Goal: Task Accomplishment & Management: Manage account settings

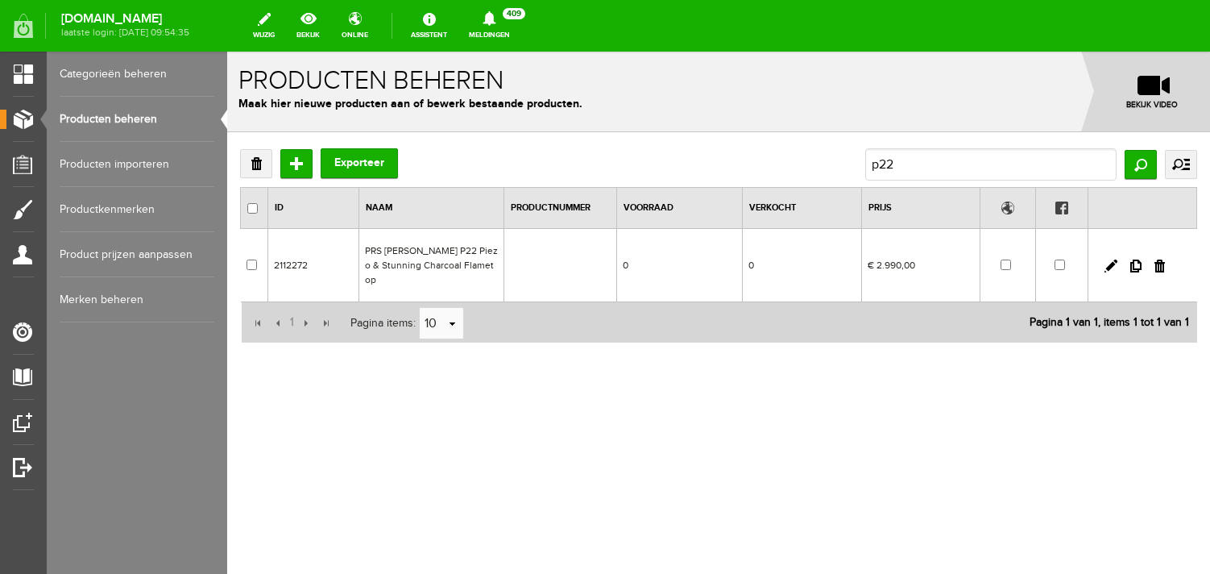
click at [119, 132] on link "Producten beheren" at bounding box center [137, 119] width 155 height 45
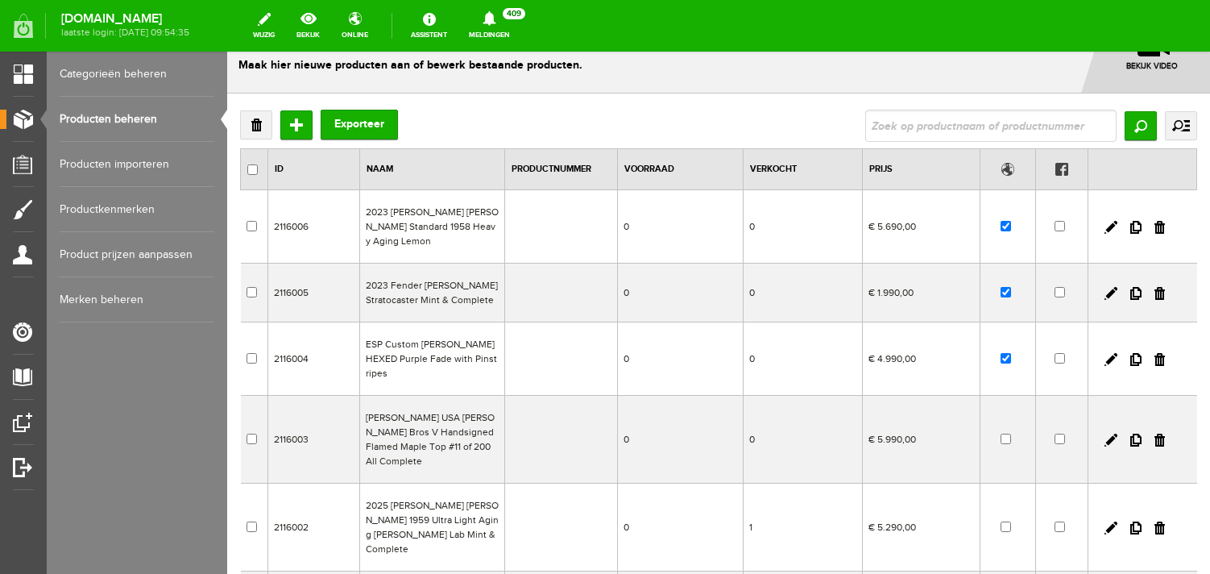
scroll to position [64, 0]
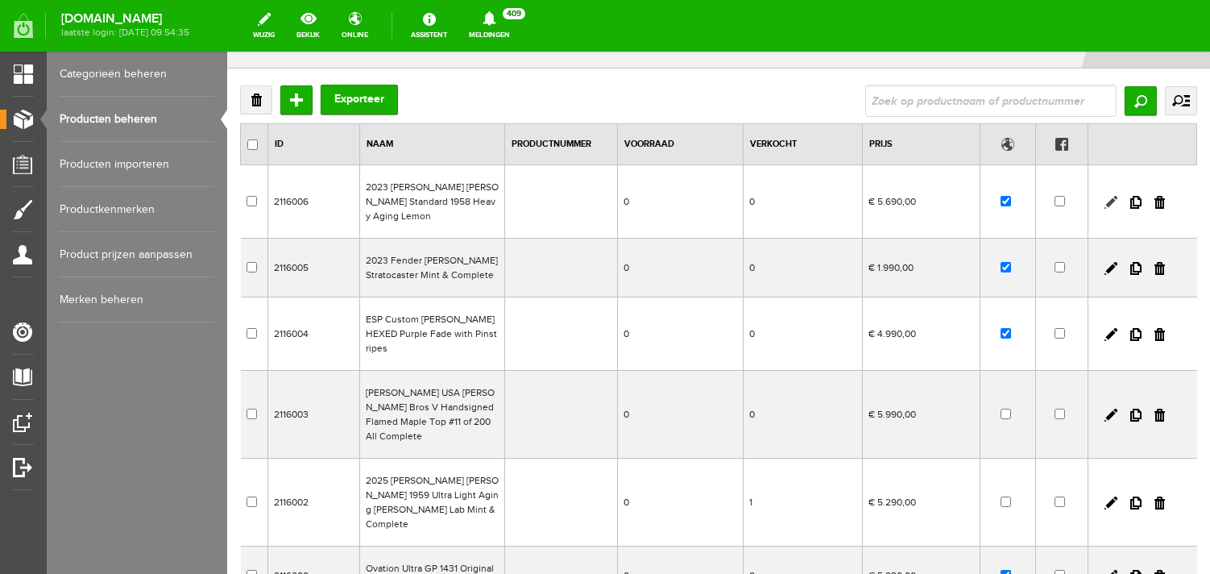
click at [1110, 196] on link at bounding box center [1111, 202] width 13 height 13
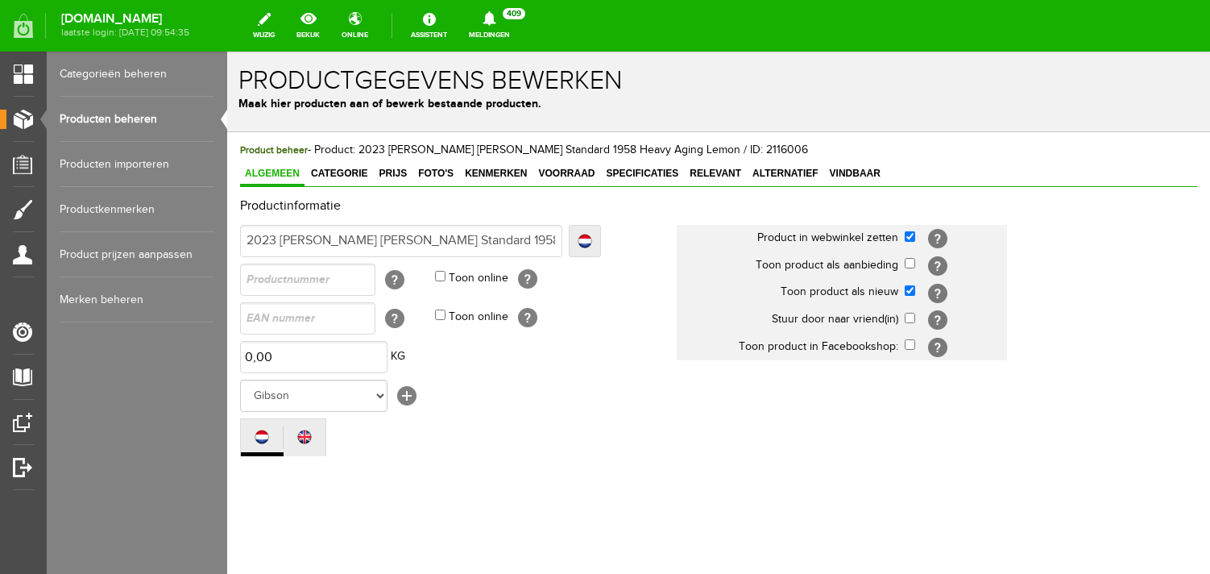
scroll to position [0, 0]
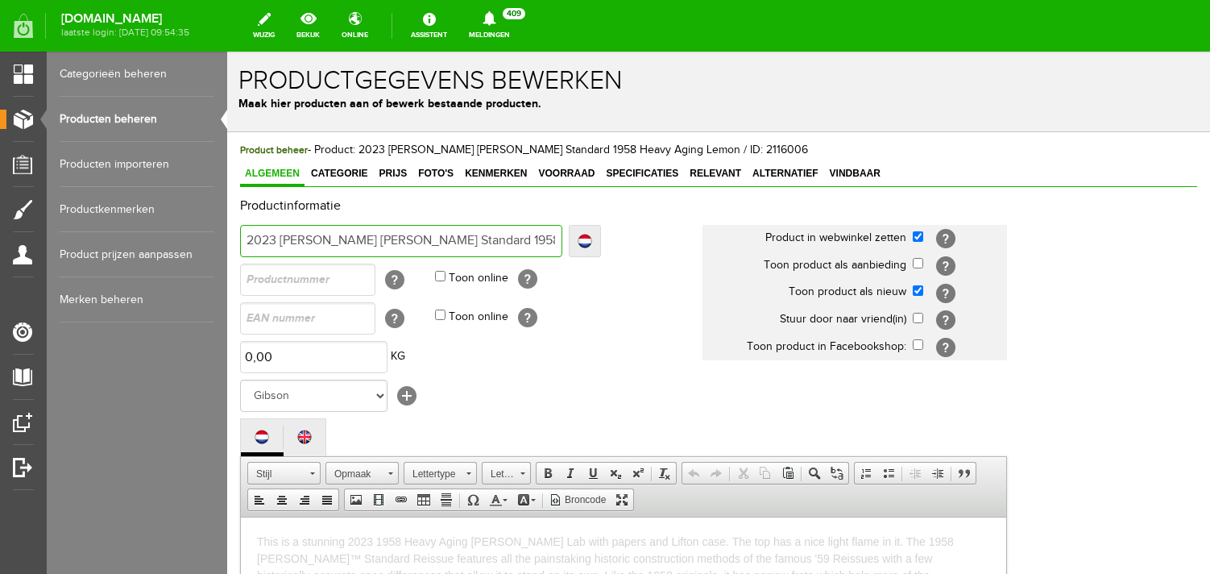
click at [487, 235] on input "2023 [PERSON_NAME] [PERSON_NAME] Standard 1958 Heavy Aging Lemon" at bounding box center [401, 241] width 322 height 32
click at [459, 240] on input "2023 [PERSON_NAME] [PERSON_NAME] Standard 1958 Heavy Aging Lemon" at bounding box center [401, 241] width 322 height 32
paste input "This is a stunning 2023 1958 Heavy Aging [PERSON_NAME] Lab with papers and Lift…"
type input "5329 Loremi Dol Sita Consecte 4838 Adip el s doeiusmo 0684 5947 Tempo Incid Utl…"
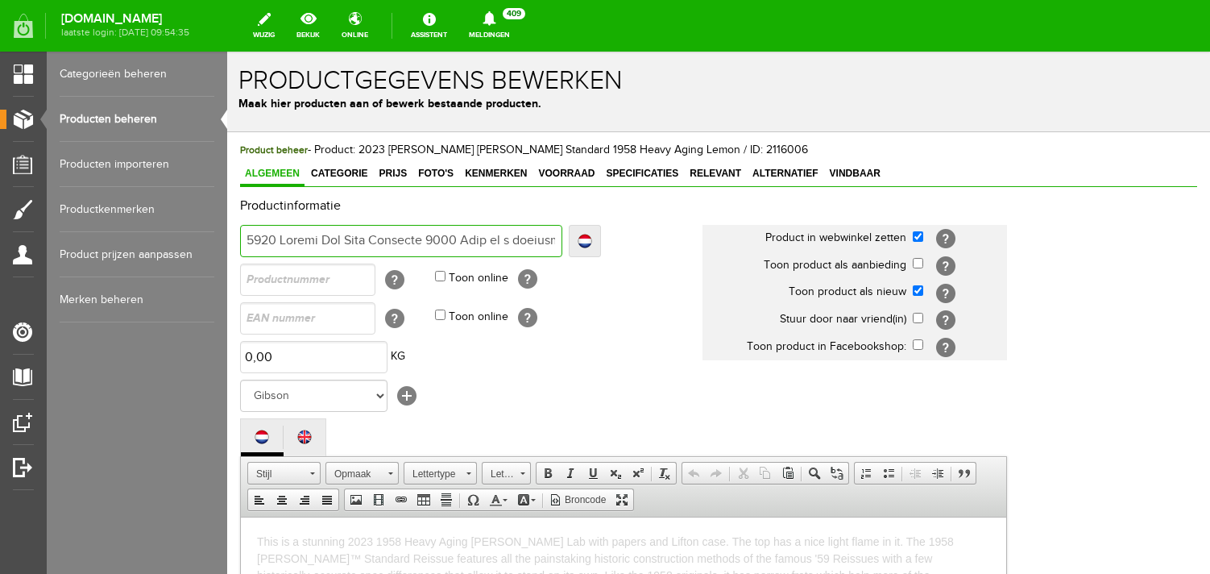
drag, startPoint x: 555, startPoint y: 238, endPoint x: 461, endPoint y: 235, distance: 94.3
click at [461, 235] on input "text" at bounding box center [401, 241] width 322 height 32
type input "2023 [PERSON_NAME] [PERSON_NAME] Standard 1958 Heavy Aging Lemon"
type input "2023 [PERSON_NAME] [PERSON_NAME] Standard 1958 MHeavy Aging Lemon"
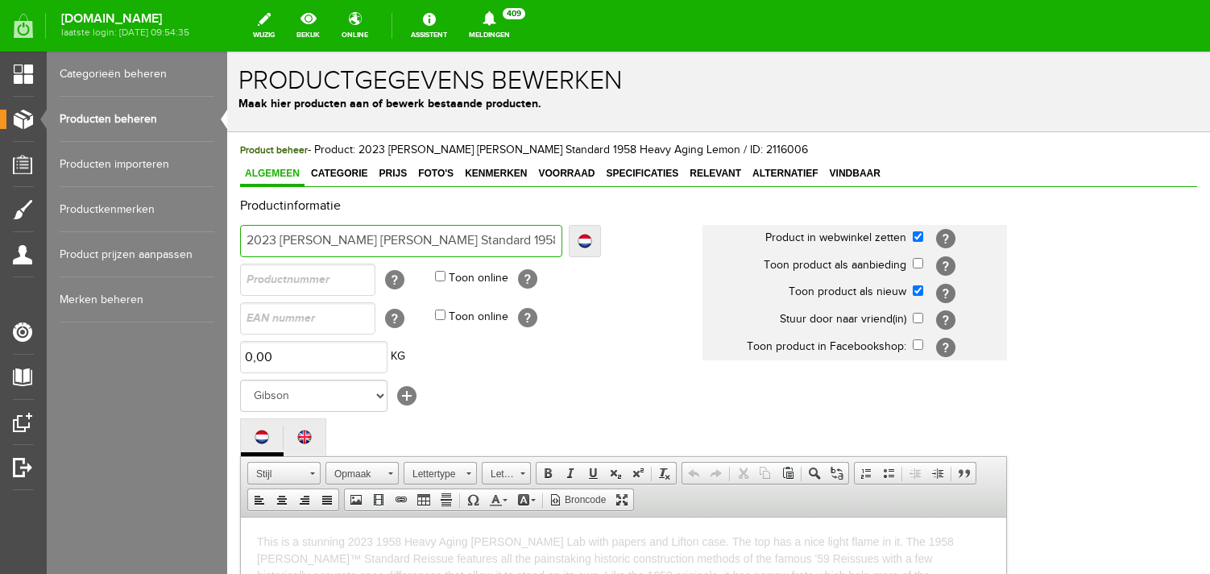
type input "2023 [PERSON_NAME] [PERSON_NAME] Standard 1958 MHeavy Aging Lemon"
type input "2023 [PERSON_NAME] [PERSON_NAME] Standard 1958 MuHeavy Aging Lemon"
type input "2023 [PERSON_NAME] [PERSON_NAME] Standard 1958 MurHeavy Aging Lemon"
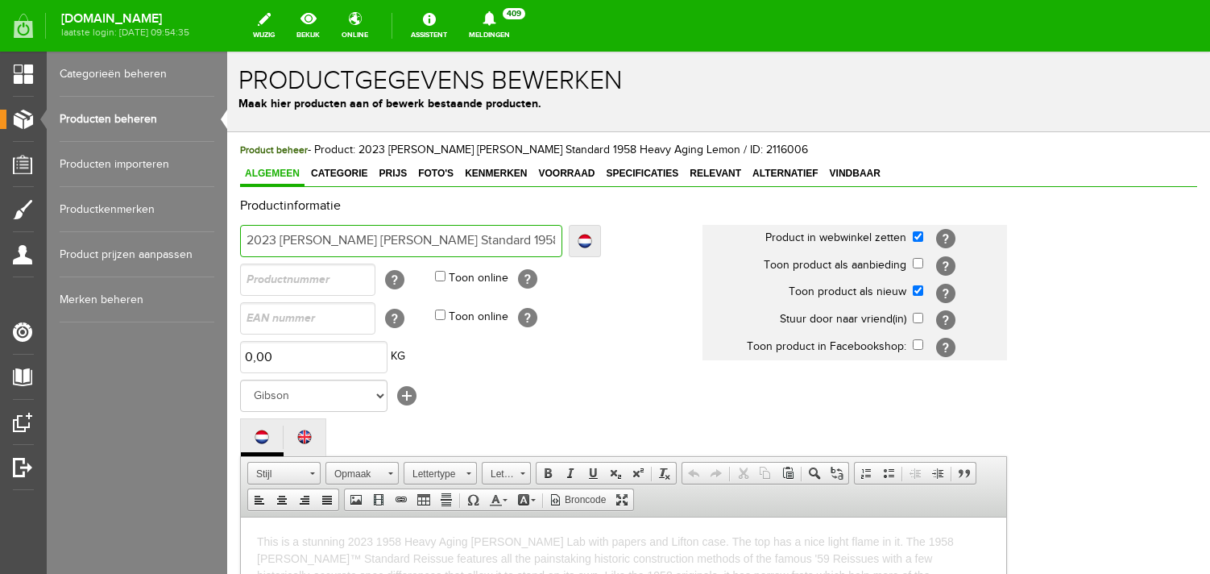
type input "2023 [PERSON_NAME] [PERSON_NAME] Standard 1958 MurpHeavy Aging Lemon"
type input "2023 [PERSON_NAME] [PERSON_NAME] Standard 1958 MurphHeavy Aging Lemon"
type input "2023 [PERSON_NAME] [PERSON_NAME] Standard 1958 MurphyHeavy Aging Lemon"
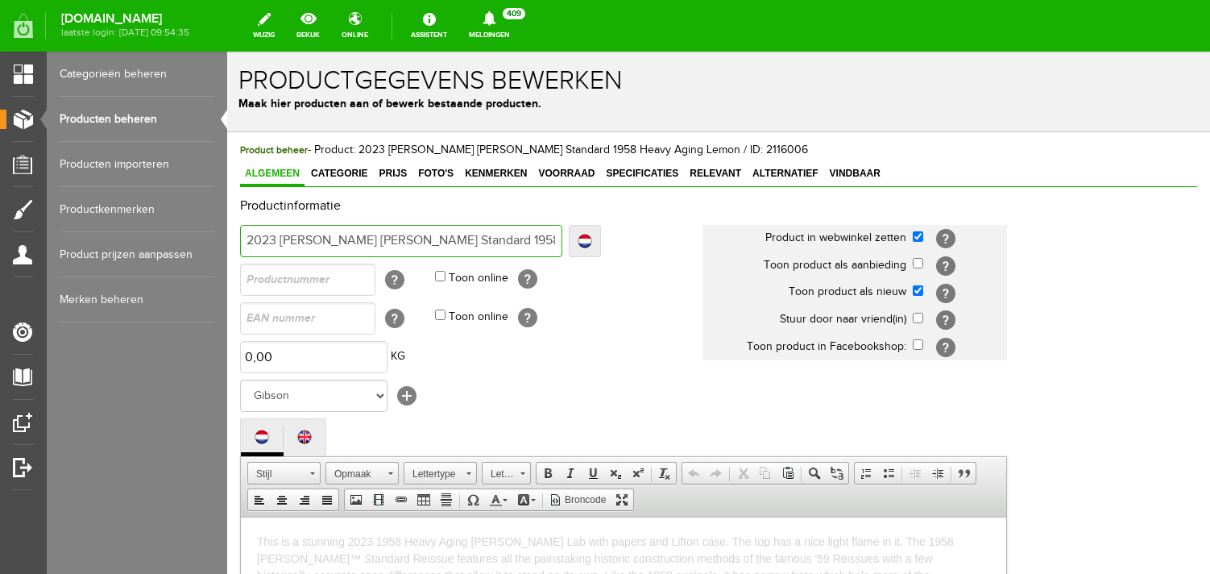
type input "2023 [PERSON_NAME] [PERSON_NAME] Standard 1958 MurphyHeavy Aging Lemon"
type input "2023 [PERSON_NAME] [PERSON_NAME] Standard 1958 [PERSON_NAME] Heavy Aging Lemon"
type input "2023 [PERSON_NAME] [PERSON_NAME] Standard 1958 [PERSON_NAME] LHeavy Aging Lemon"
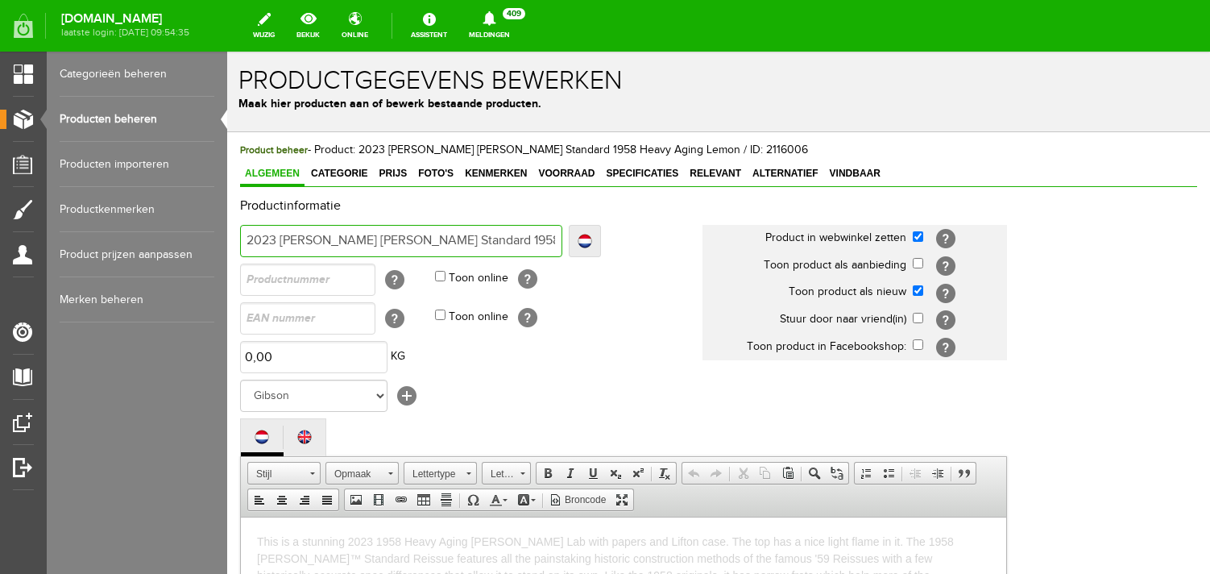
type input "2023 [PERSON_NAME] [PERSON_NAME] Standard 1958 [PERSON_NAME] LaHeavy Aging Lemon"
type input "2023 [PERSON_NAME] [PERSON_NAME] Standard 1958 [PERSON_NAME] LabHeavy Aging Lem…"
type input "2023 [PERSON_NAME] [PERSON_NAME] Standard 1958 [PERSON_NAME] Lab Heavy Aging Le…"
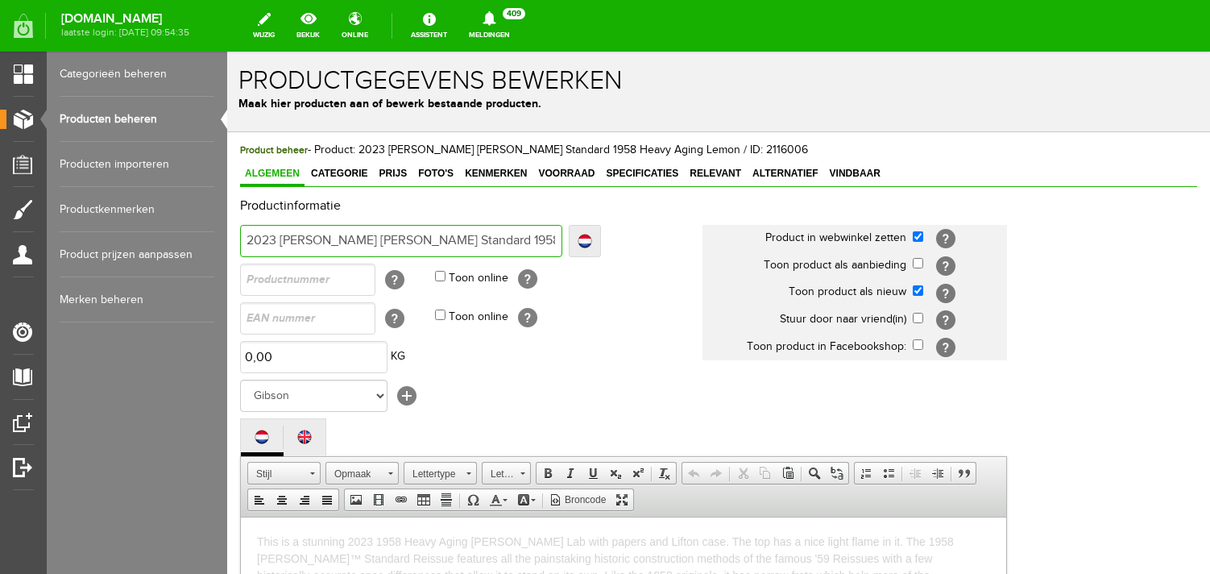
type input "2023 [PERSON_NAME] [PERSON_NAME] Standard 1958 [PERSON_NAME] Lab Heavy Aging Le…"
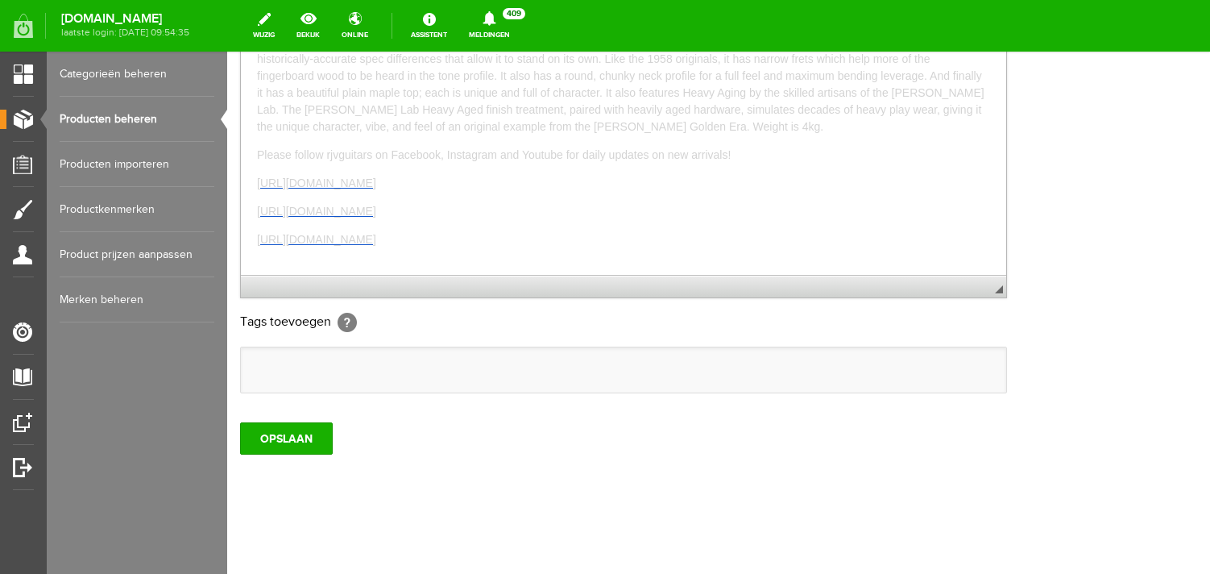
scroll to position [556, 0]
type input "2023 [PERSON_NAME] [PERSON_NAME] Standard 1958 [PERSON_NAME] Lab Heavy Aging Le…"
click at [286, 430] on input "OPSLAAN" at bounding box center [286, 438] width 93 height 32
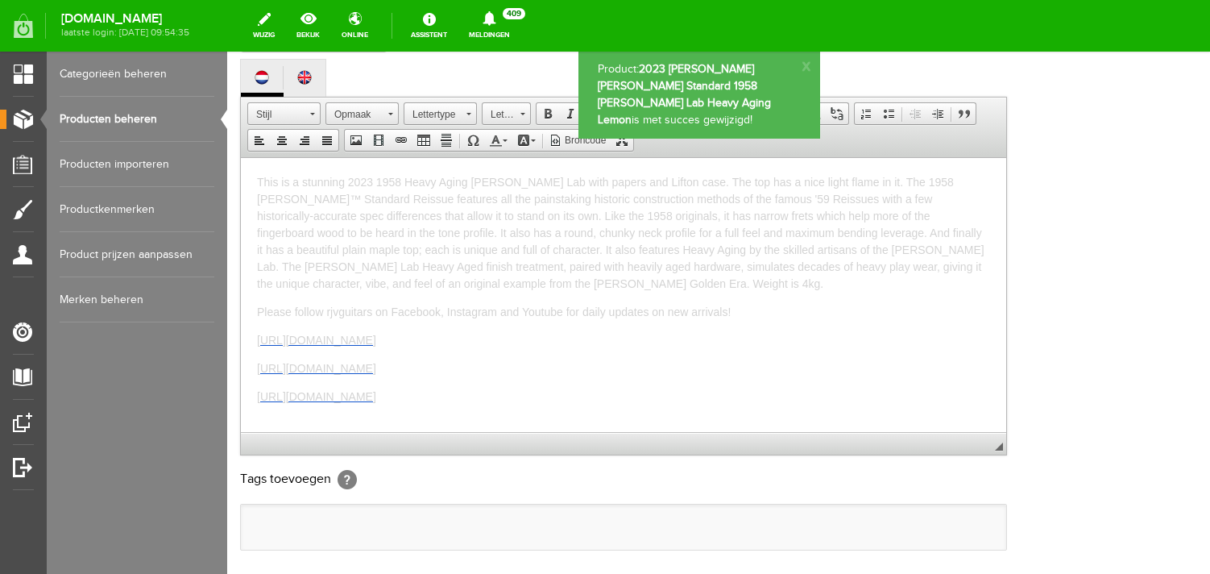
scroll to position [0, 0]
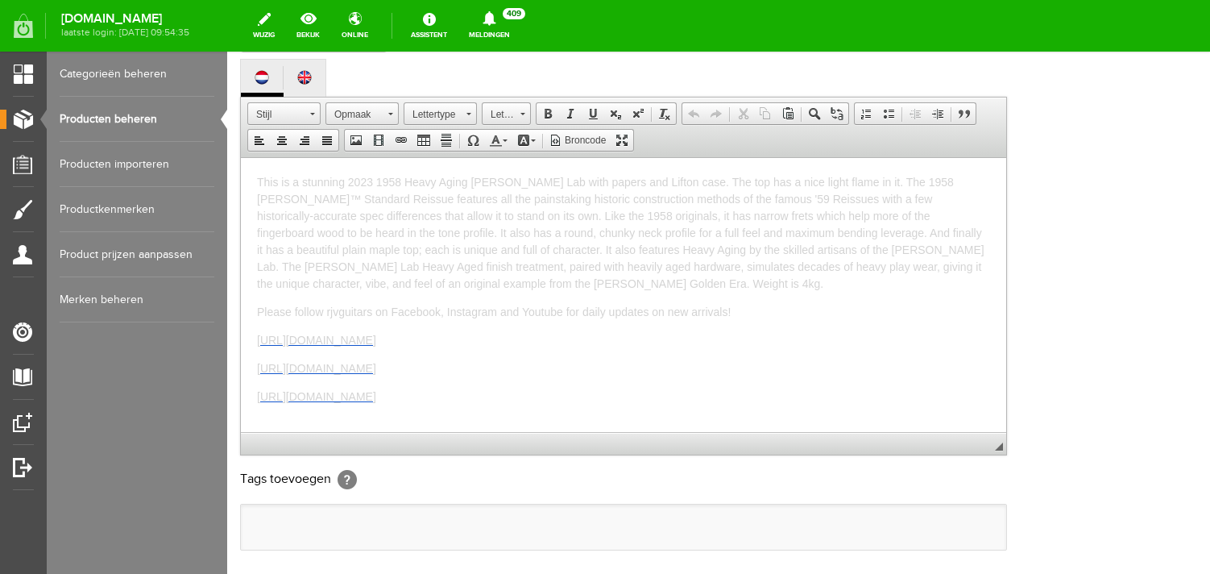
click at [119, 111] on link "Producten beheren" at bounding box center [137, 119] width 155 height 45
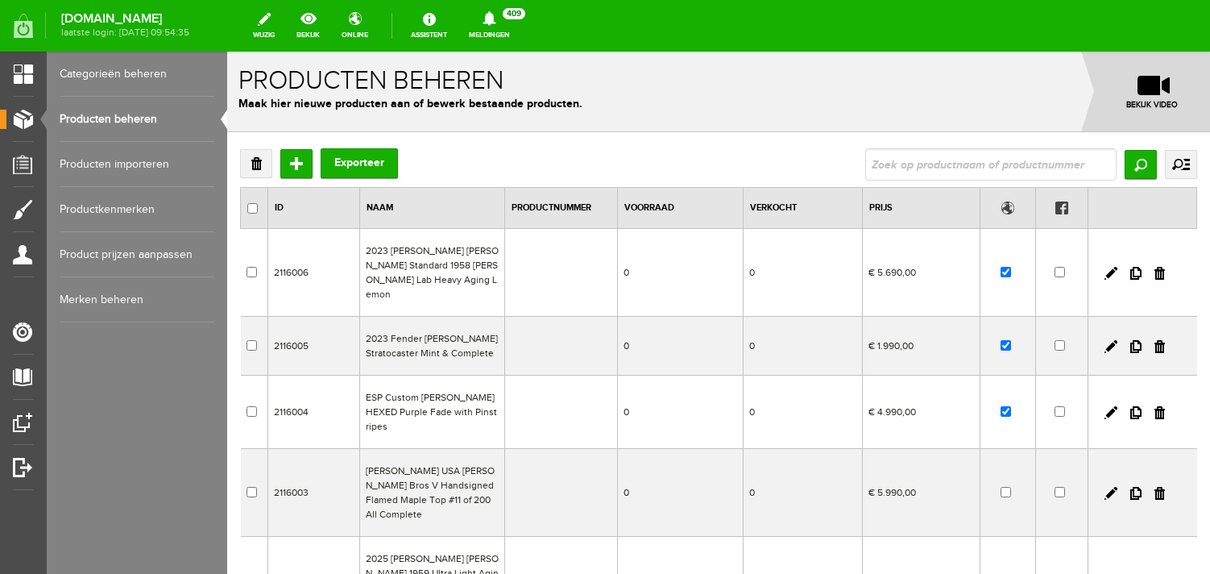
click at [921, 168] on input "text" at bounding box center [990, 164] width 251 height 32
type input "heavy"
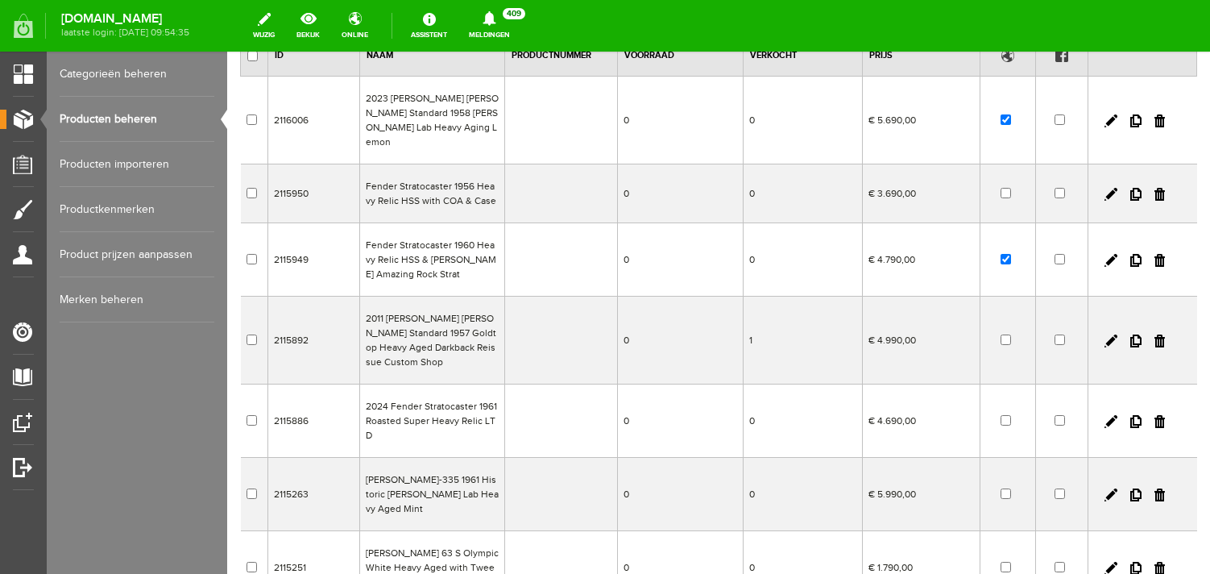
scroll to position [153, 0]
click at [150, 123] on link "Producten beheren" at bounding box center [137, 119] width 155 height 45
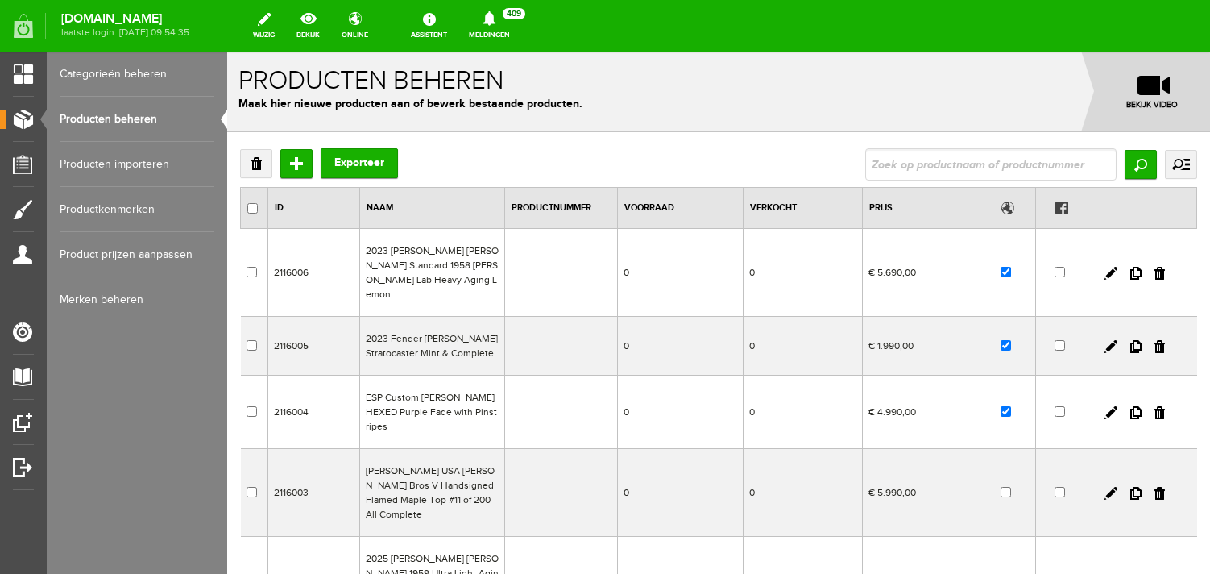
scroll to position [0, 0]
click at [300, 167] on input "Toevoegen" at bounding box center [296, 163] width 32 height 29
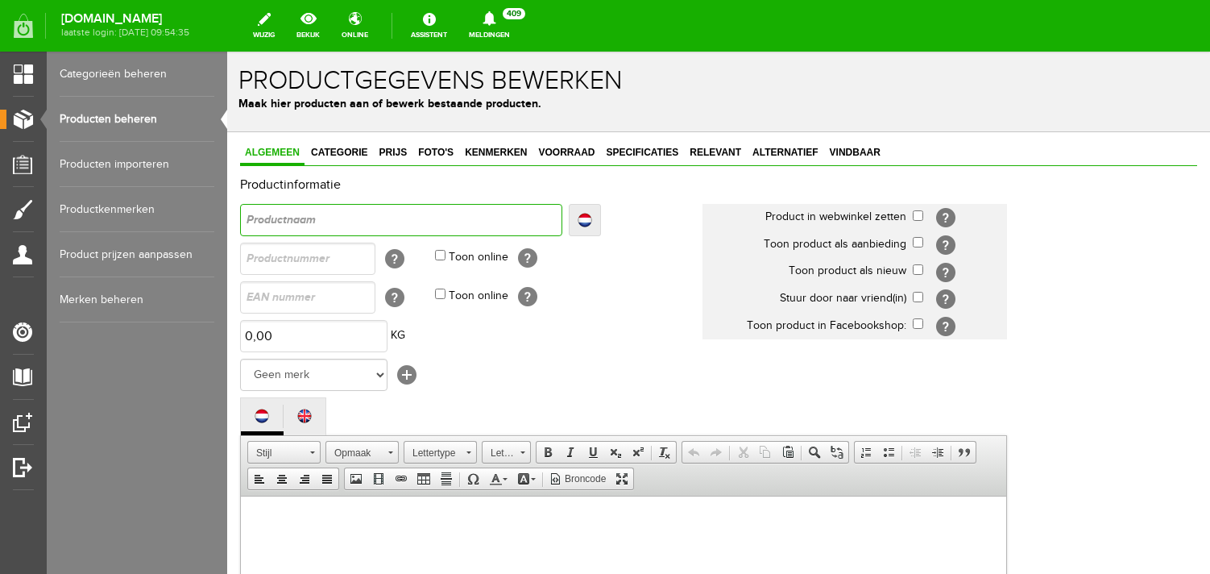
click at [333, 229] on input "text" at bounding box center [401, 220] width 322 height 32
type input "D"
type input "De"
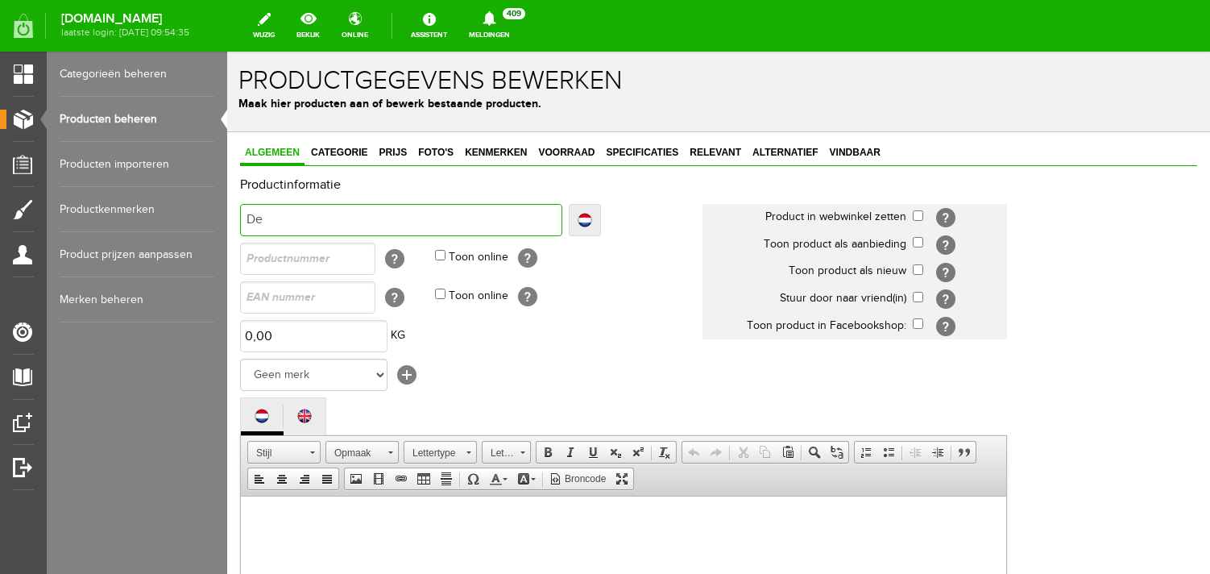
type input "Dea"
type input "Dean"
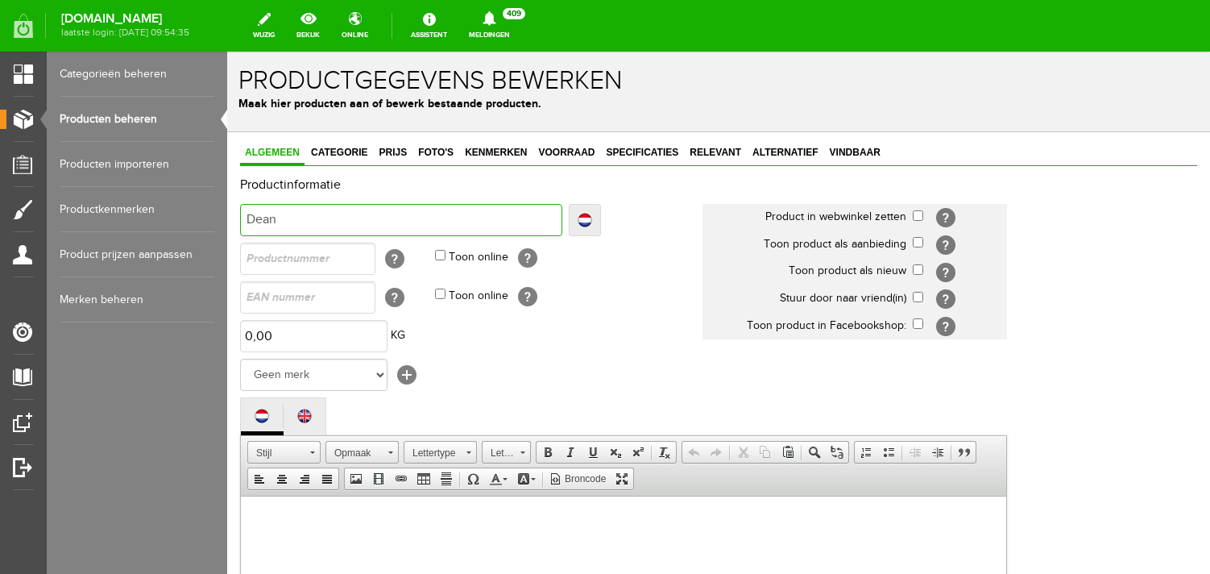
type input "Dean"
type input "[PERSON_NAME]"
type input "[PERSON_NAME] US"
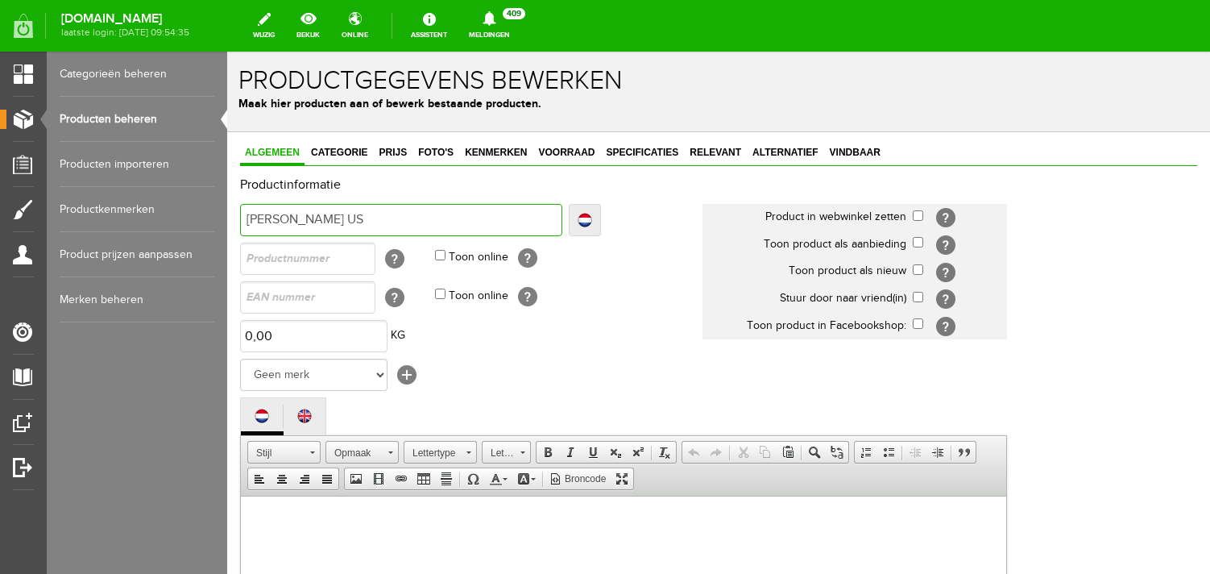
type input "[PERSON_NAME] USA"
type input "[PERSON_NAME] USA D"
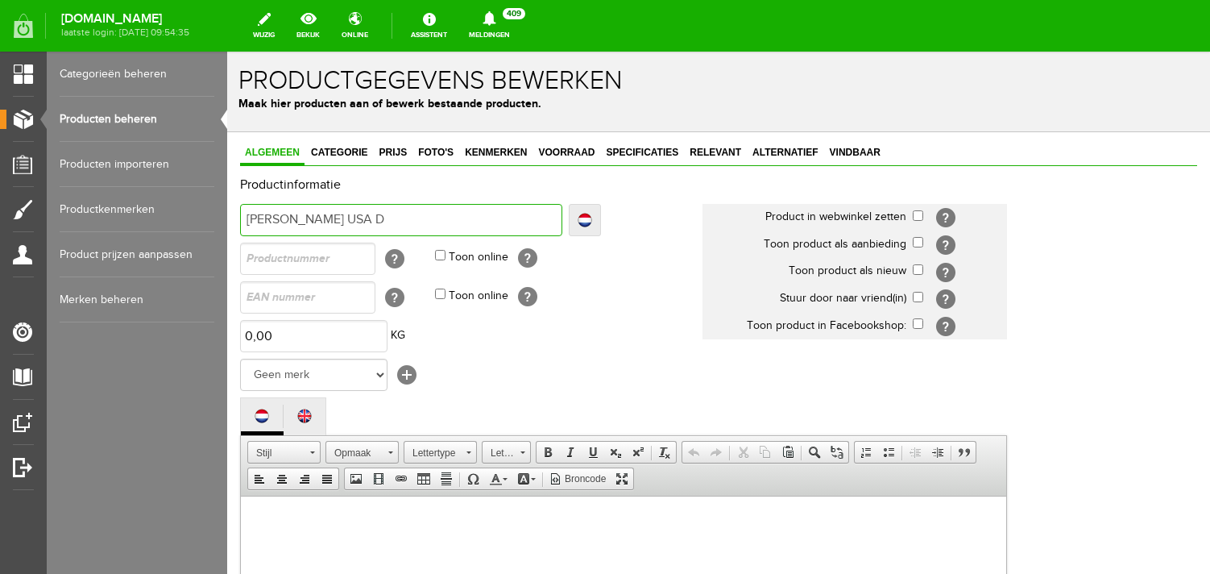
type input "[PERSON_NAME] USA D"
type input "[PERSON_NAME] USA Da"
type input "[PERSON_NAME] USA Dav"
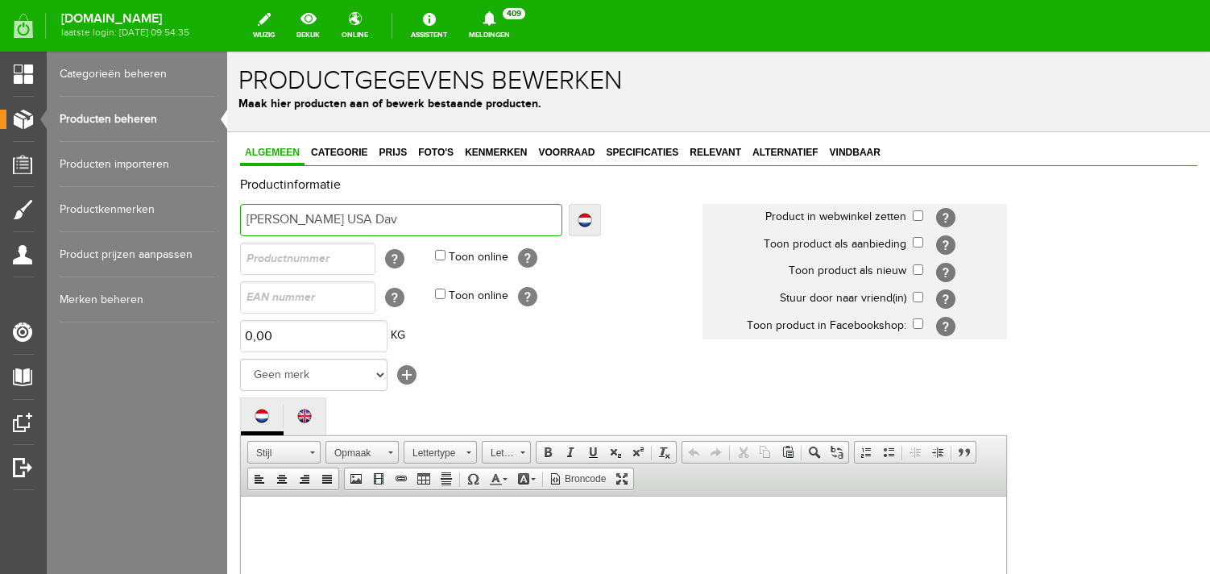
type input "[PERSON_NAME] USA [PERSON_NAME]"
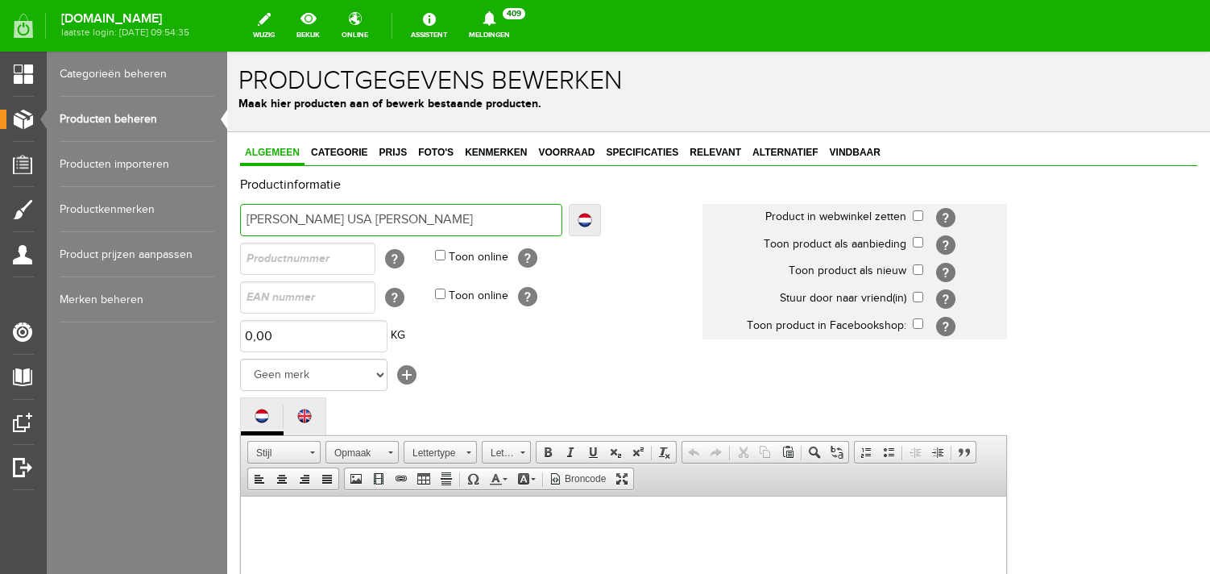
type input "[PERSON_NAME] USA [PERSON_NAME]"
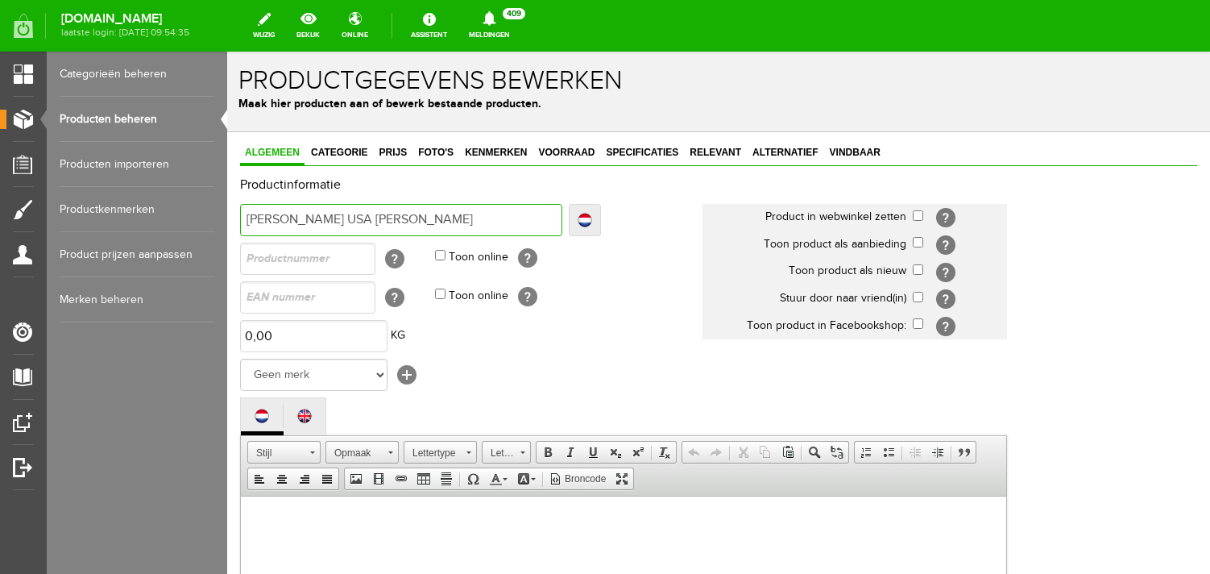
type input "[PERSON_NAME] USA [PERSON_NAME]"
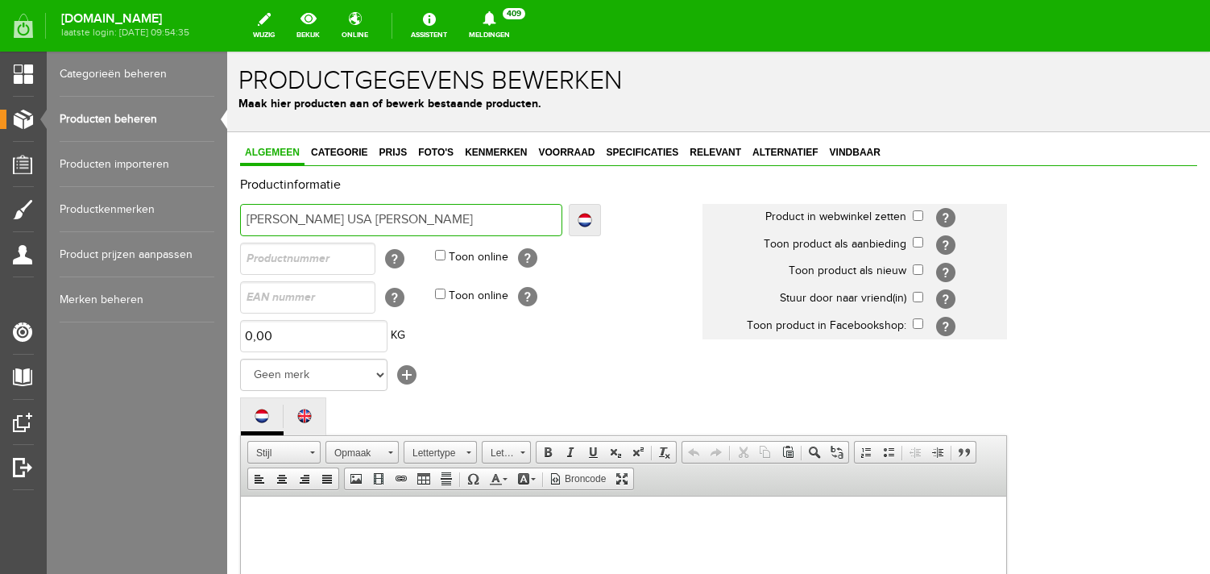
type input "[PERSON_NAME] USA [PERSON_NAME]"
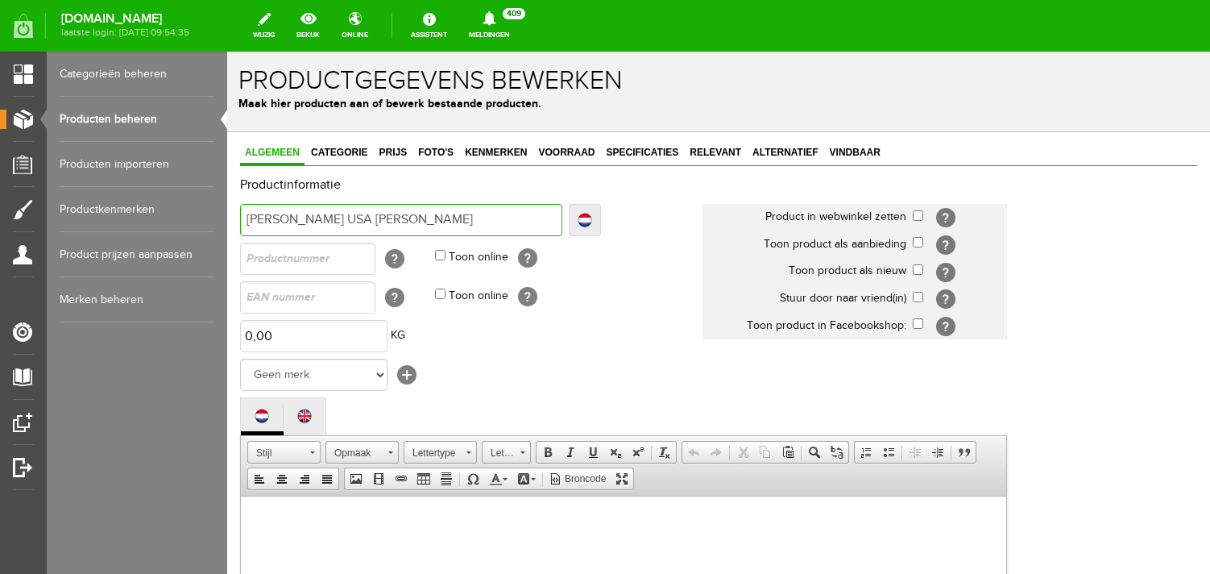
type input "[PERSON_NAME] USA [PERSON_NAME]"
type input "[PERSON_NAME] USA [PERSON_NAME] Ow"
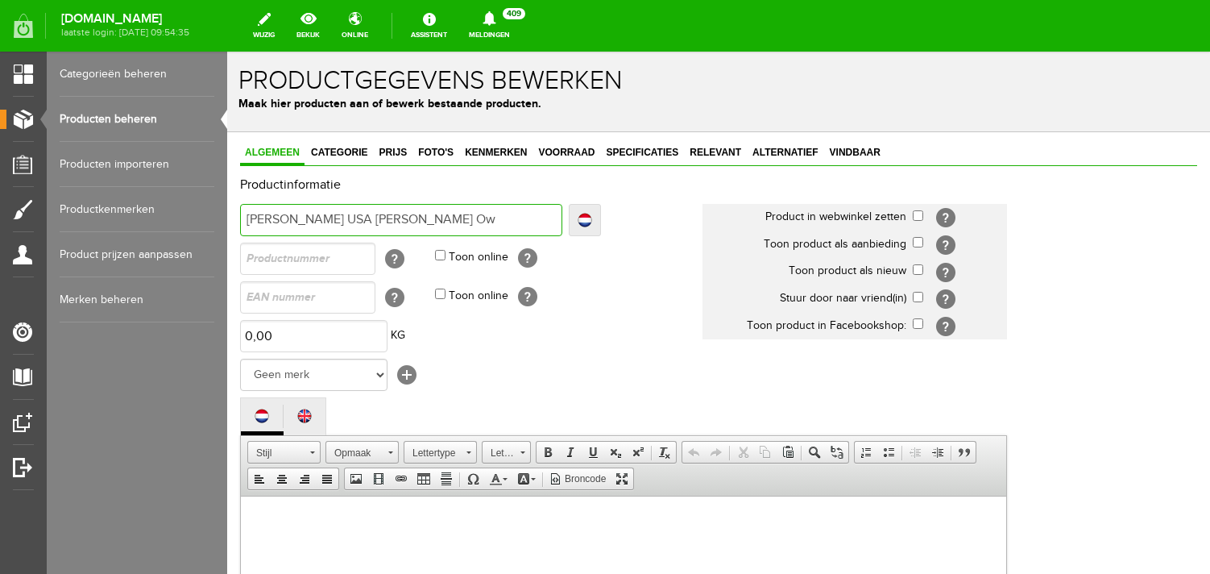
type input "[PERSON_NAME] USA [PERSON_NAME] Ow"
type input "[PERSON_NAME] USA [PERSON_NAME] Own"
type input "[PERSON_NAME] USA [PERSON_NAME] Owne"
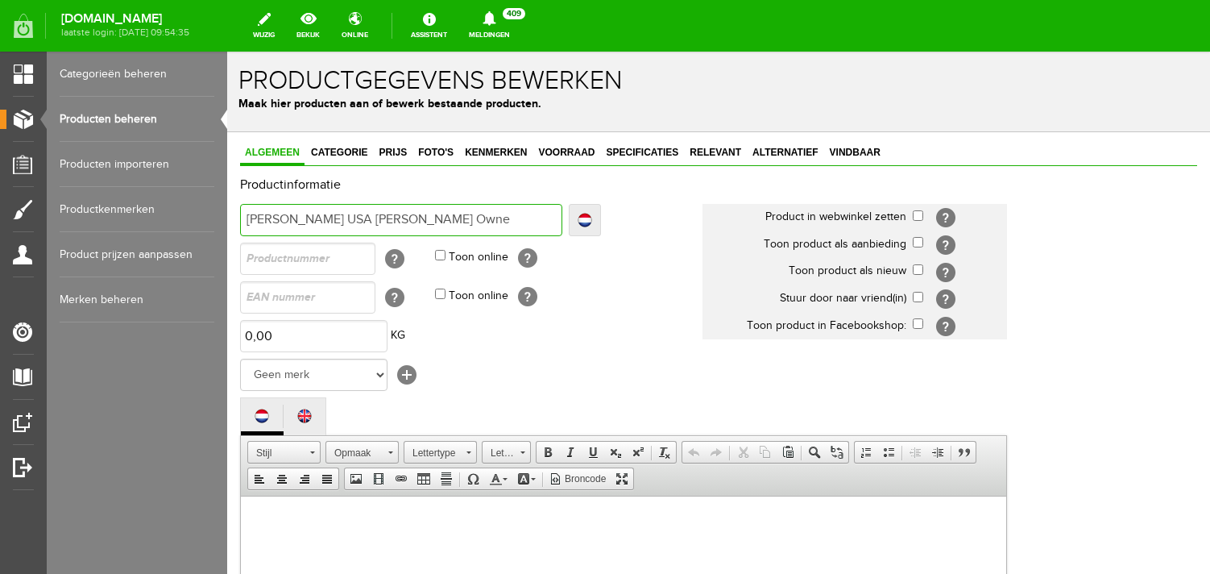
type input "[PERSON_NAME] USA [PERSON_NAME] Owned"
type input "[PERSON_NAME] USA [PERSON_NAME] Owned T"
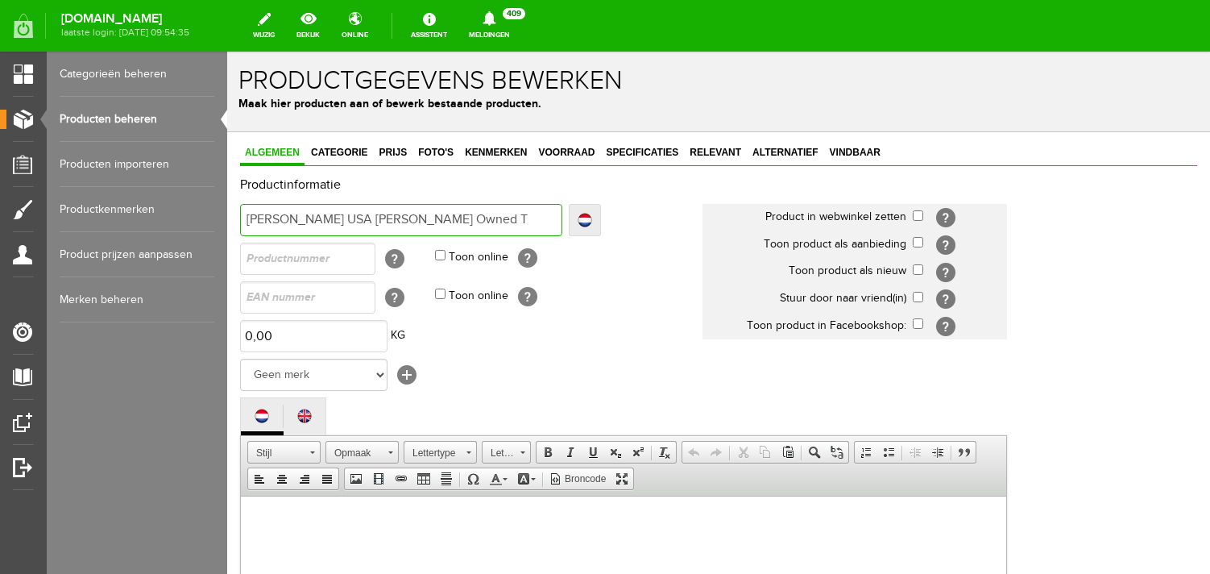
type input "[PERSON_NAME] USA [PERSON_NAME] Owned T"
type input "[PERSON_NAME] USA [PERSON_NAME] Owned To"
type input "[PERSON_NAME] USA [PERSON_NAME] Owned Tou"
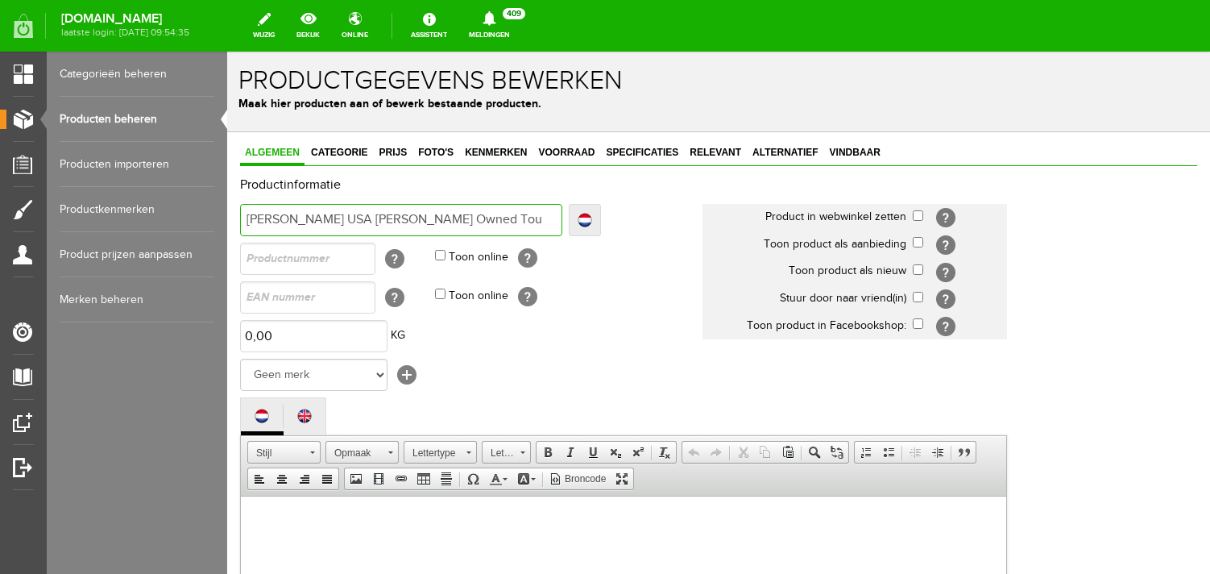
type input "[PERSON_NAME] USA [PERSON_NAME] Owned Tour"
type input "[PERSON_NAME] USA [PERSON_NAME] Owned Tour G"
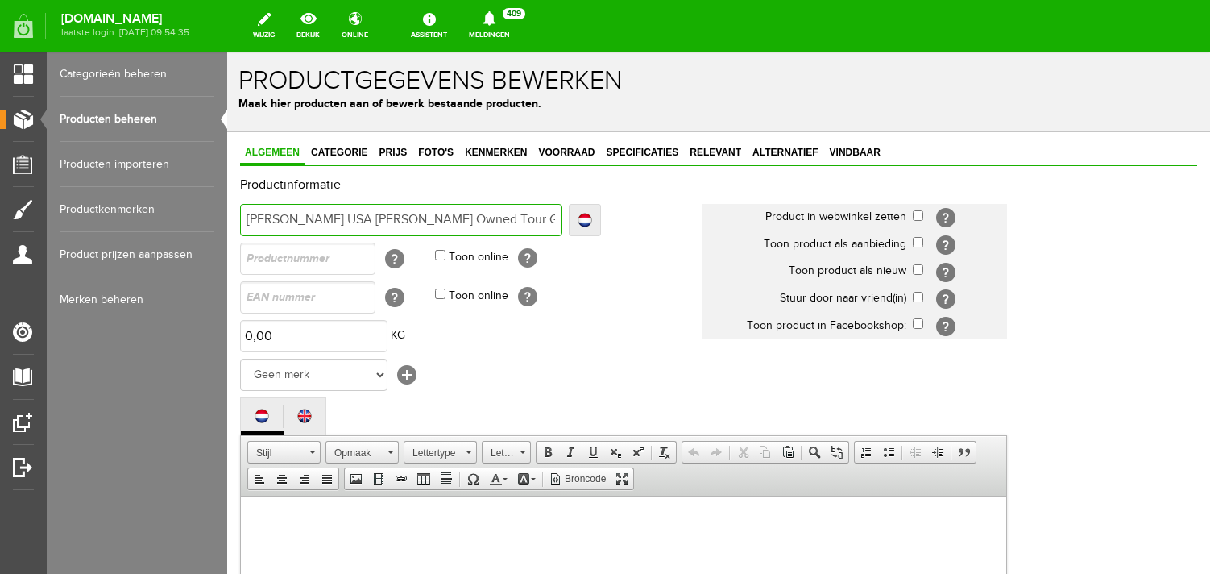
type input "[PERSON_NAME] USA [PERSON_NAME] Owned Tour G"
type input "[PERSON_NAME] USA [PERSON_NAME] Owned Tour Gui"
type input "[PERSON_NAME] USA [PERSON_NAME] Owned Tour Guit"
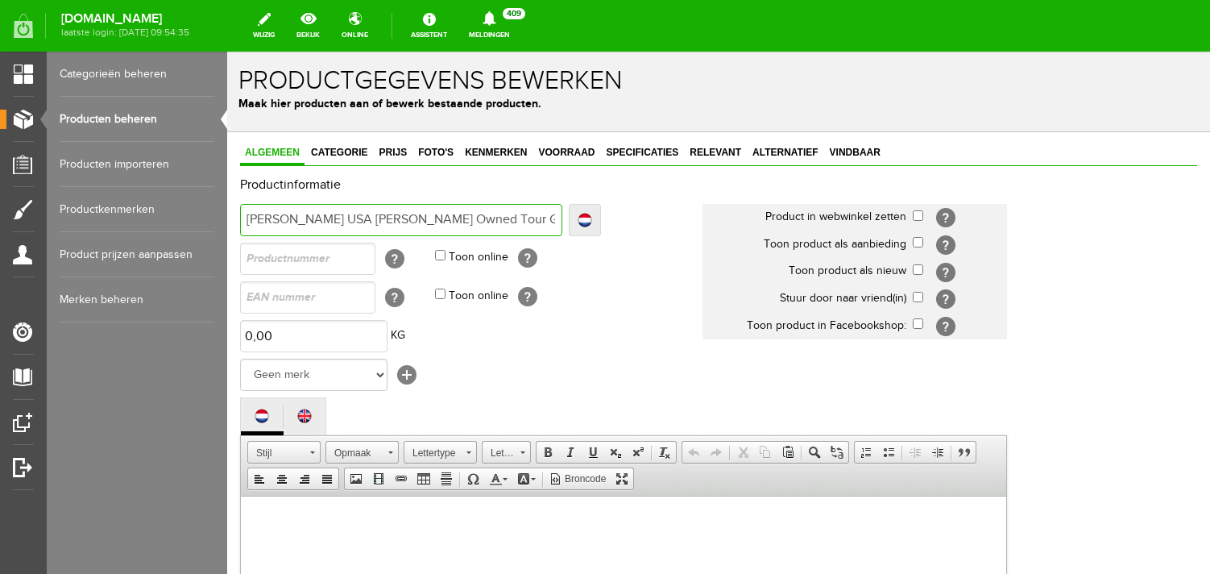
type input "[PERSON_NAME] USA [PERSON_NAME] Owned Tour Guita"
type input "[PERSON_NAME] USA [PERSON_NAME] Owned Tour Guitar"
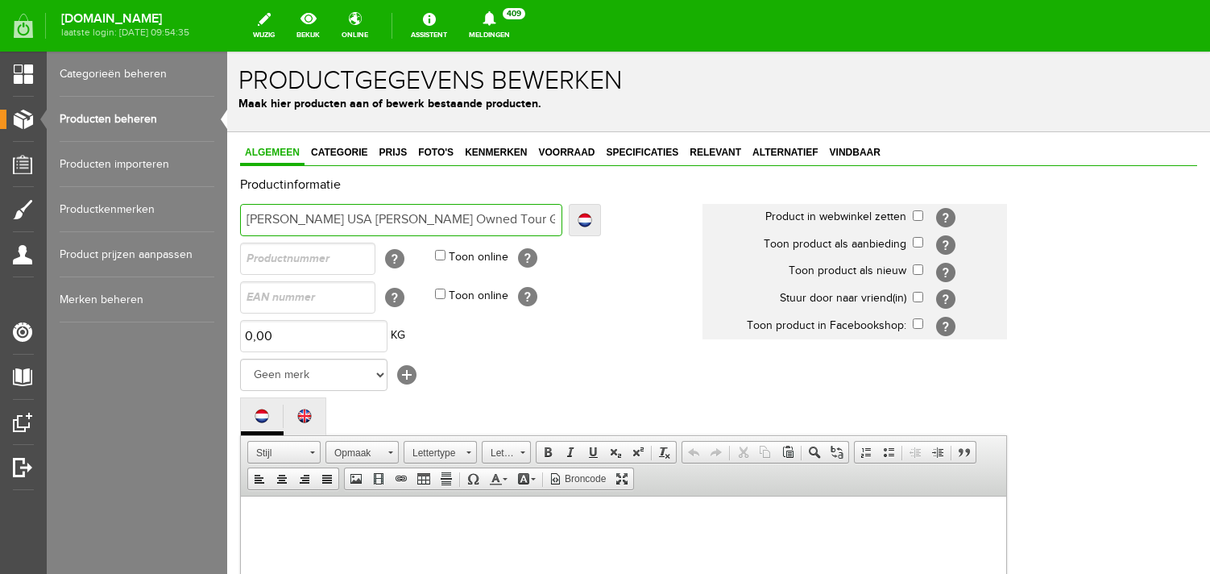
type input "[PERSON_NAME] USA [PERSON_NAME] Owned Tour Guitar"
type input "[PERSON_NAME] USA [PERSON_NAME] Owned Tour Guitar S"
type input "[PERSON_NAME] USA [PERSON_NAME] Owned Tour Guitar Si"
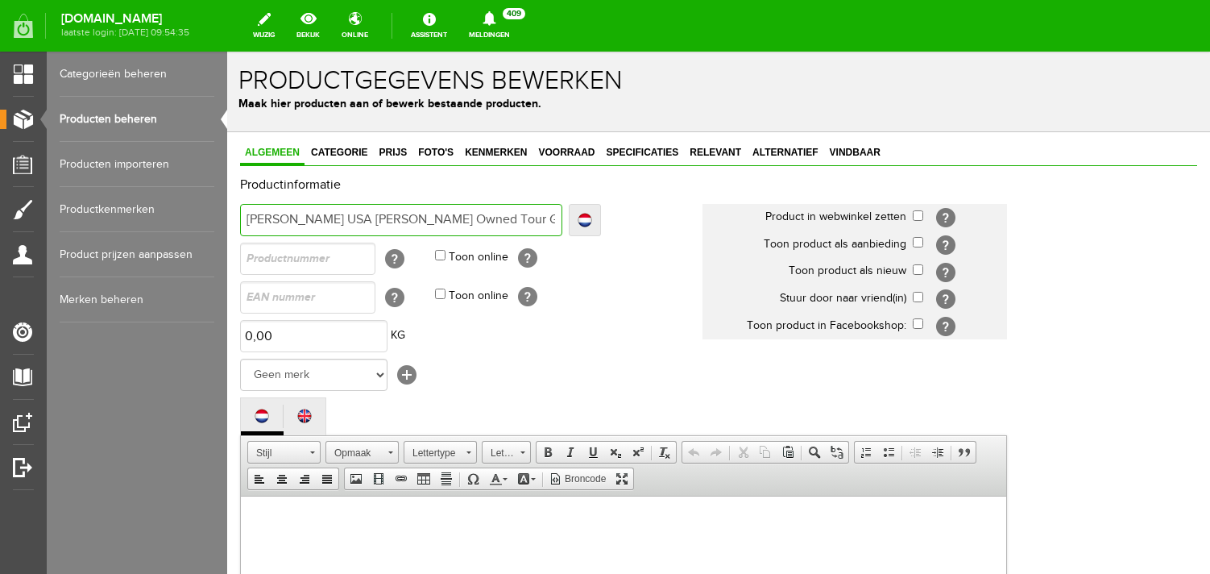
type input "[PERSON_NAME] USA [PERSON_NAME] Owned Tour Guitar Sig"
type input "[PERSON_NAME] USA [PERSON_NAME] Owned Tour Guitar Signe"
type input "[PERSON_NAME] USA [PERSON_NAME] Owned Tour Guitar Signed"
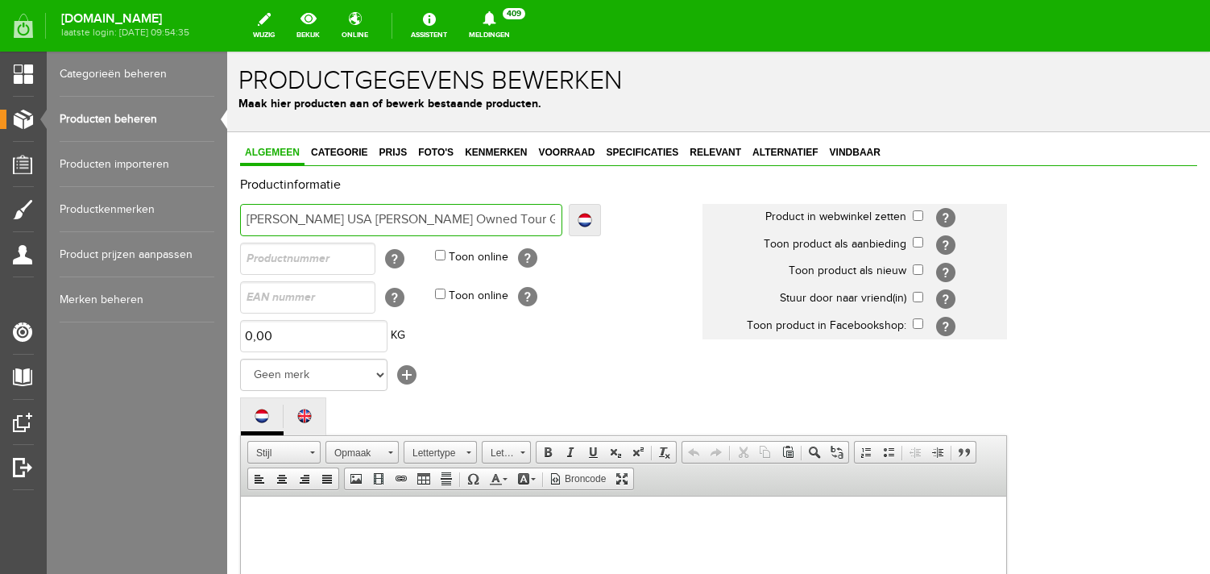
type input "[PERSON_NAME] USA [PERSON_NAME] Owned Tour Guitar Signed"
type input "[PERSON_NAME] USA [PERSON_NAME] Owned Tour Guitar Signed w"
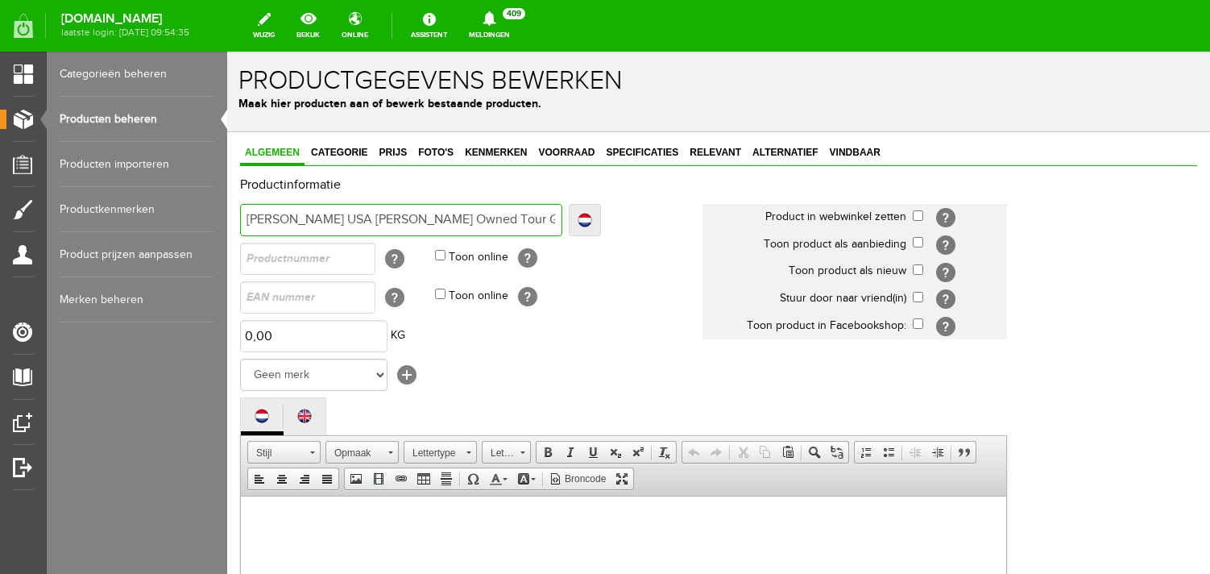
type input "[PERSON_NAME] USA [PERSON_NAME] Owned Tour Guitar Signed wi"
type input "[PERSON_NAME] USA [PERSON_NAME] Owned Tour Guitar Signed wit"
type input "[PERSON_NAME] USA [PERSON_NAME] Owned Tour Guitar Signed with"
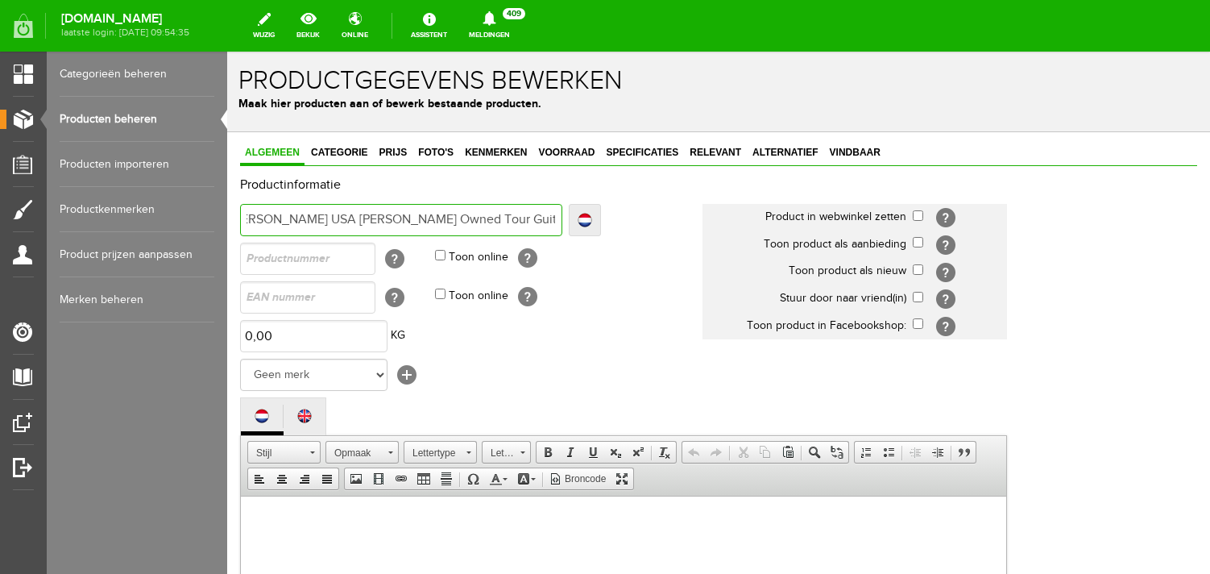
type input "[PERSON_NAME] USA [PERSON_NAME] Owned Tour Guitar Signed with"
type input "[PERSON_NAME] USA [PERSON_NAME] Owned Tour Guitar Signed with p"
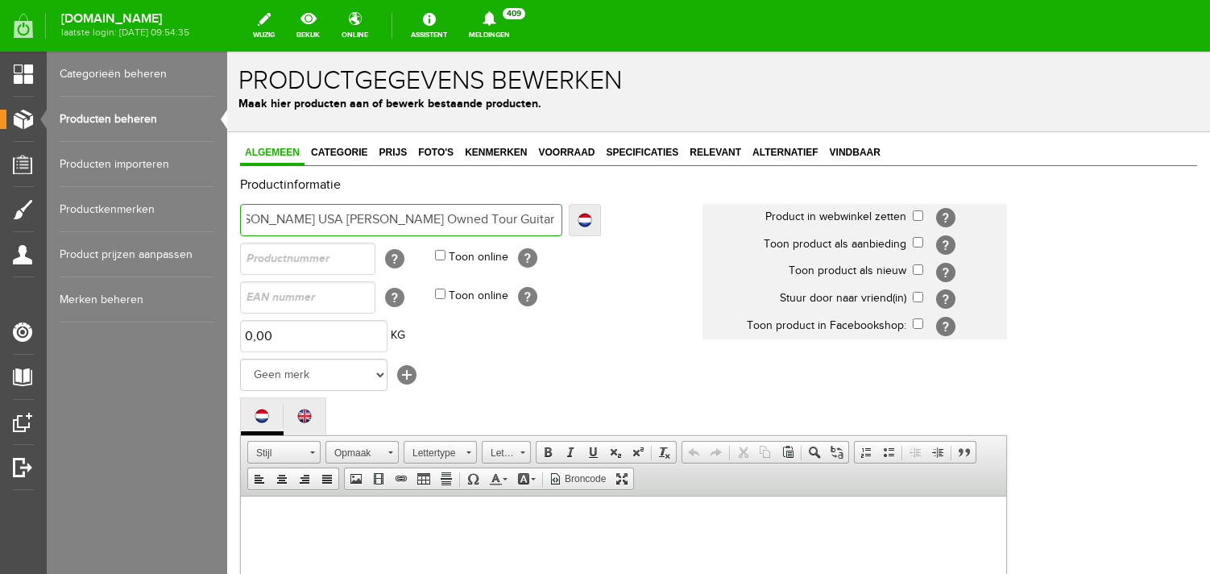
type input "[PERSON_NAME] USA [PERSON_NAME] Owned Tour Guitar Signed with"
type input "[PERSON_NAME] USA [PERSON_NAME] Owned Tour Guitar Signed with P"
type input "[PERSON_NAME] USA [PERSON_NAME] Owned Tour Guitar Signed with [PERSON_NAME]"
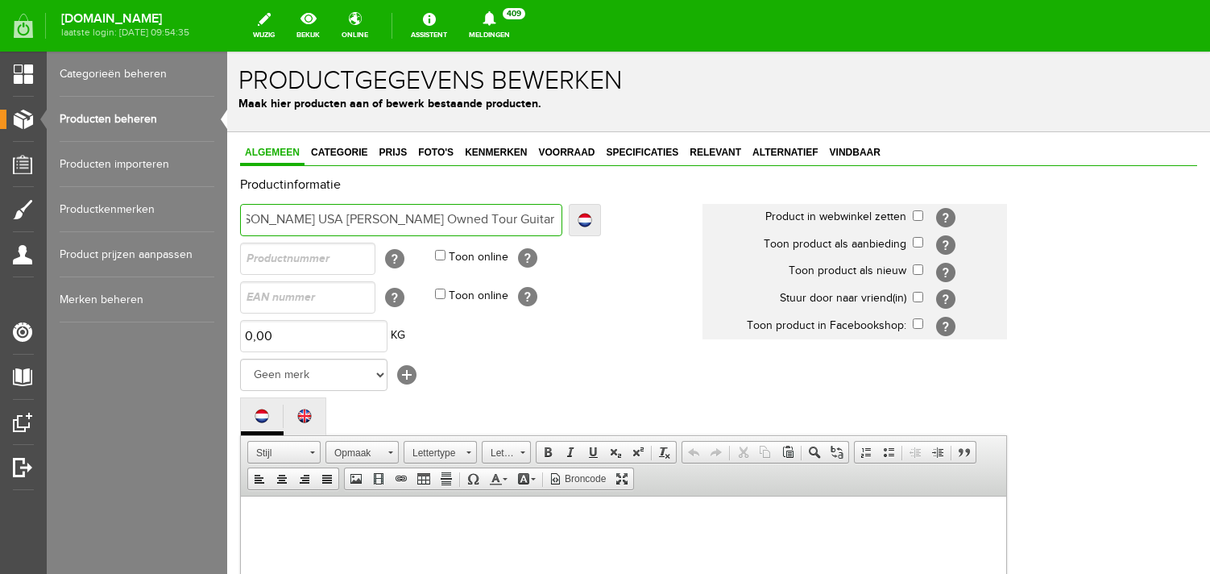
type input "[PERSON_NAME] USA [PERSON_NAME] Owned Tour Guitar Signed with [PERSON_NAME]"
type input "[PERSON_NAME] USA [PERSON_NAME] Owned Tour Guitar Signed with Pic"
type input "[PERSON_NAME] USA [PERSON_NAME] Owned Tour Guitar Signed with Pics"
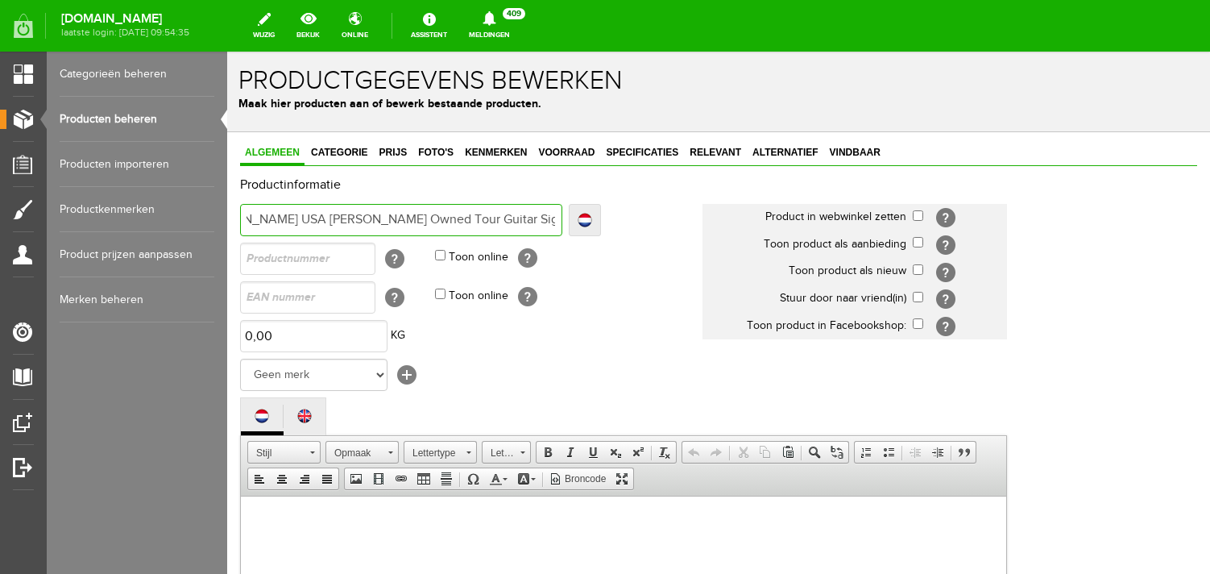
type input "[PERSON_NAME] USA [PERSON_NAME] Owned Tour Guitar Signed with Pics"
type input "[PERSON_NAME] USA [PERSON_NAME] Owned Tour Guitar Signed with Pics &"
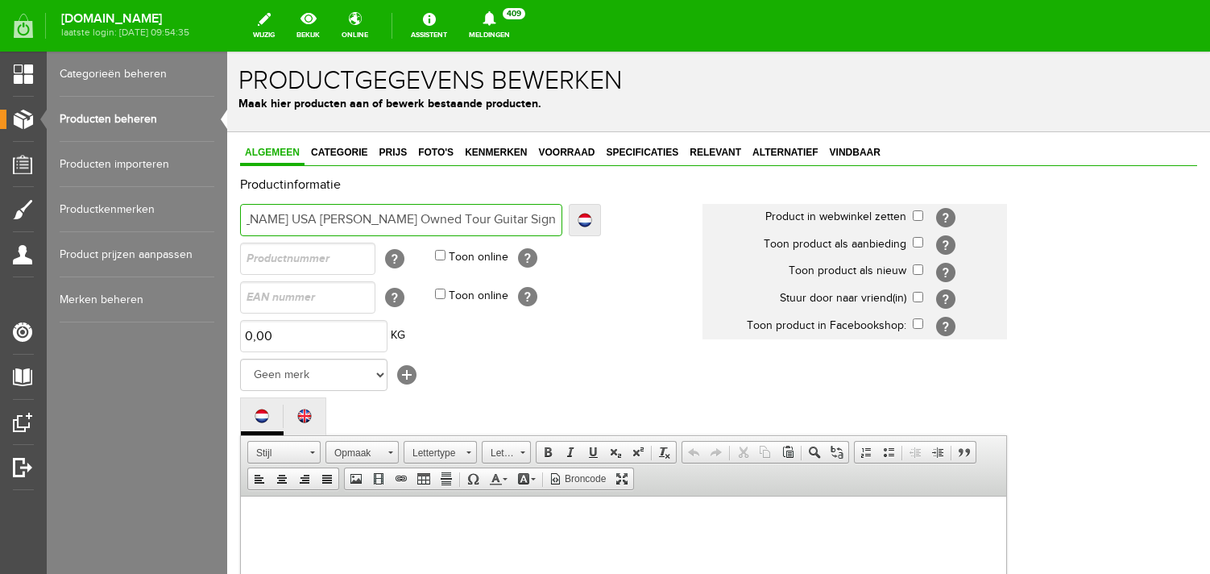
type input "[PERSON_NAME] USA [PERSON_NAME] Owned Tour Guitar Signed with Pics &"
type input "[PERSON_NAME] USA [PERSON_NAME] Owned Tour Guitar Signed with Pics & C"
type input "[PERSON_NAME] USA [PERSON_NAME] Owned Tour Guitar Signed with Pics & CO"
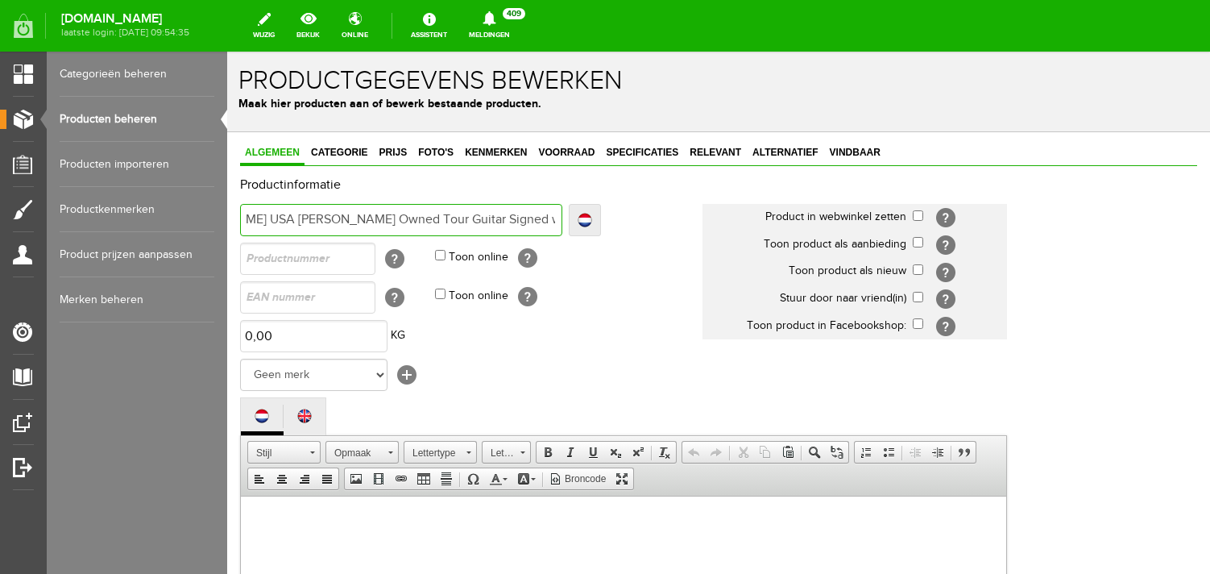
type input "[PERSON_NAME] USA [PERSON_NAME] Owned Tour Guitar Signed with Pics & COA"
click at [923, 218] on input "checkbox" at bounding box center [918, 215] width 10 height 10
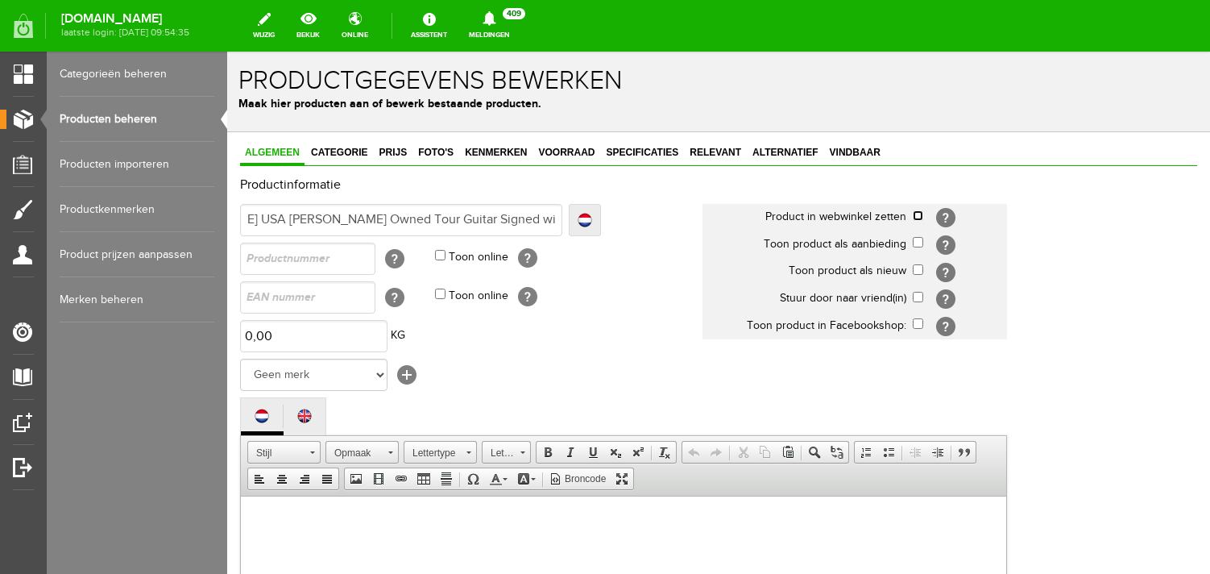
checkbox input "true"
click at [918, 272] on input "checkbox" at bounding box center [918, 269] width 10 height 10
checkbox input "true"
click at [240, 359] on select "Geen merk Hymn Peavey Vox Rickenbacker [PERSON_NAME] [PERSON_NAME] [PERSON_NAME…" at bounding box center [313, 375] width 147 height 32
select select "158284"
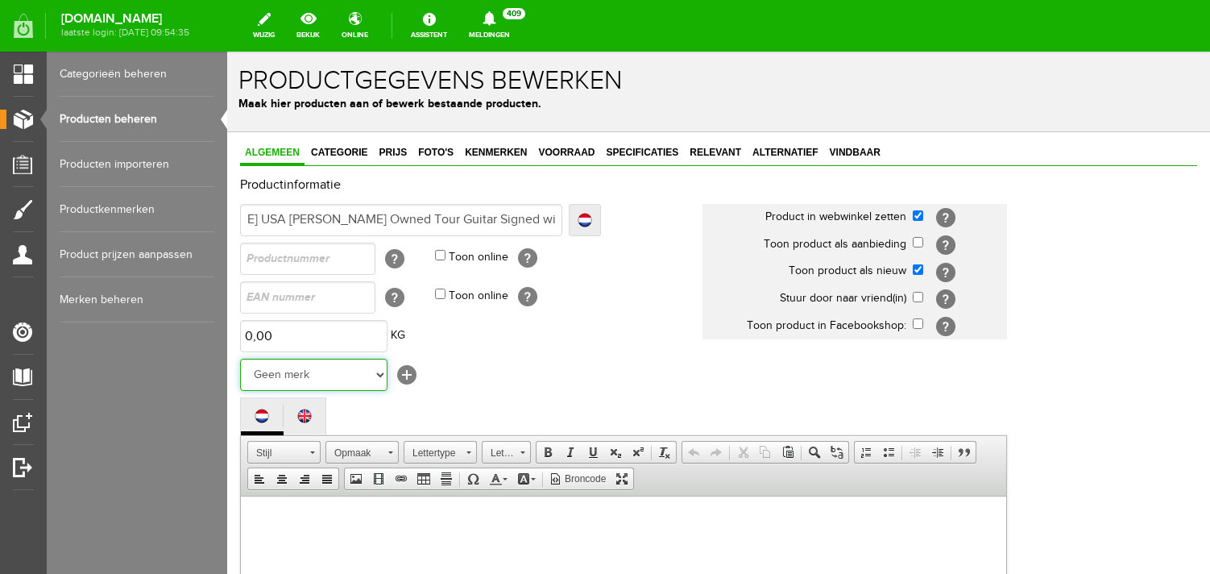
click option "Dean" at bounding box center [227, 52] width 0 height 0
click at [476, 394] on td "Geen merk Hymn Peavey Vox Rickenbacker [PERSON_NAME] [PERSON_NAME] [PERSON_NAME…" at bounding box center [471, 374] width 463 height 39
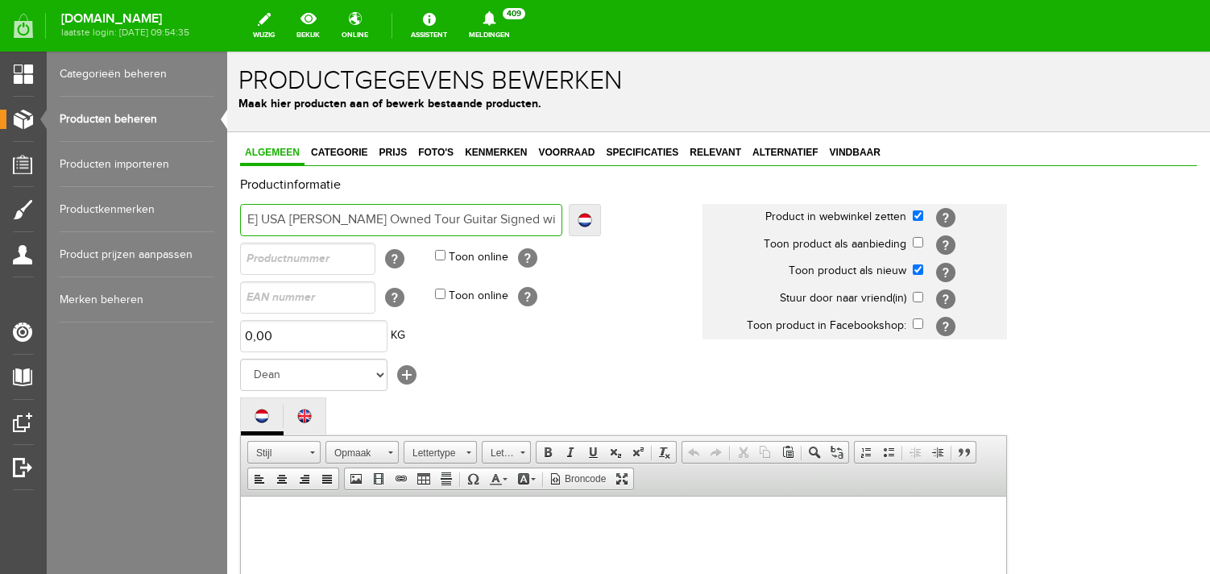
click at [351, 214] on input "[PERSON_NAME] USA [PERSON_NAME] Owned Tour Guitar Signed with Pics & COA" at bounding box center [401, 220] width 322 height 32
drag, startPoint x: 326, startPoint y: 211, endPoint x: 194, endPoint y: 207, distance: 131.4
click at [240, 207] on input "[PERSON_NAME] USA [PERSON_NAME] Owned Tour Guitar Signed with Pics & COA" at bounding box center [401, 220] width 322 height 32
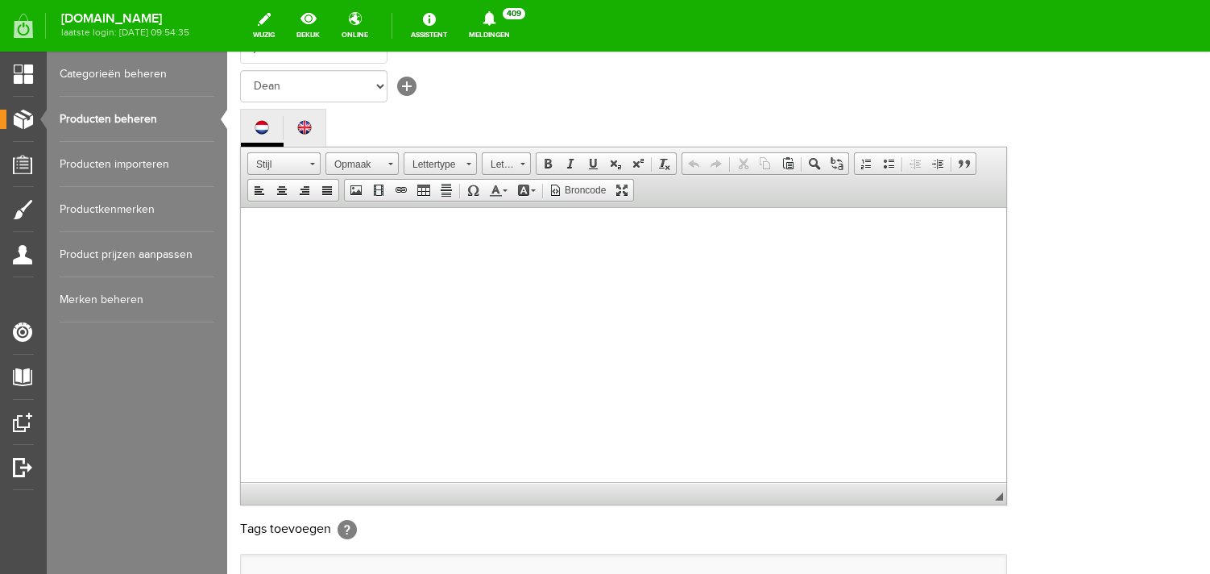
scroll to position [308, 0]
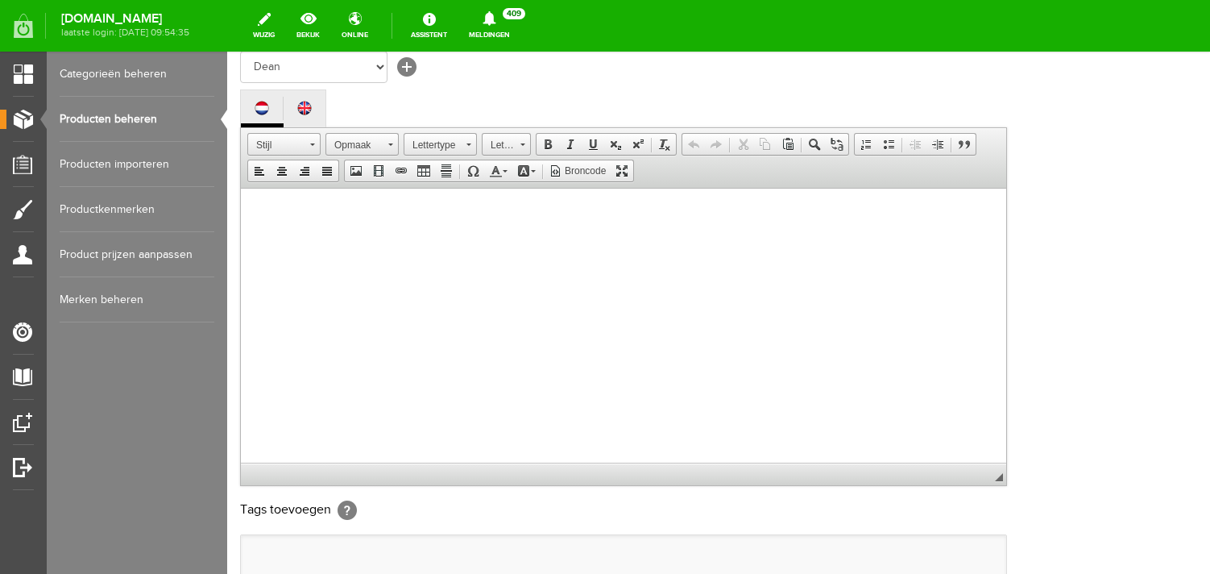
click at [334, 246] on body at bounding box center [623, 341] width 733 height 274
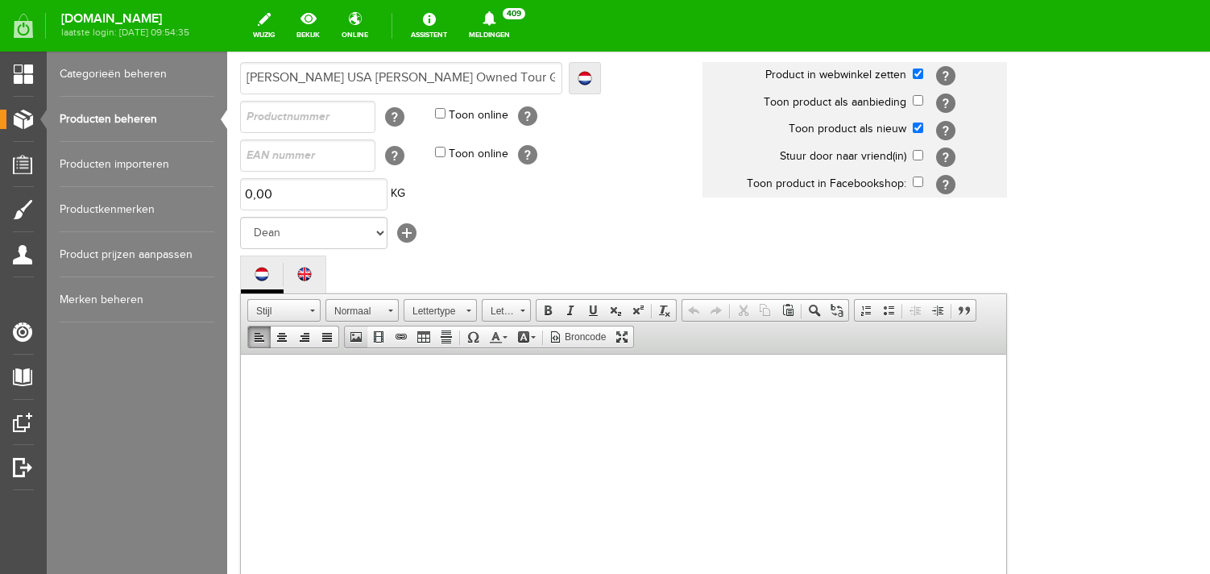
scroll to position [138, 0]
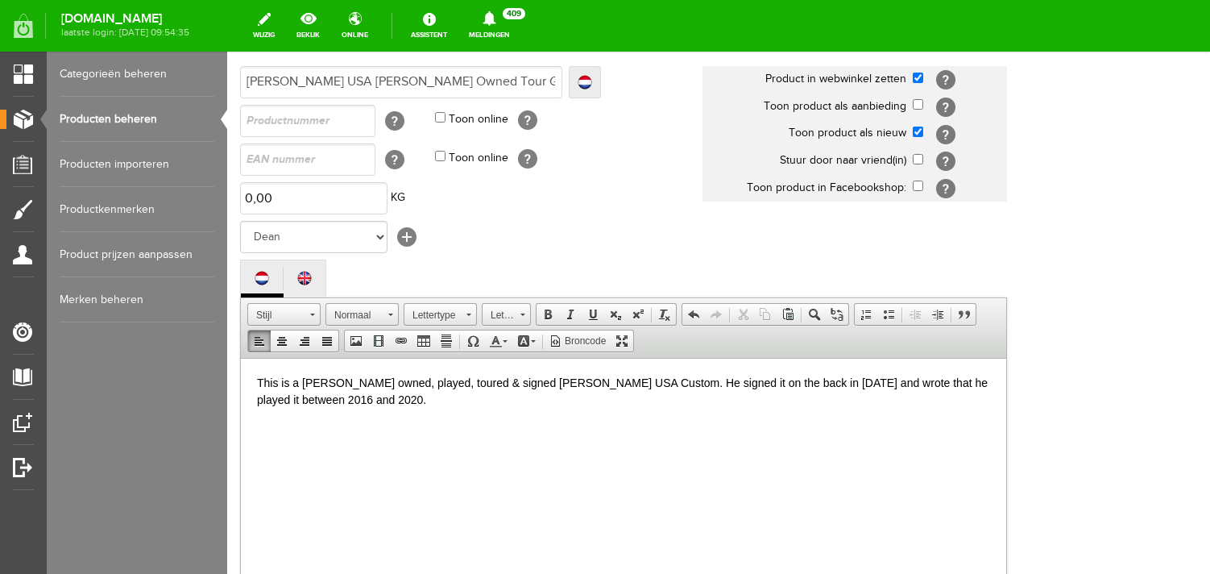
click at [380, 408] on p "This is a [PERSON_NAME] owned, played, toured & signed [PERSON_NAME] USA Custom…" at bounding box center [623, 391] width 733 height 34
click at [339, 396] on p "This is a [PERSON_NAME] owned, played, toured & signed [PERSON_NAME] USA Custom…" at bounding box center [623, 391] width 733 height 34
click at [749, 421] on body "This is a [PERSON_NAME] owned, played, toured & signed [PERSON_NAME] USA Custom…" at bounding box center [623, 511] width 733 height 274
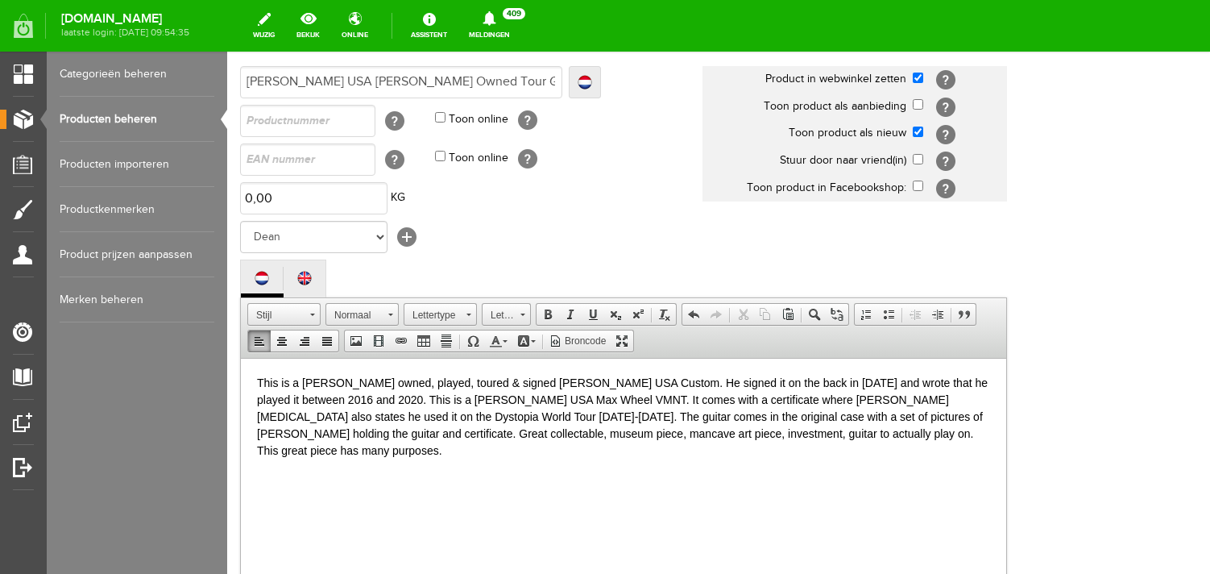
click at [382, 385] on p "This is a [PERSON_NAME] owned, played, toured & signed [PERSON_NAME] USA Custom…" at bounding box center [623, 416] width 733 height 85
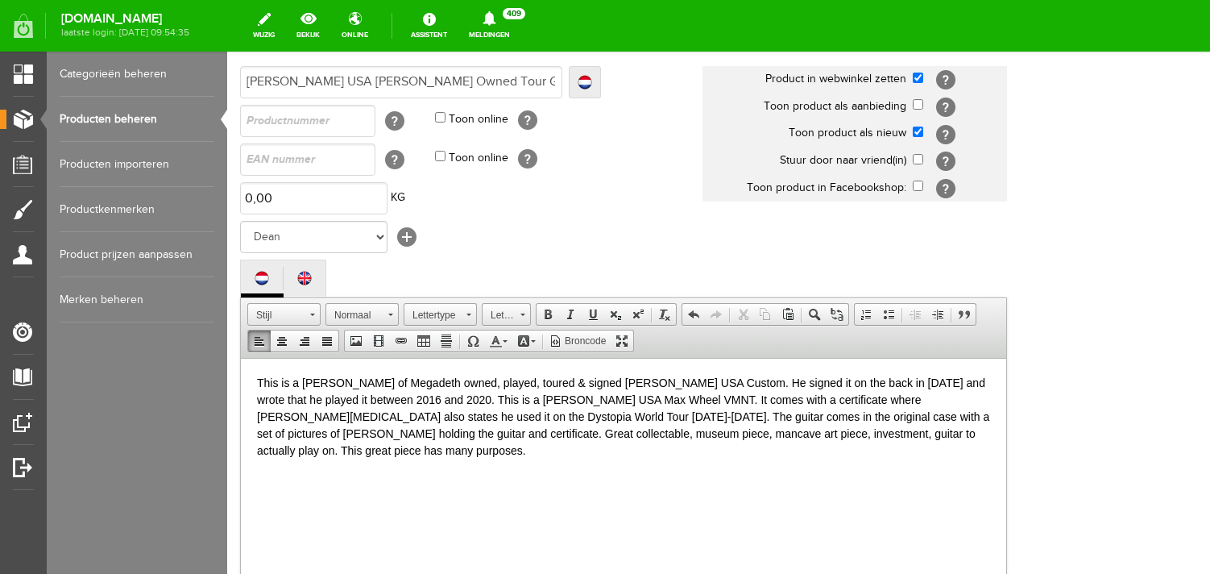
click at [621, 398] on p "This is a [PERSON_NAME] of Megadeth owned, played, toured & signed [PERSON_NAME…" at bounding box center [623, 416] width 733 height 85
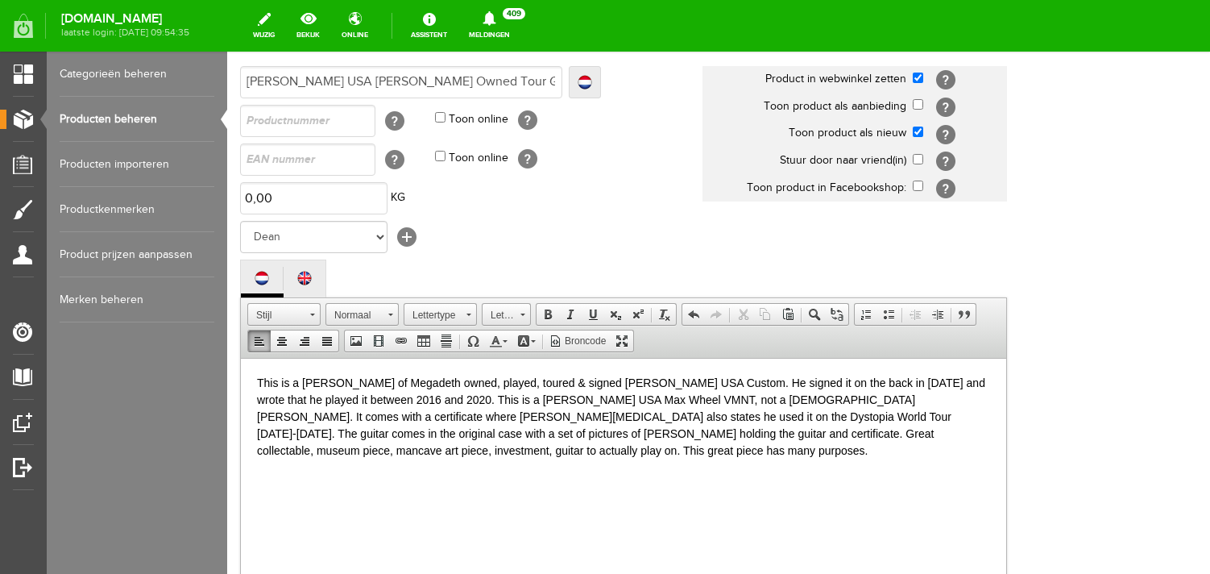
click at [476, 397] on p "This is a [PERSON_NAME] of Megadeth owned, played, toured & signed [PERSON_NAME…" at bounding box center [623, 416] width 733 height 85
click at [769, 396] on p "This is a [PERSON_NAME] of Megadeth owned, played, toured & signed [PERSON_NAME…" at bounding box center [623, 416] width 733 height 85
click at [280, 415] on p "This is a [PERSON_NAME] of Megadeth owned, played, toured & signed [PERSON_NAME…" at bounding box center [623, 416] width 733 height 85
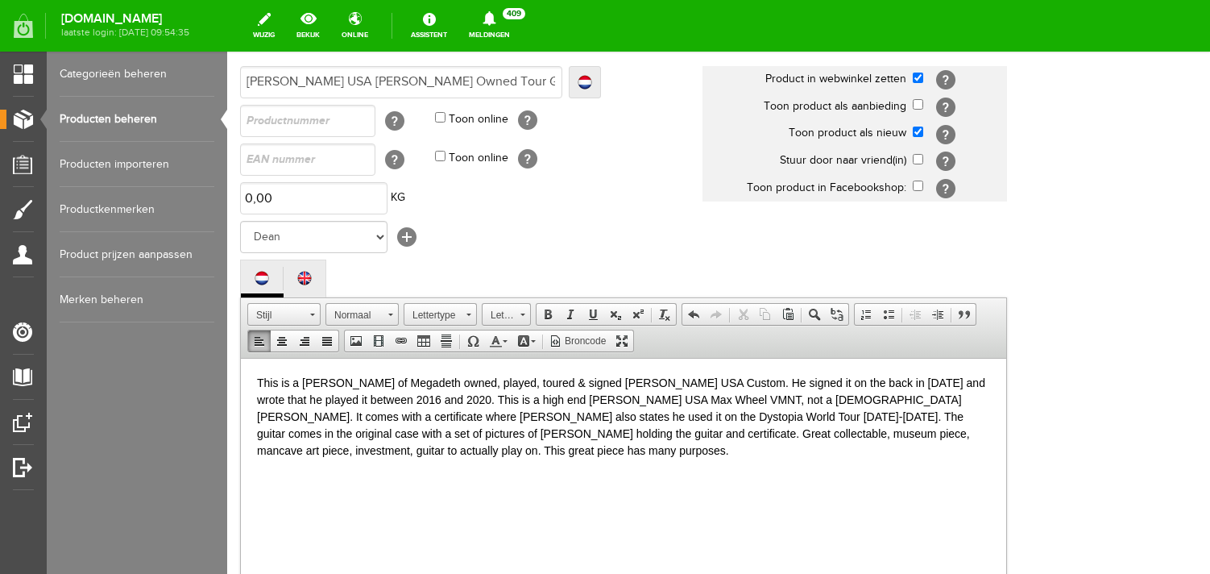
click at [307, 420] on p "This is a [PERSON_NAME] of Megadeth owned, played, toured & signed [PERSON_NAME…" at bounding box center [623, 416] width 733 height 85
click at [347, 457] on p "This is a [PERSON_NAME] of Megadeth owned, played, toured & signed [PERSON_NAME…" at bounding box center [623, 416] width 733 height 85
click at [874, 434] on p "This is a [PERSON_NAME] of Megadeth owned, played, toured & signed [PERSON_NAME…" at bounding box center [623, 416] width 733 height 85
click at [645, 454] on p "This is a [PERSON_NAME] of Megadeth owned, played, toured & signed [PERSON_NAME…" at bounding box center [623, 416] width 733 height 85
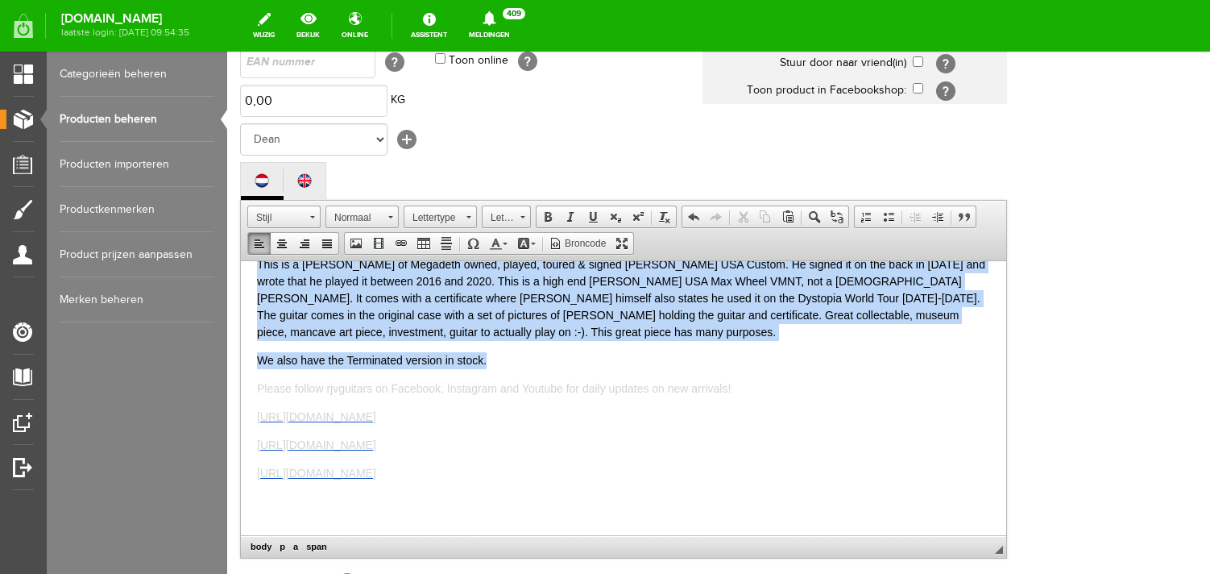
scroll to position [0, 0]
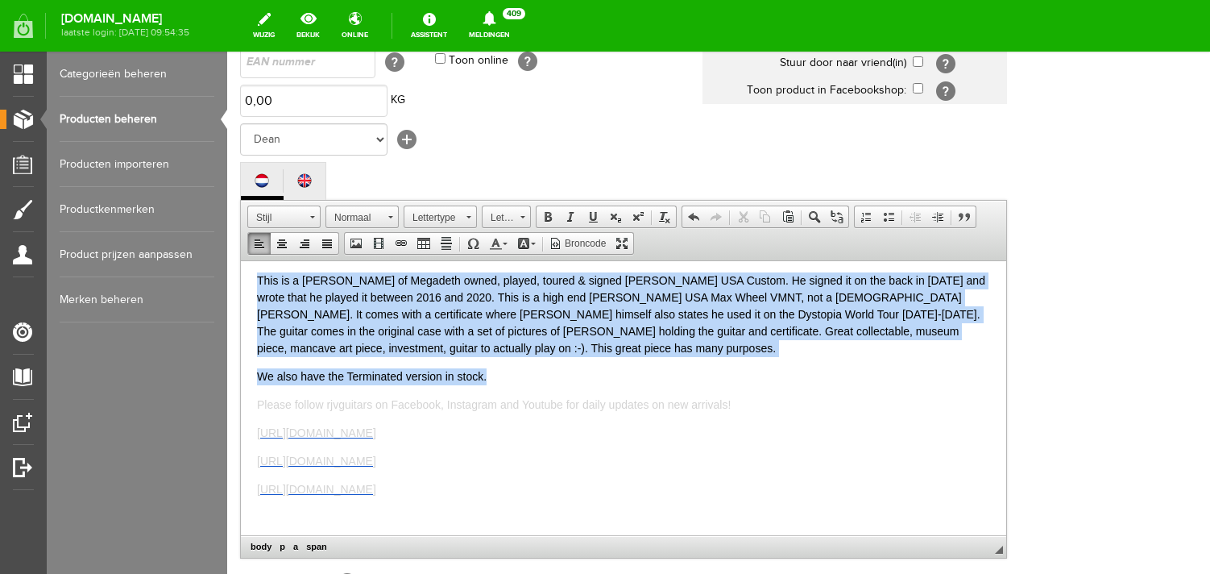
drag, startPoint x: 507, startPoint y: 356, endPoint x: 237, endPoint y: 215, distance: 304.6
click at [241, 255] on html "This is a [PERSON_NAME] of Megadeth owned, played, toured & signed [PERSON_NAME…" at bounding box center [624, 392] width 766 height 274
click at [494, 254] on link "Tekstkleur" at bounding box center [498, 243] width 28 height 21
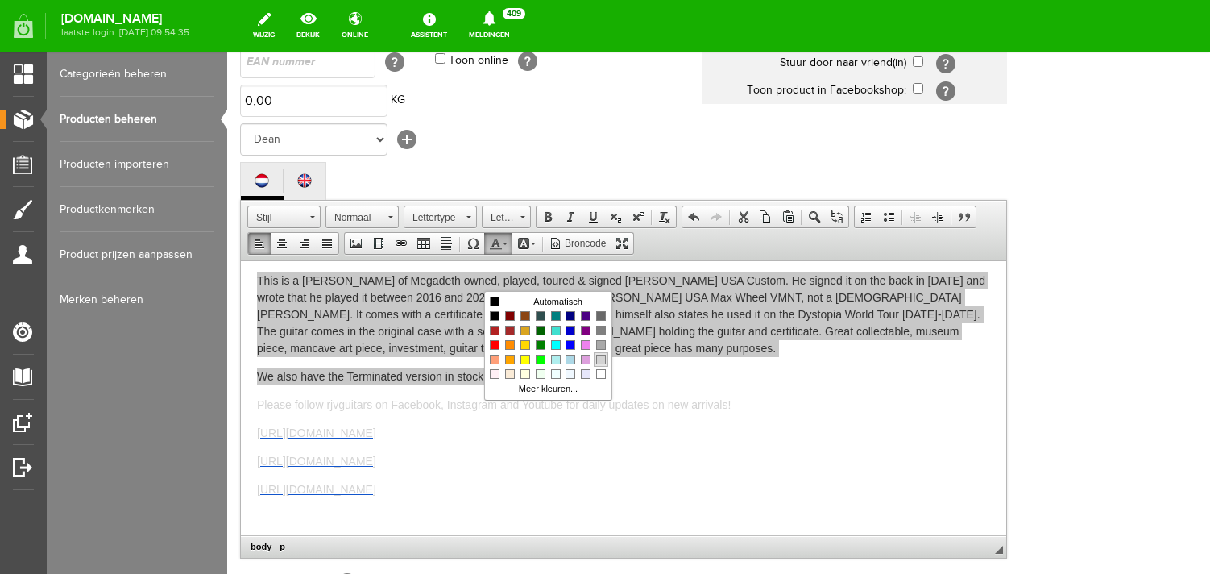
click at [602, 355] on span "Kleuren" at bounding box center [601, 360] width 10 height 10
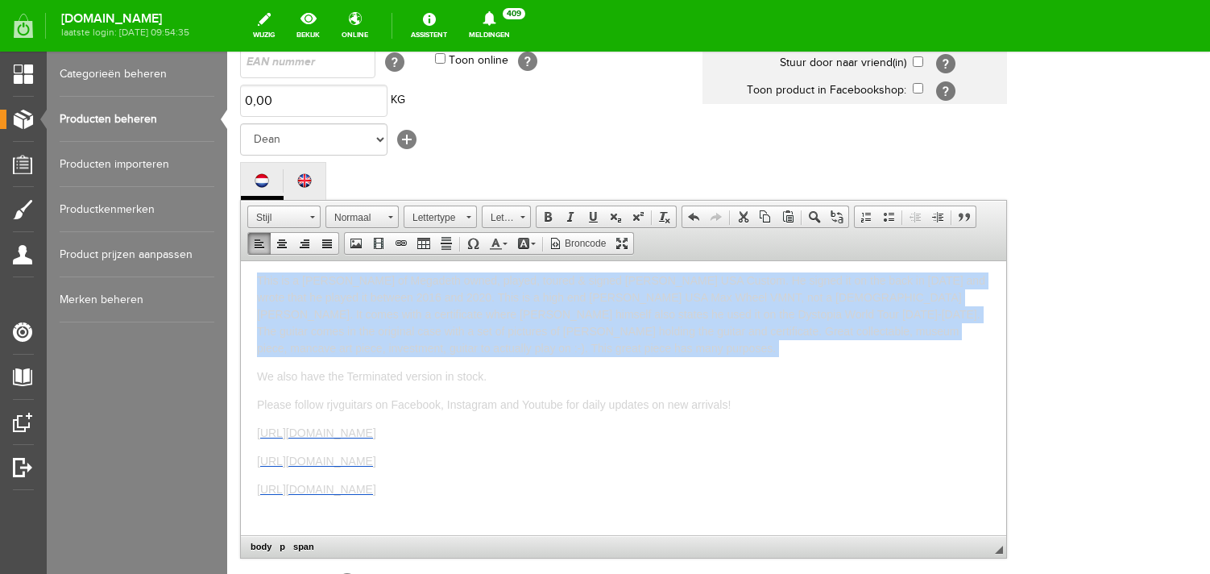
click at [503, 328] on span "This is a [PERSON_NAME] of Megadeth owned, played, toured & signed [PERSON_NAME…" at bounding box center [621, 313] width 728 height 81
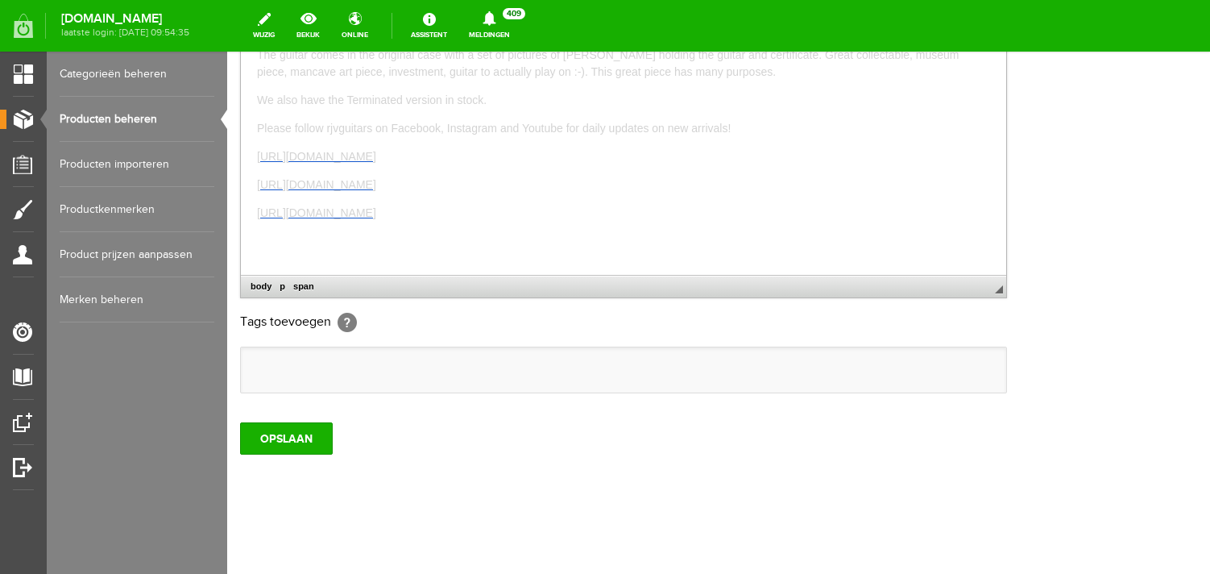
scroll to position [535, 0]
click at [306, 425] on input "OPSLAAN" at bounding box center [286, 438] width 93 height 32
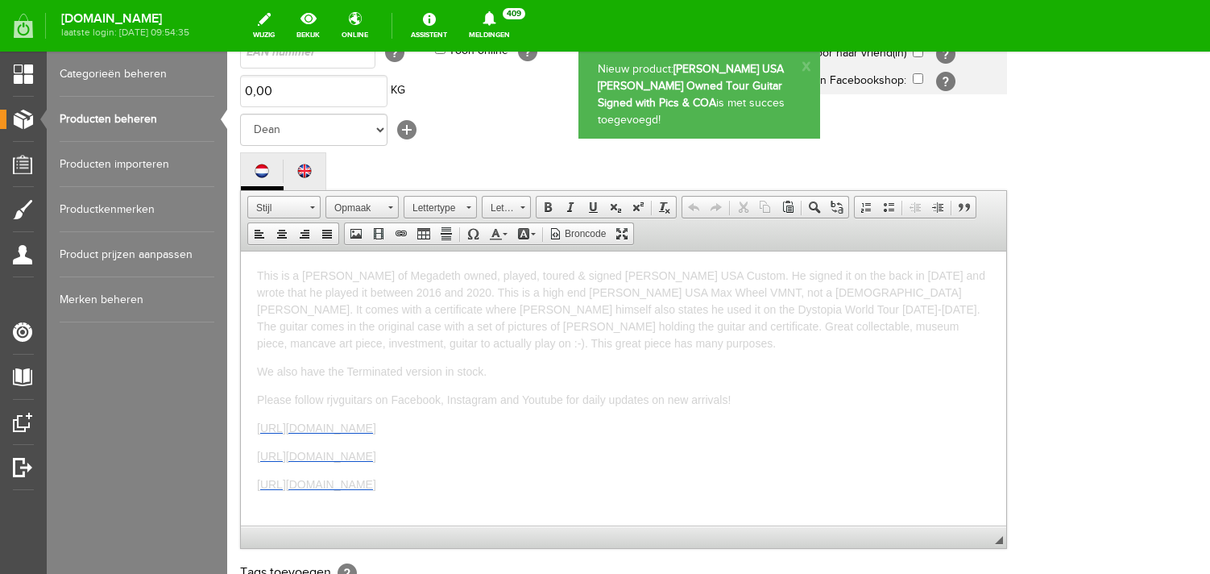
scroll to position [0, 0]
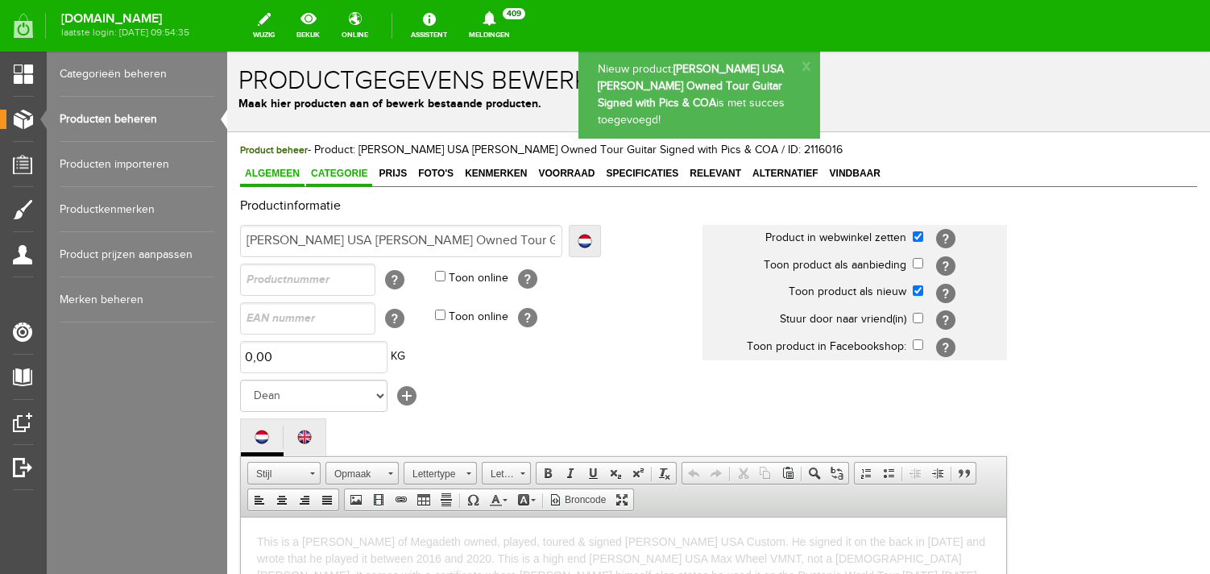
click at [351, 172] on span "Categorie" at bounding box center [339, 173] width 66 height 11
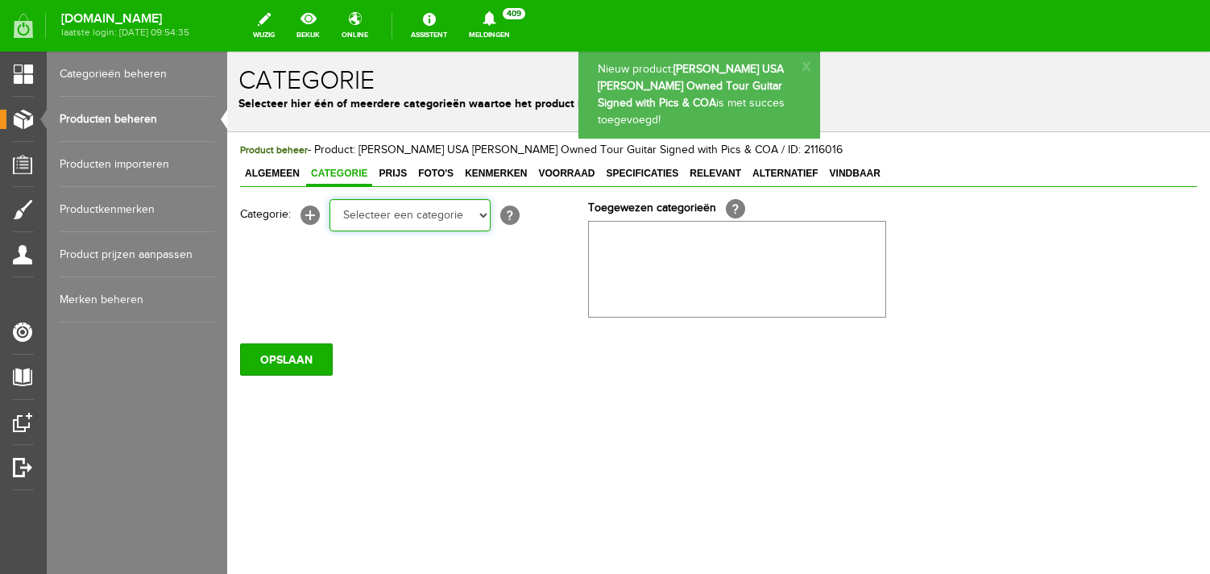
select select "87687"
click option "Electric guitars" at bounding box center [227, 52] width 0 height 0
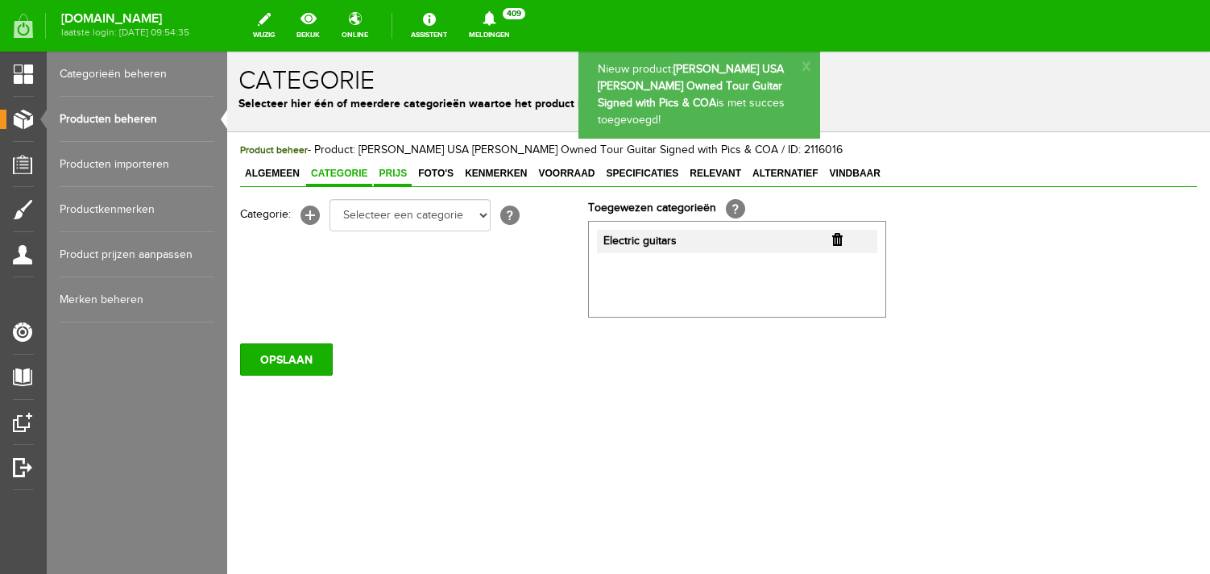
click at [394, 170] on span "Prijs" at bounding box center [393, 173] width 38 height 11
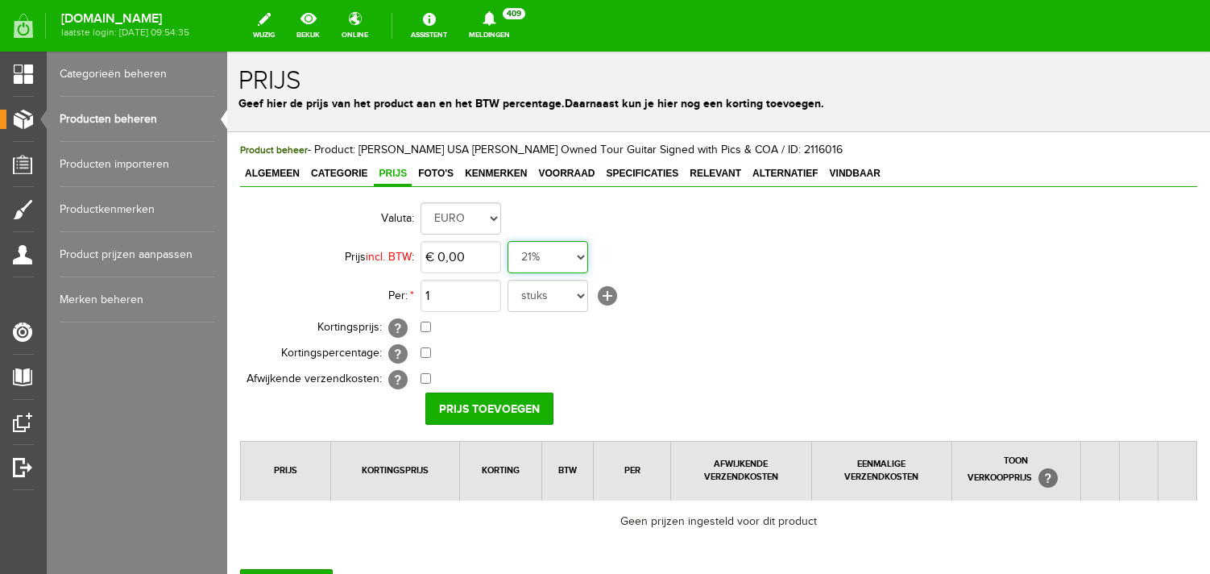
select select "0,00"
click option "0%" at bounding box center [227, 52] width 0 height 0
click at [480, 260] on input "0" at bounding box center [461, 257] width 81 height 32
type input "€ 19.900,00"
click at [481, 405] on input "Prijs toevoegen" at bounding box center [489, 408] width 128 height 32
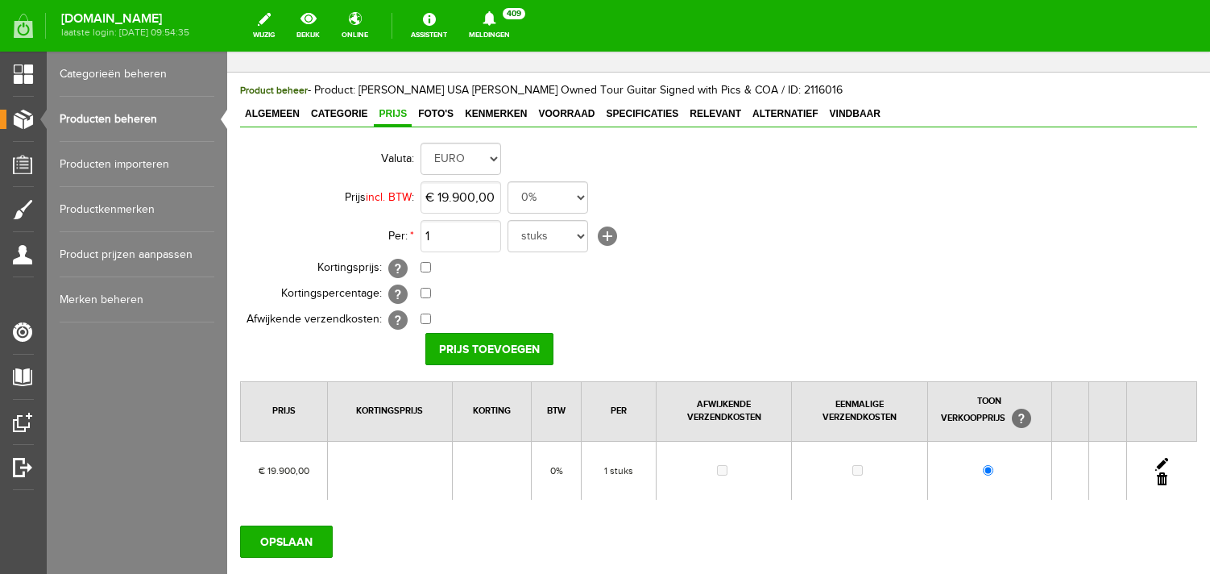
scroll to position [163, 0]
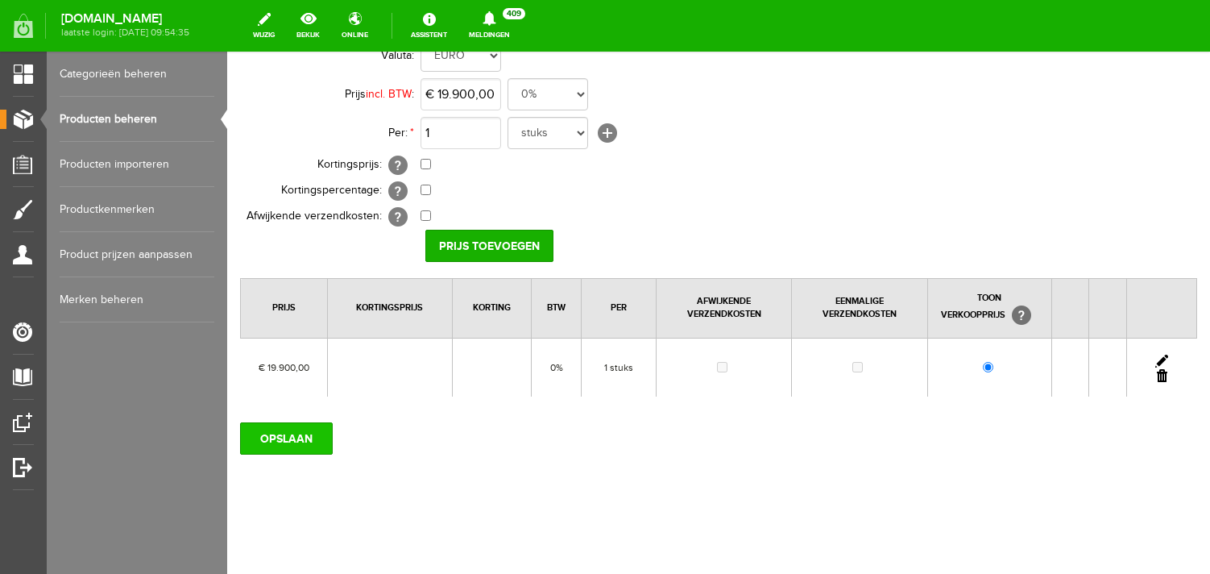
click at [284, 437] on input "OPSLAAN" at bounding box center [286, 438] width 93 height 32
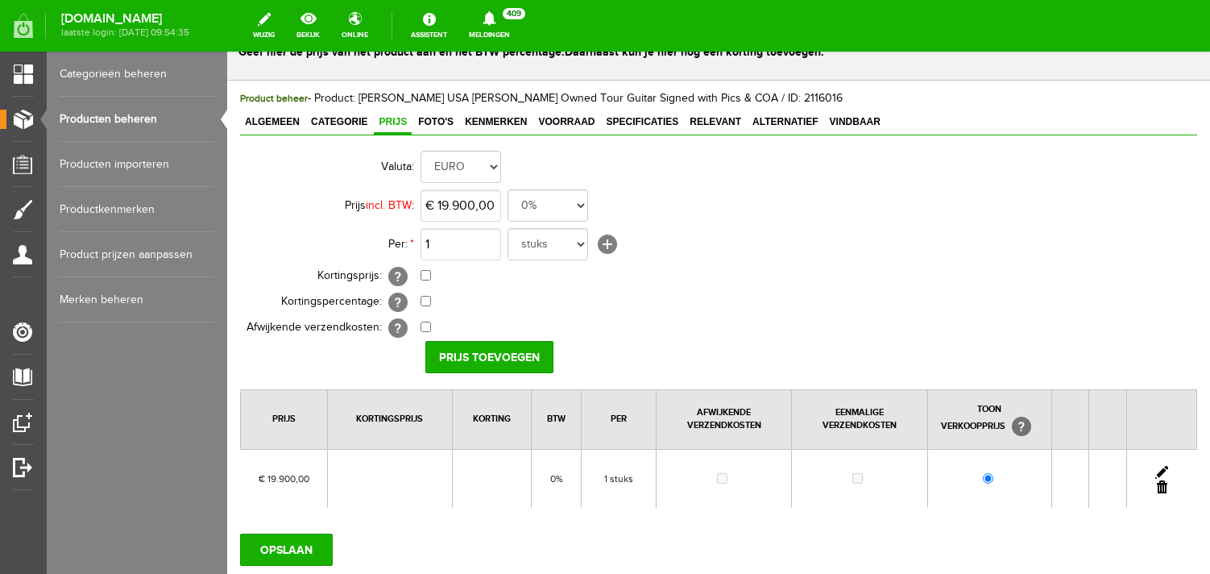
scroll to position [54, 0]
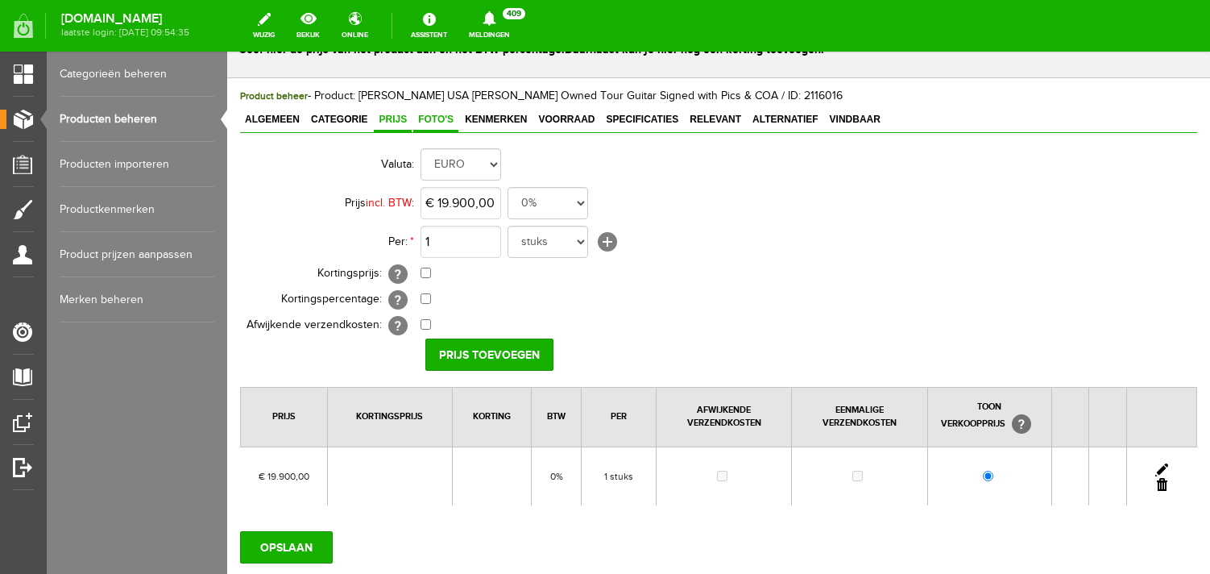
click at [442, 118] on span "Foto's" at bounding box center [435, 119] width 45 height 11
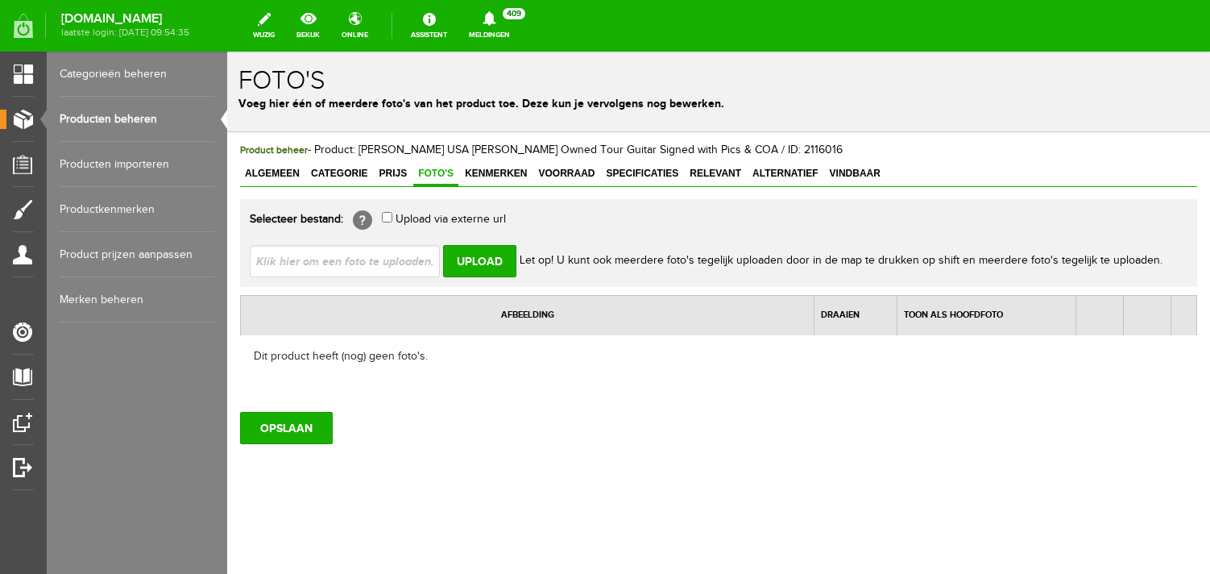
scroll to position [0, 0]
click at [372, 259] on input "file" at bounding box center [351, 260] width 203 height 31
type input "C:\fakepath\image01467.jpeg"
type input "image01467.jpeg; image01468.jpeg; image01469.jpeg; image01470.jpeg; image01472.…"
click at [465, 257] on input "Upload" at bounding box center [479, 261] width 73 height 32
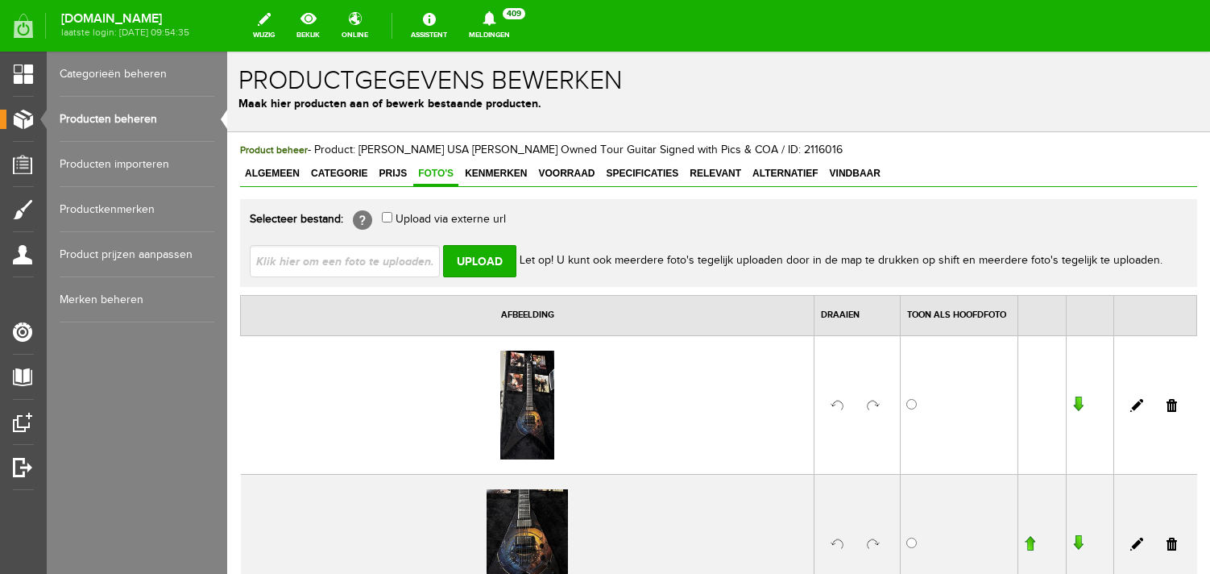
scroll to position [4, 0]
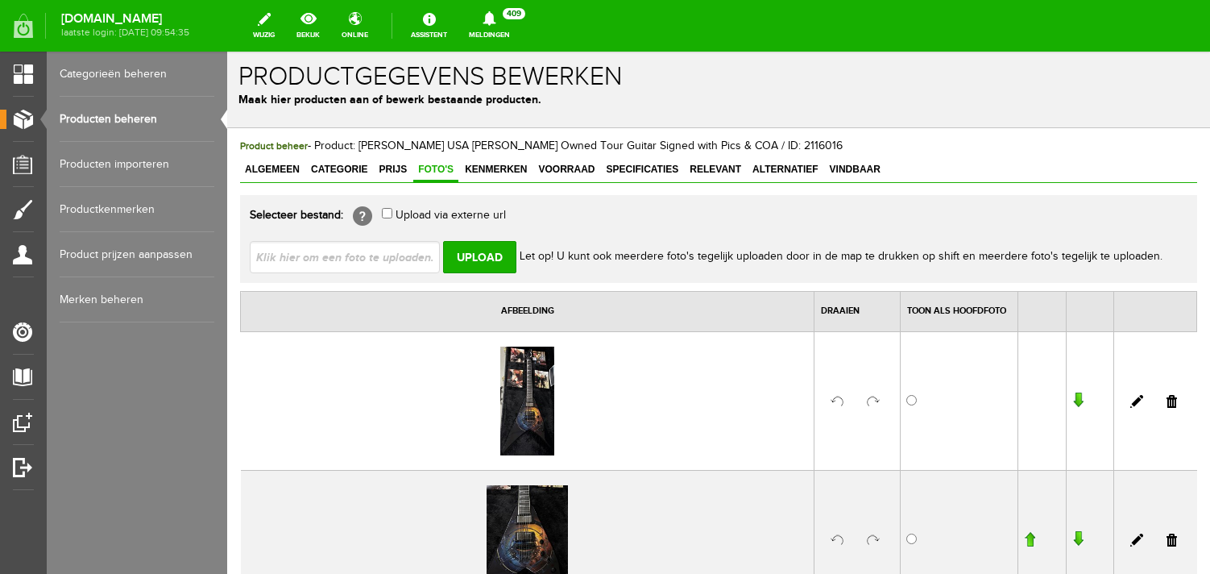
click at [320, 260] on input "file" at bounding box center [351, 256] width 203 height 31
type input "C:\fakepath\image01461.jpeg"
type input "image01461.jpeg; image01463.jpeg; image01465.jpeg; image01466.jpeg; image01460.…"
click at [471, 260] on input "Upload" at bounding box center [479, 257] width 73 height 32
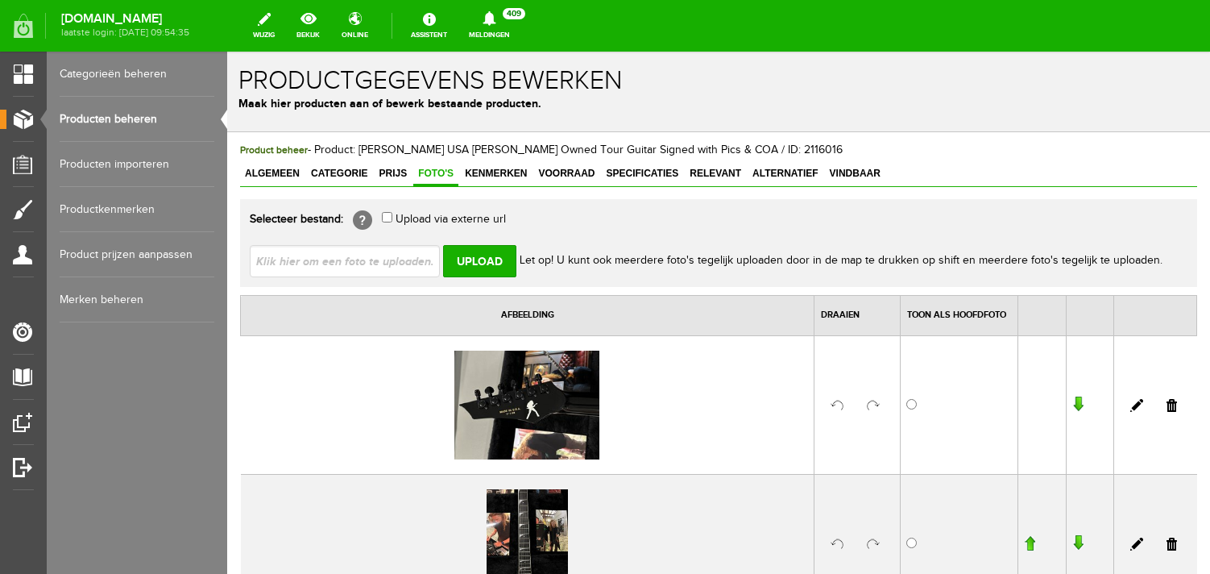
scroll to position [0, 0]
click at [284, 253] on input "file" at bounding box center [351, 260] width 203 height 31
type input "C:\fakepath\image01455.jpeg"
type input "image01455.jpeg; image01456.jpeg; image01458.jpeg; image01459.jpeg"
click at [486, 260] on input "Upload" at bounding box center [479, 261] width 73 height 32
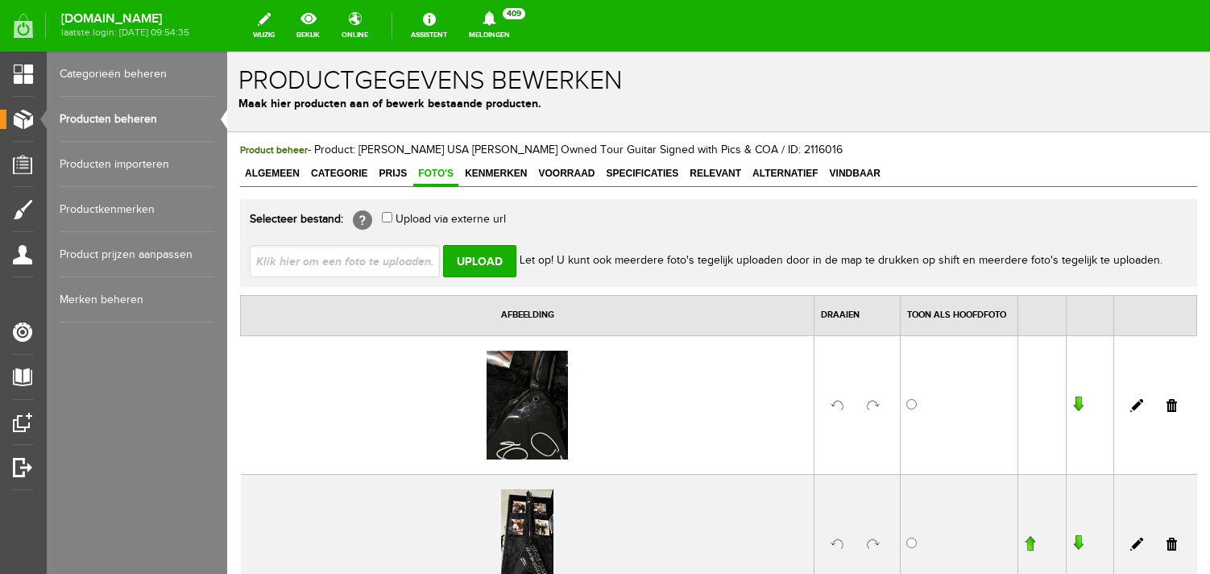
click at [303, 279] on div "Selecteer bestand: [?] Upload via externe url Upload Let op! U kunt ook meerder…" at bounding box center [718, 243] width 957 height 88
click at [303, 268] on input "file" at bounding box center [351, 260] width 203 height 31
type input "C:\fakepath\image01445.jpeg"
type input "image01445.jpeg; image01446.jpeg; image01449.jpeg; image01450.jpeg"
click at [461, 264] on input "Upload" at bounding box center [479, 261] width 73 height 32
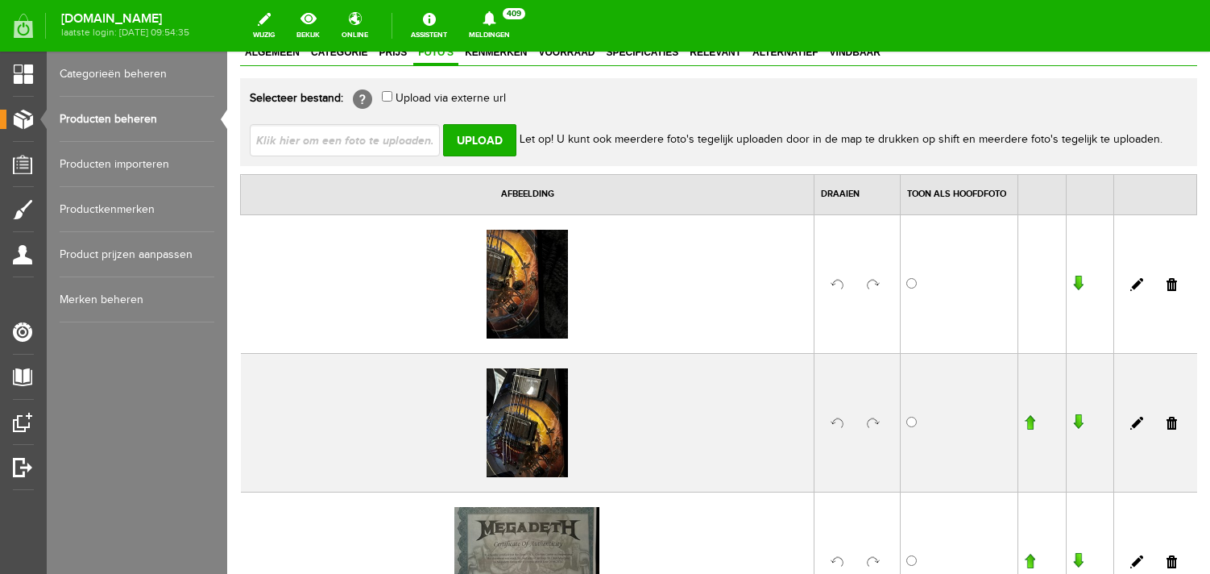
scroll to position [174, 0]
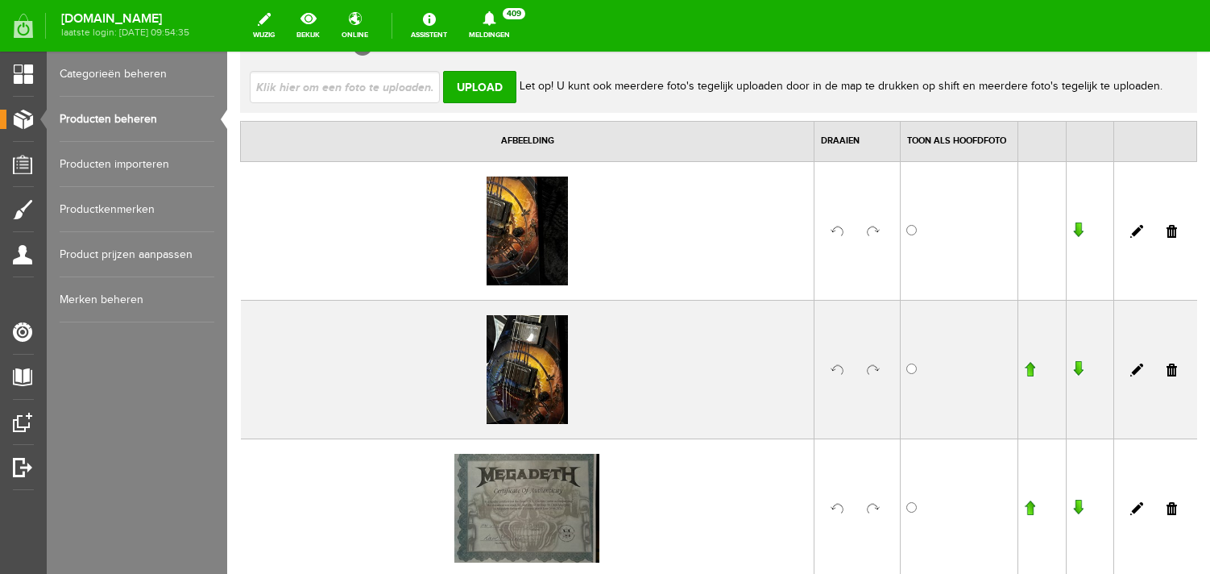
click at [878, 226] on link at bounding box center [873, 231] width 13 height 13
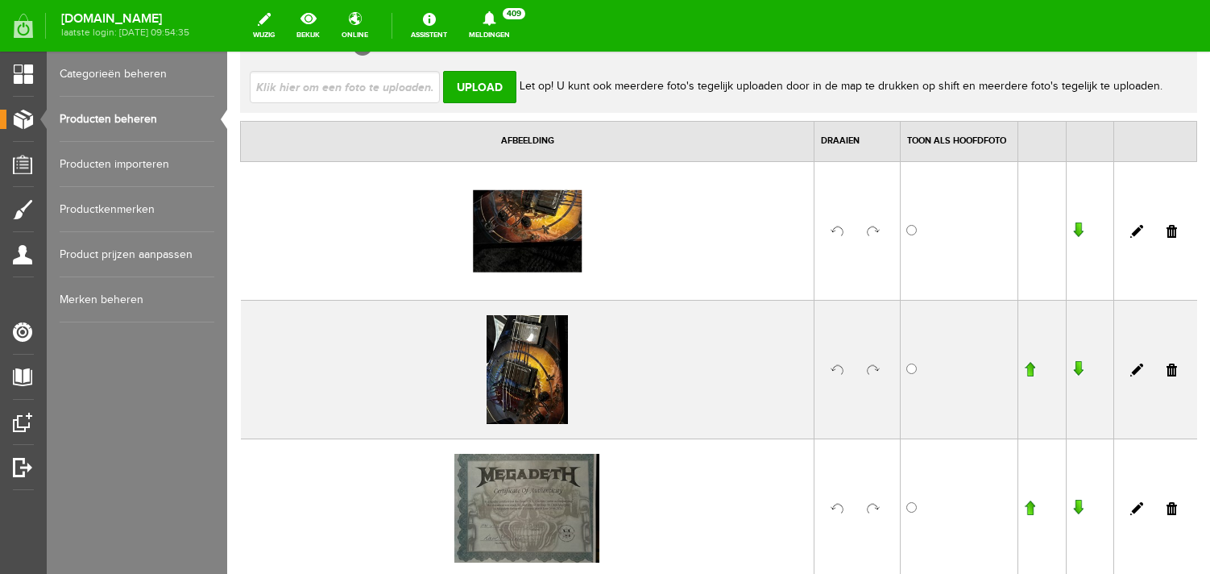
click at [874, 370] on link at bounding box center [873, 369] width 13 height 13
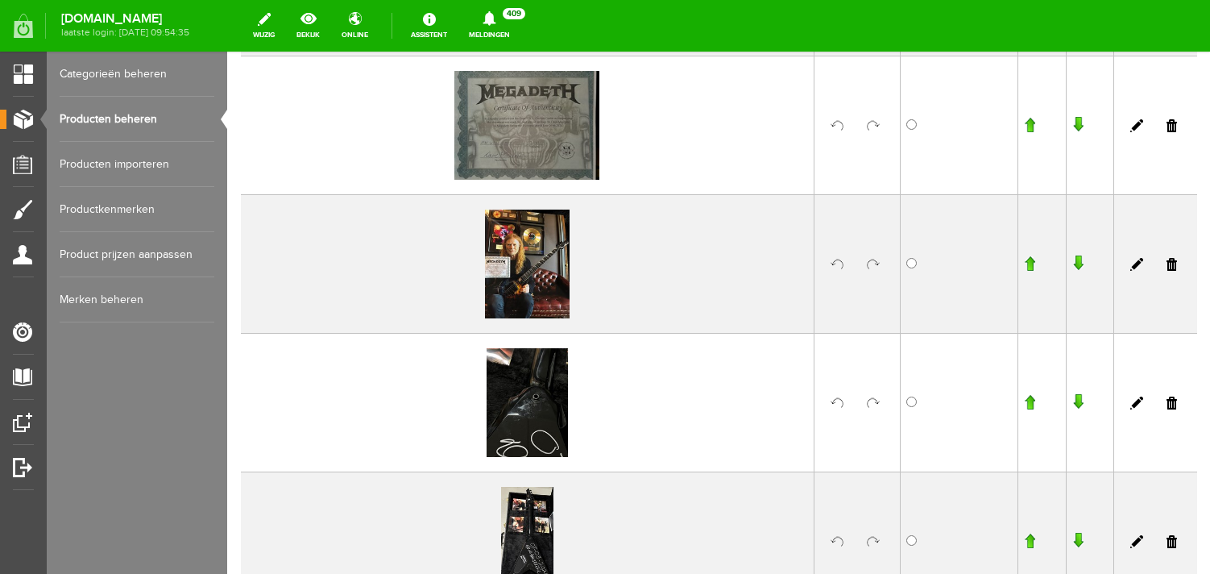
scroll to position [565, 0]
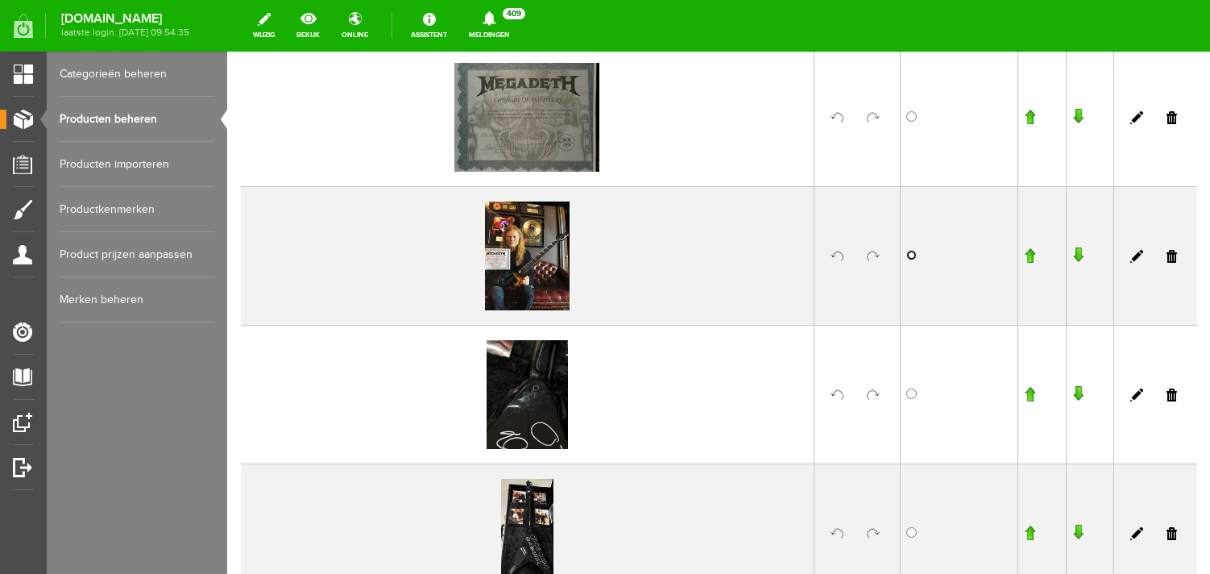
click at [910, 251] on input "radio" at bounding box center [912, 255] width 10 height 10
radio input "true"
click at [880, 403] on td at bounding box center [858, 394] width 86 height 139
click at [876, 394] on link at bounding box center [873, 394] width 13 height 13
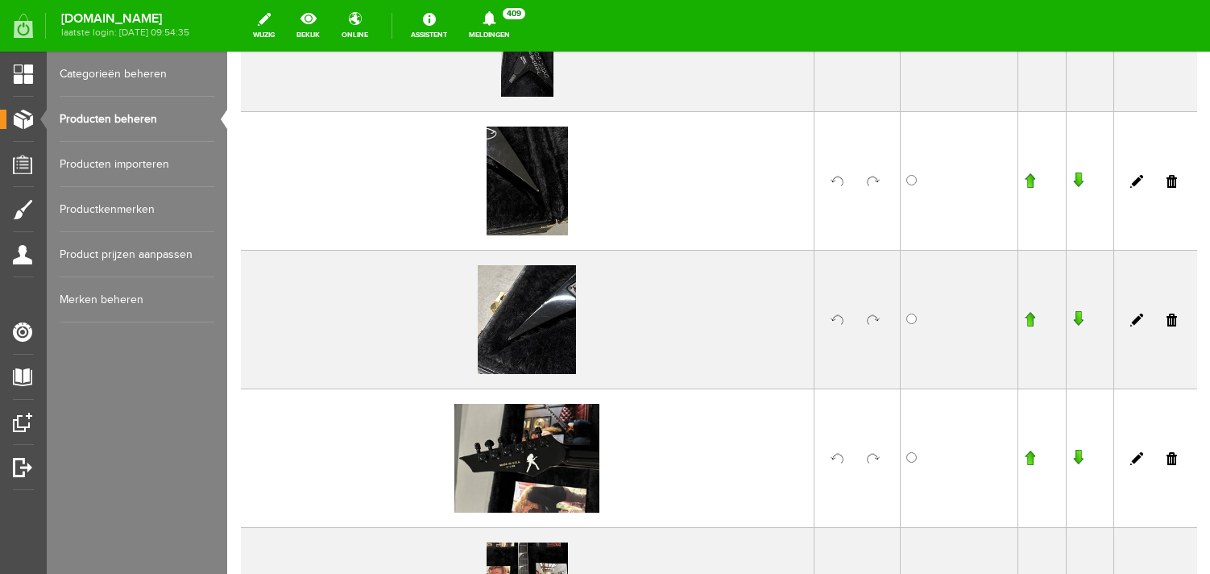
click at [876, 178] on link at bounding box center [873, 181] width 13 height 13
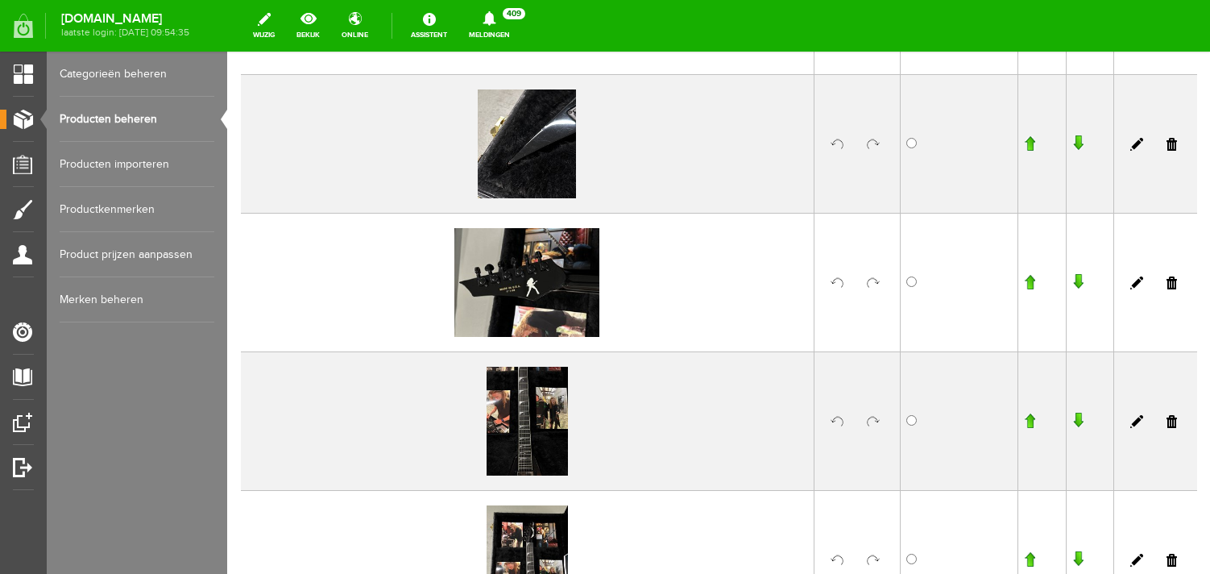
scroll to position [1309, 0]
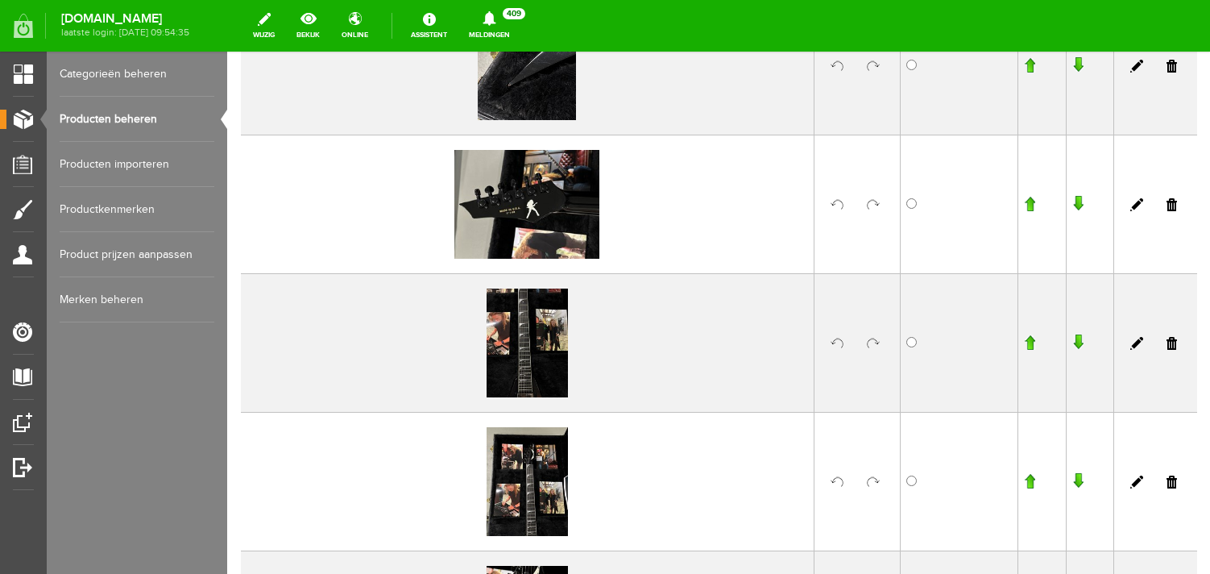
click at [874, 339] on link at bounding box center [873, 343] width 13 height 13
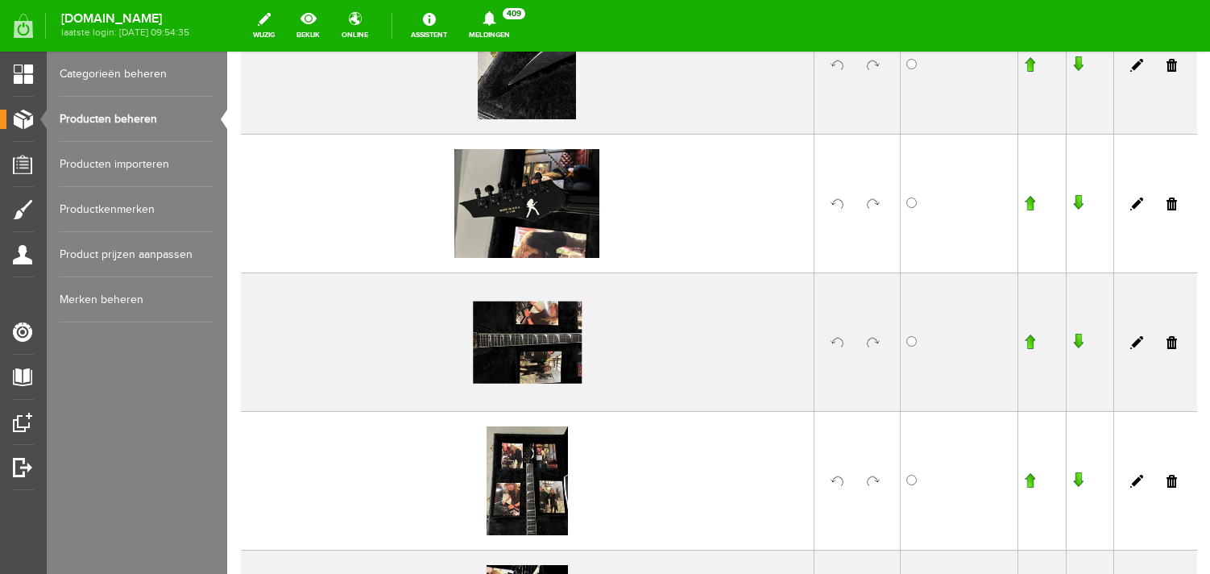
click at [872, 482] on link at bounding box center [873, 481] width 13 height 13
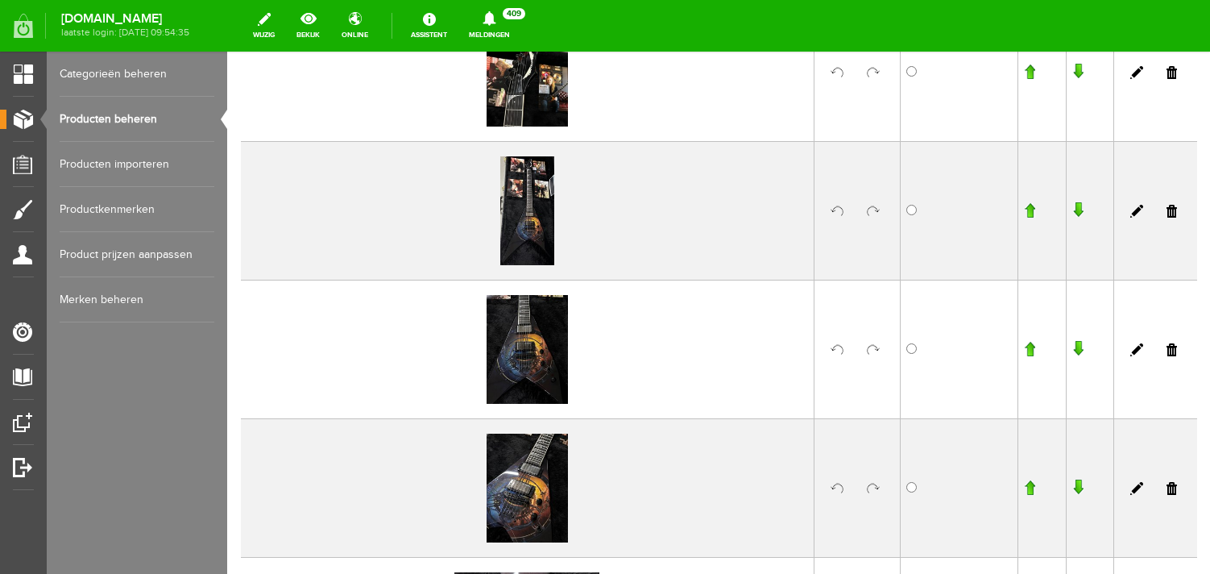
click at [873, 352] on link at bounding box center [873, 349] width 13 height 13
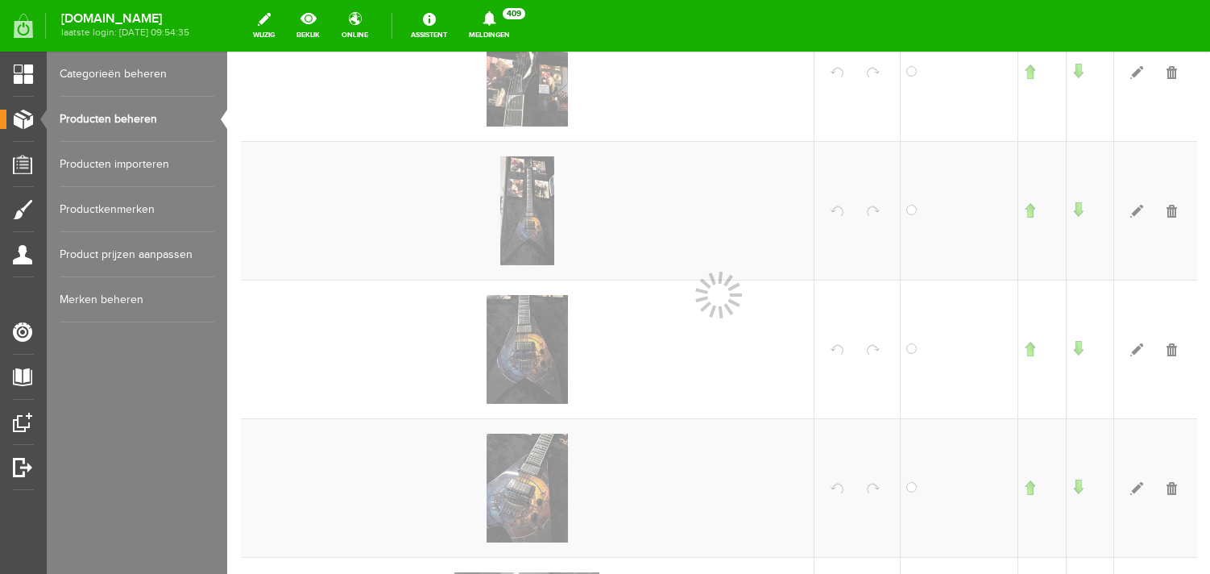
scroll to position [1996, 0]
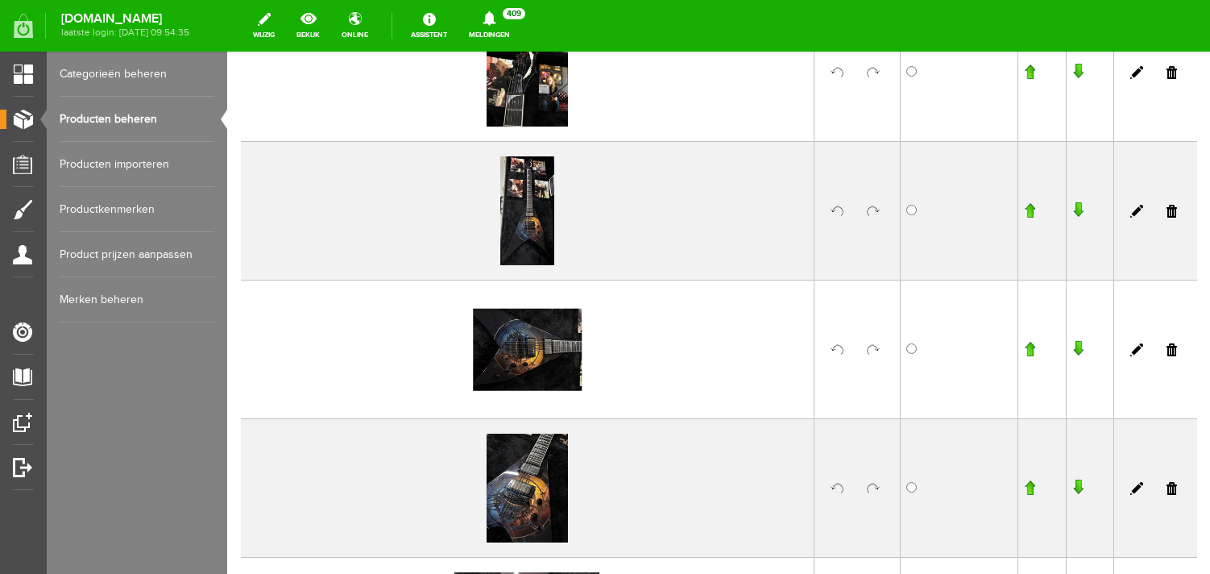
click at [868, 485] on link at bounding box center [873, 488] width 13 height 13
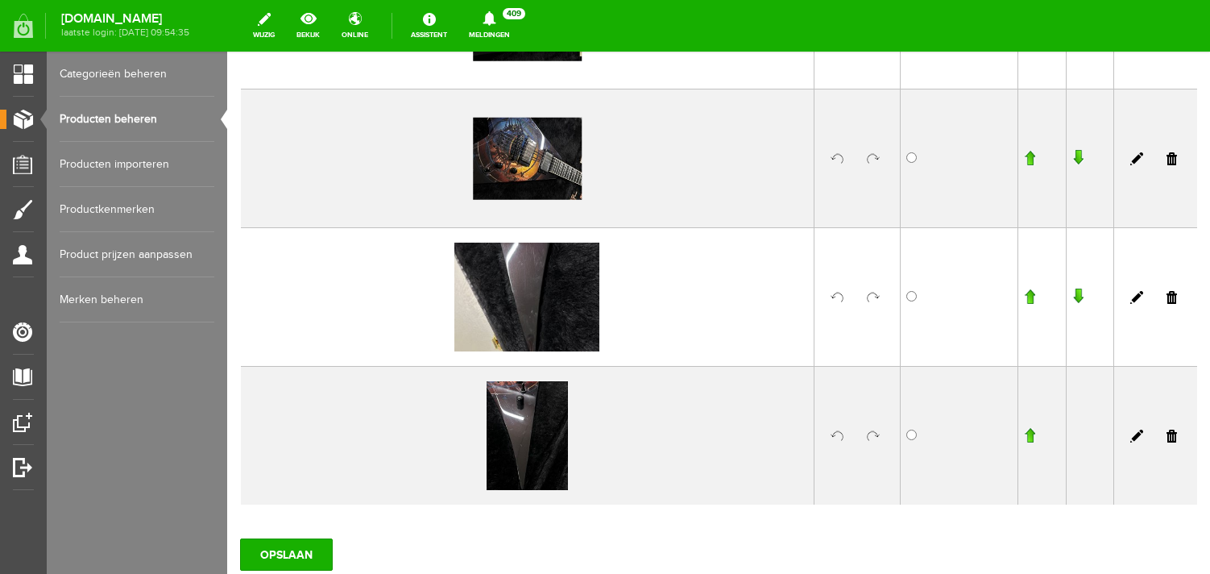
scroll to position [2351, 0]
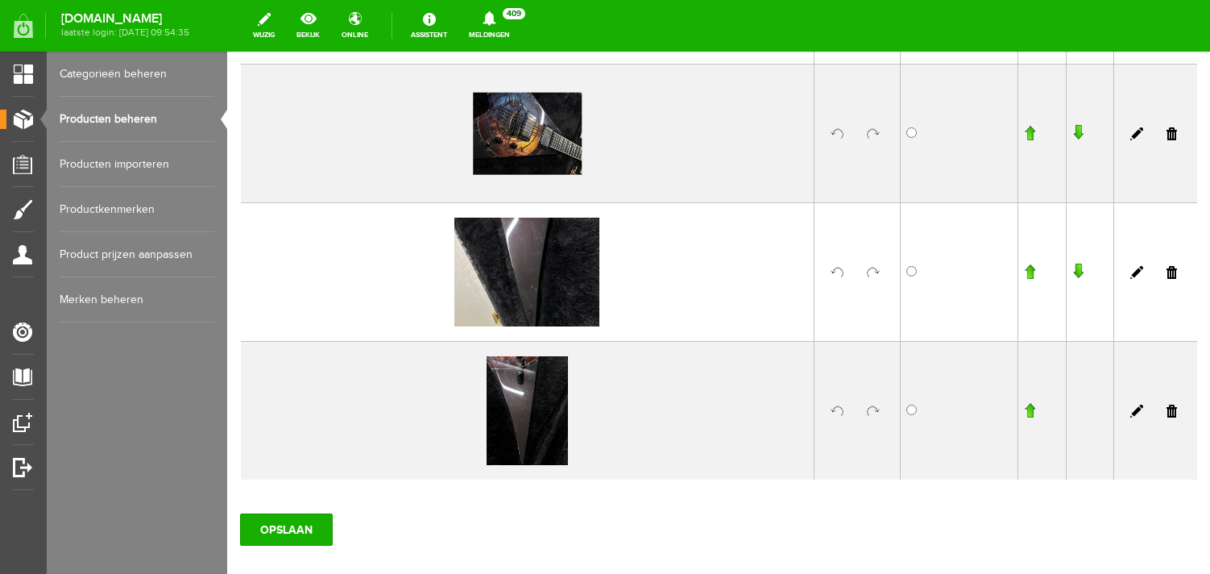
click at [874, 413] on link at bounding box center [873, 411] width 13 height 13
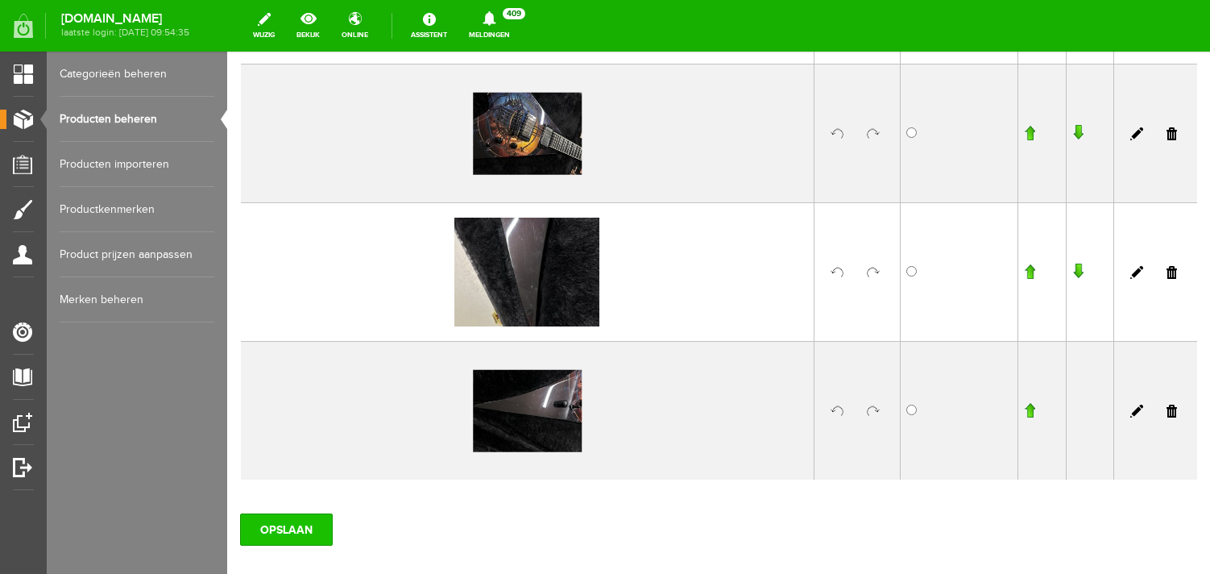
click at [294, 525] on input "OPSLAAN" at bounding box center [286, 529] width 93 height 32
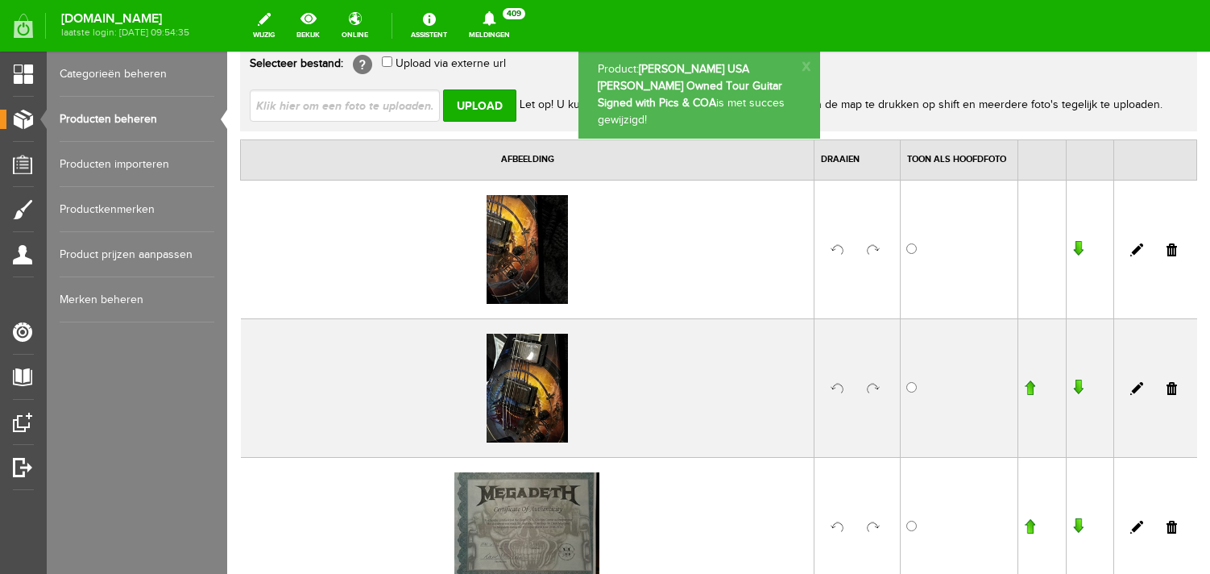
scroll to position [0, 0]
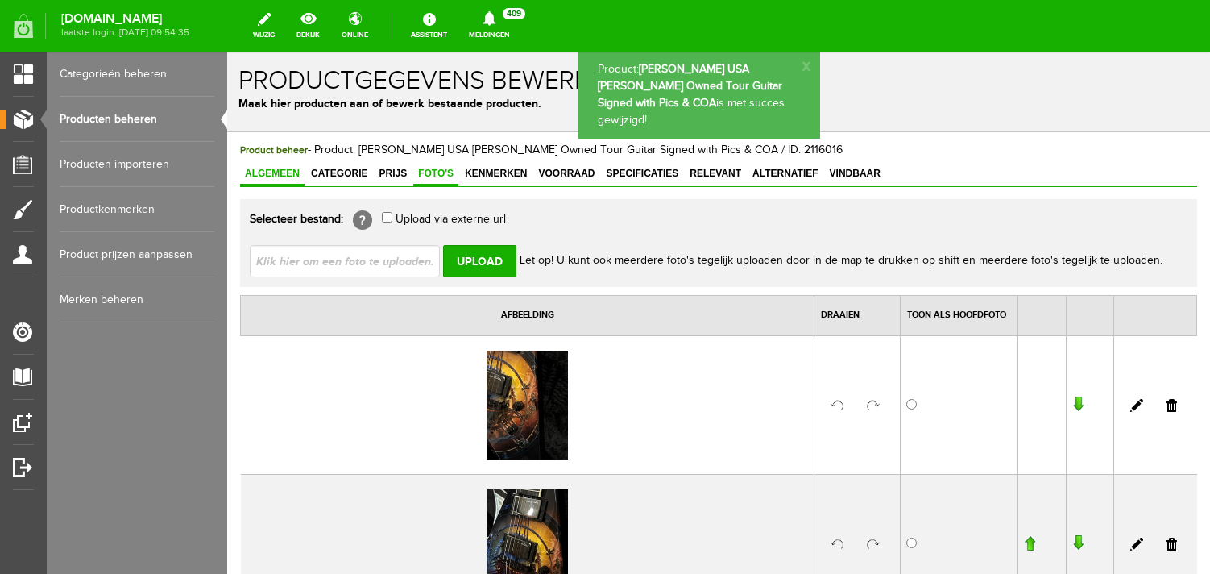
click at [280, 171] on span "Algemeen" at bounding box center [272, 173] width 64 height 11
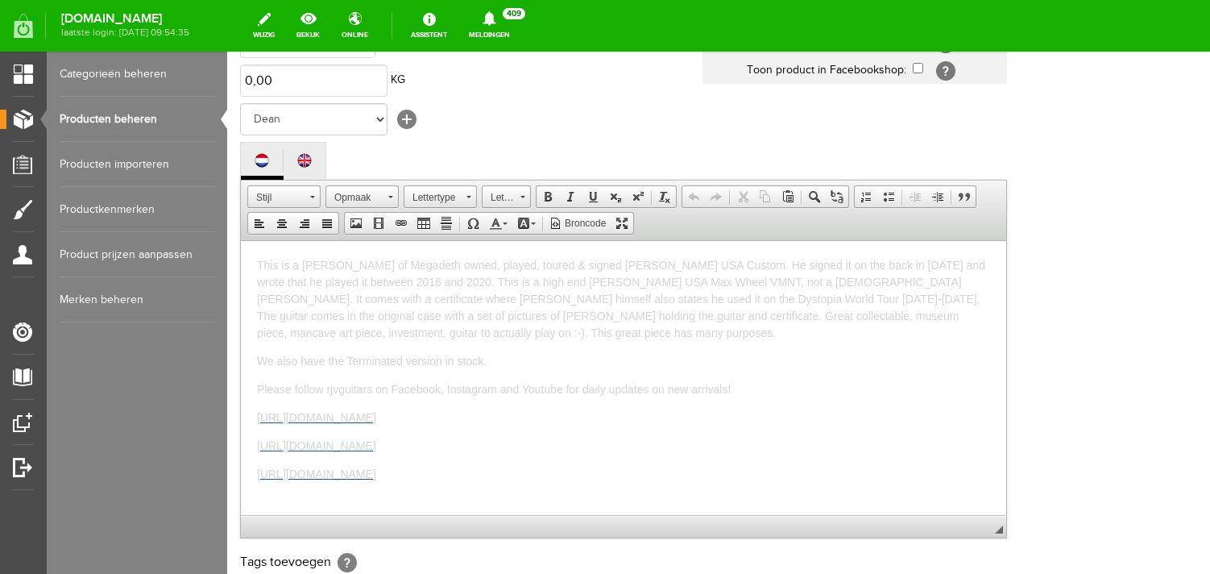
scroll to position [280, 0]
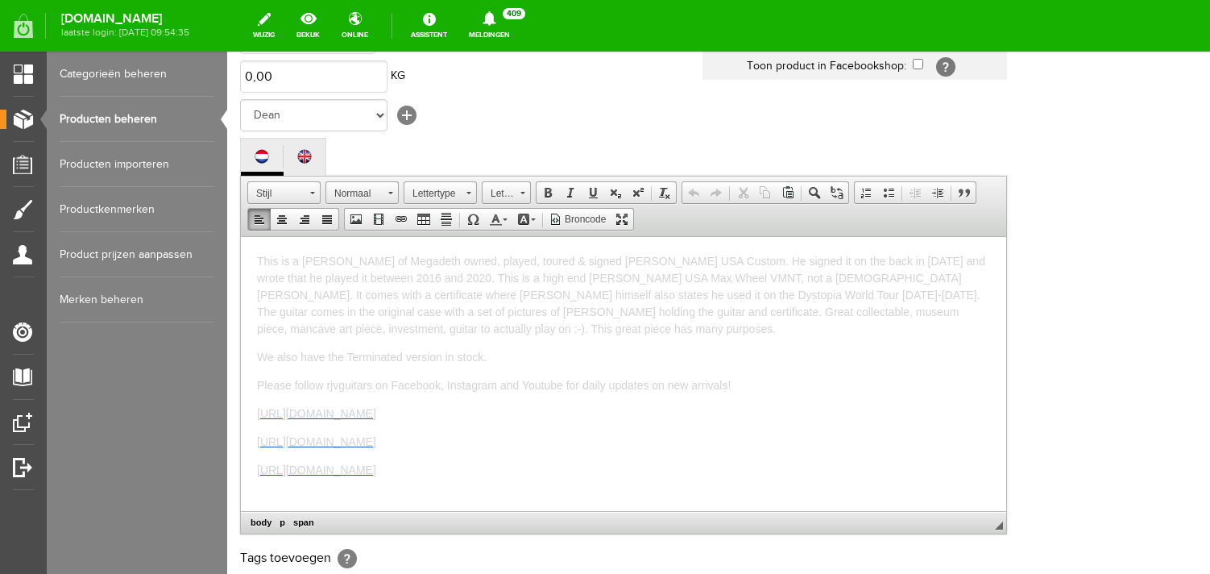
click at [501, 276] on span "This is a [PERSON_NAME] of Megadeth owned, played, toured & signed [PERSON_NAME…" at bounding box center [621, 294] width 728 height 81
click at [424, 306] on span "This is a [PERSON_NAME] of Megadeth owned, played, toured & signed [PERSON_NAME…" at bounding box center [621, 294] width 728 height 81
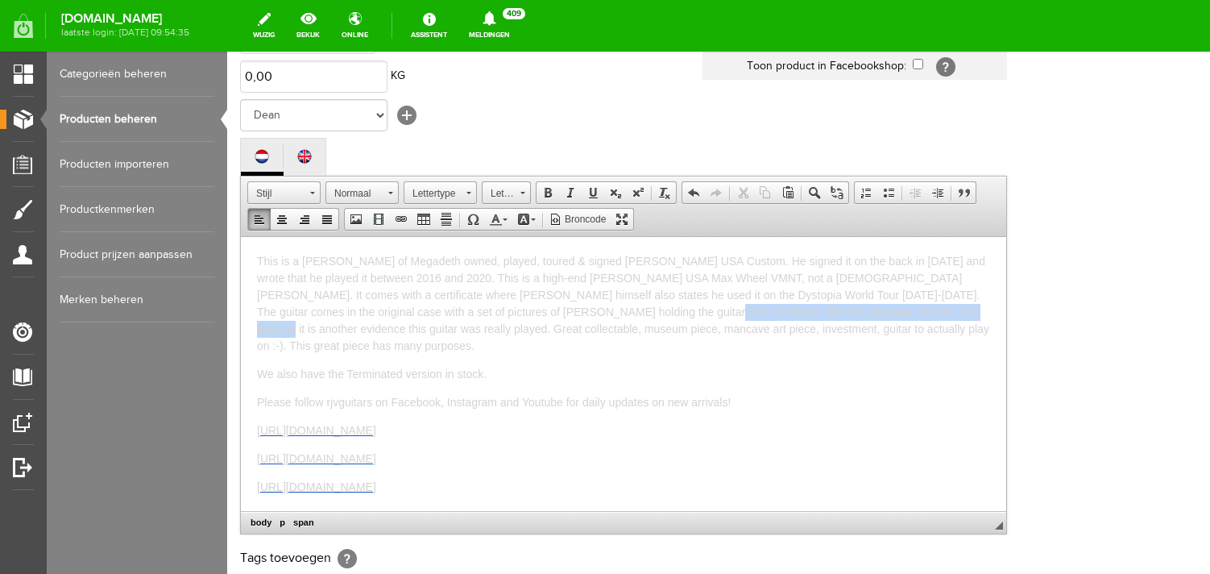
drag, startPoint x: 871, startPoint y: 313, endPoint x: 605, endPoint y: 312, distance: 265.9
click at [605, 312] on span "This is a [PERSON_NAME] of Megadeth owned, played, toured & signed [PERSON_NAME…" at bounding box center [623, 303] width 732 height 98
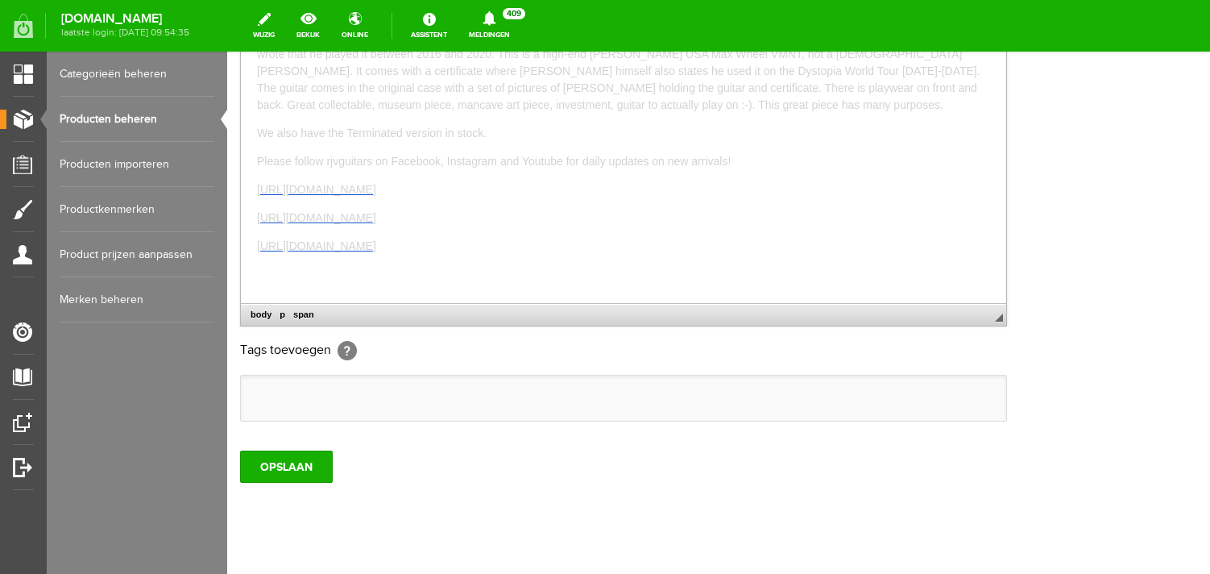
scroll to position [493, 0]
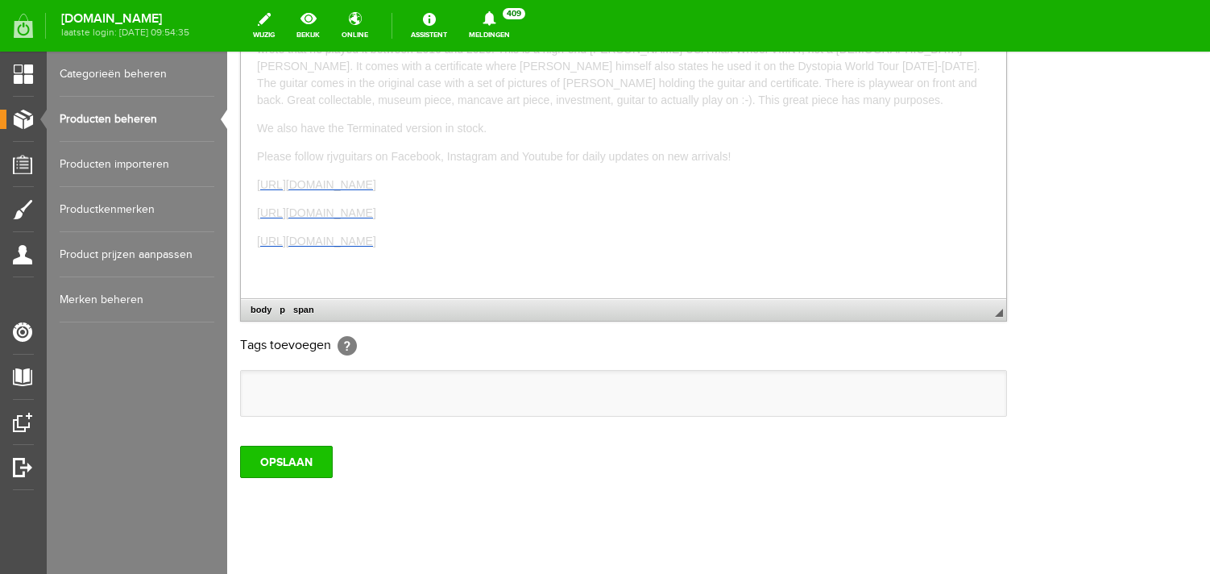
click at [287, 478] on input "OPSLAAN" at bounding box center [286, 462] width 93 height 32
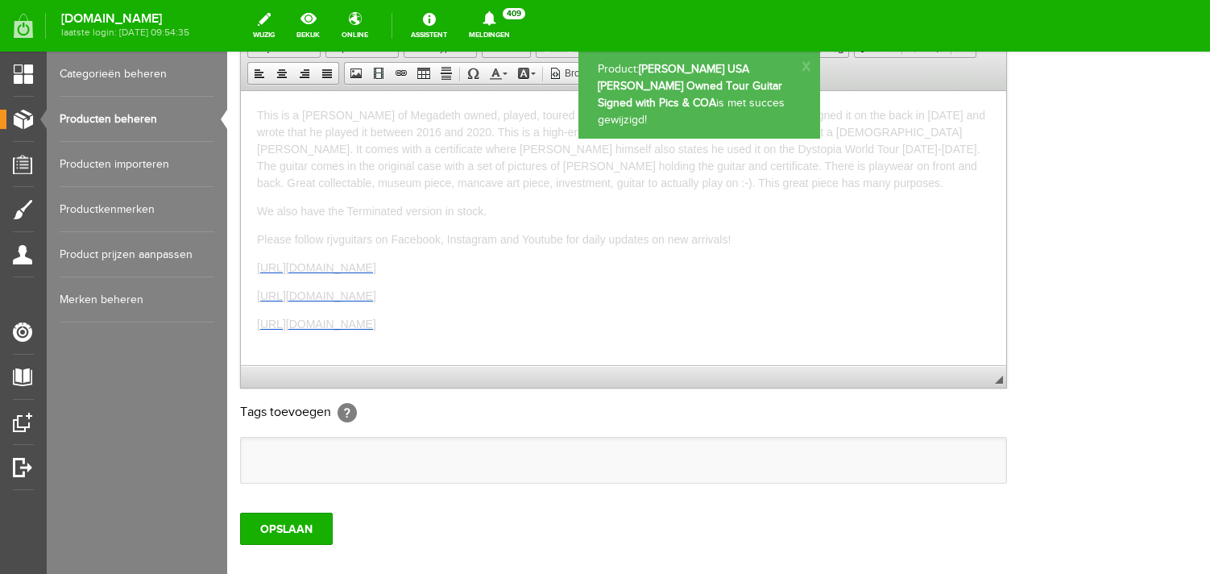
scroll to position [411, 0]
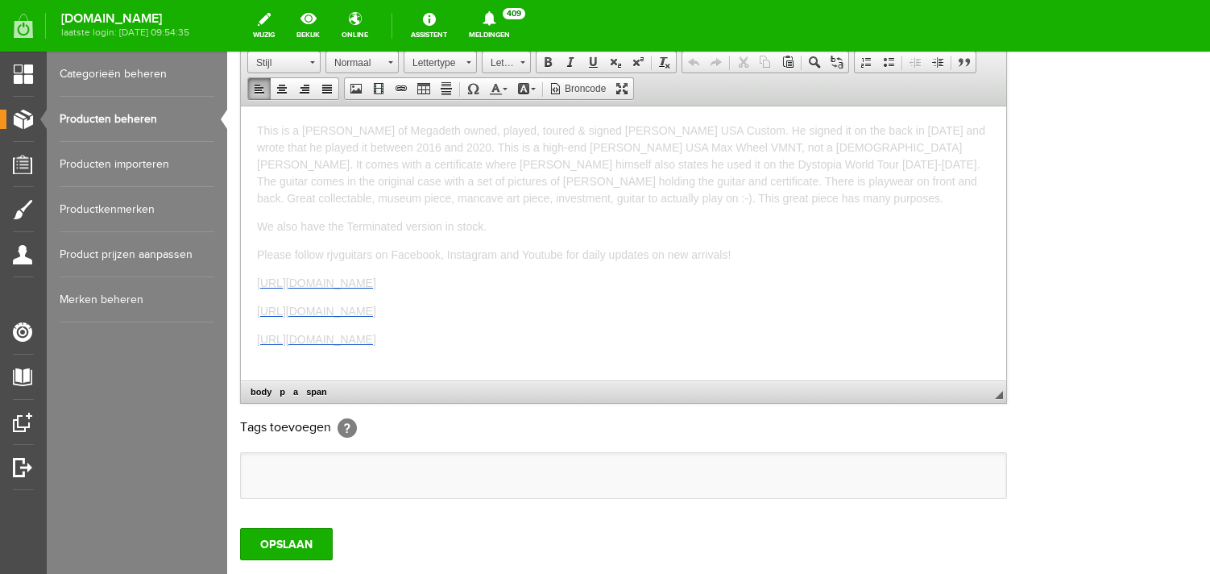
drag, startPoint x: 609, startPoint y: 345, endPoint x: 239, endPoint y: 121, distance: 432.4
click at [241, 121] on html "This is a [PERSON_NAME] of Megadeth owned, played, toured & signed [PERSON_NAME…" at bounding box center [624, 243] width 766 height 274
copy body "This is a [PERSON_NAME] of Megadeth owned, played, toured & signed [PERSON_NAME…"
click at [143, 119] on link "Producten beheren" at bounding box center [137, 119] width 155 height 45
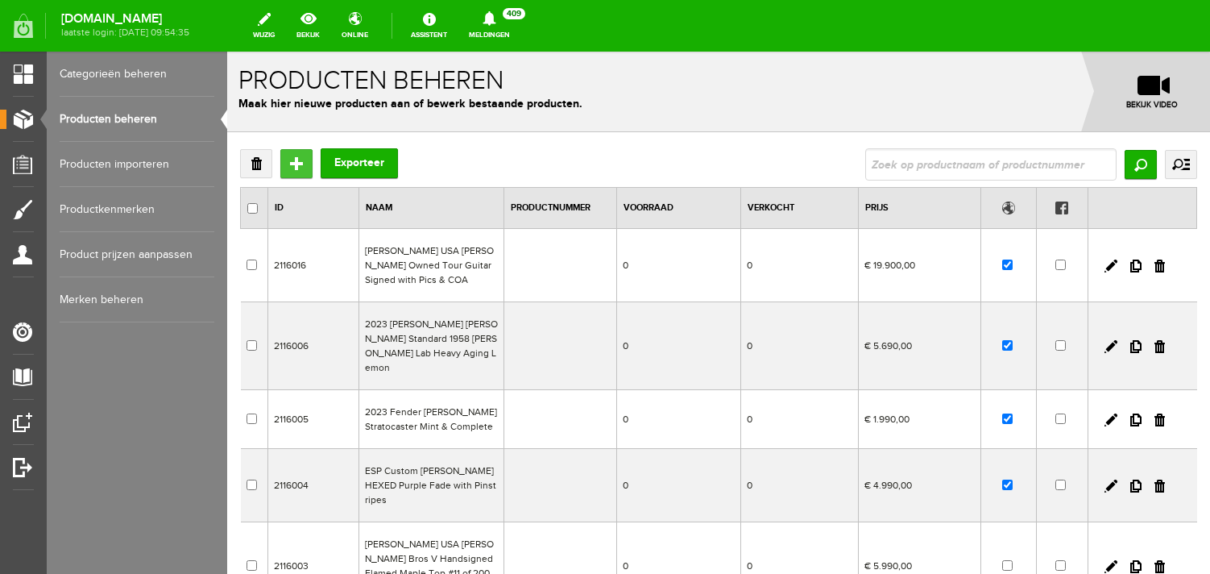
click at [299, 160] on input "Toevoegen" at bounding box center [296, 163] width 32 height 29
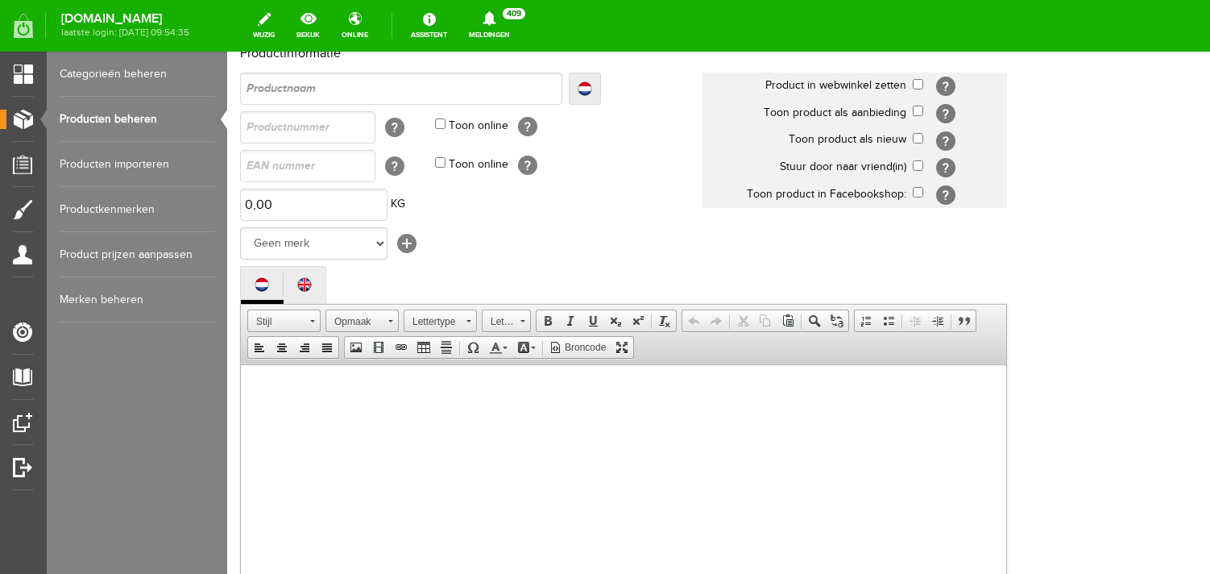
scroll to position [167, 0]
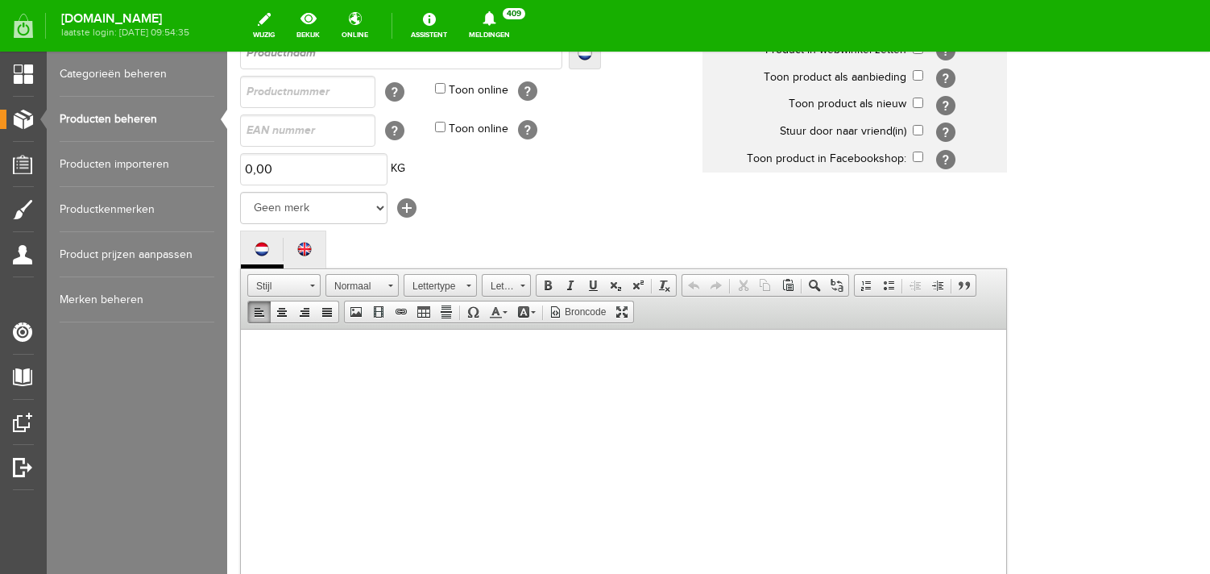
click at [322, 351] on body at bounding box center [623, 482] width 733 height 274
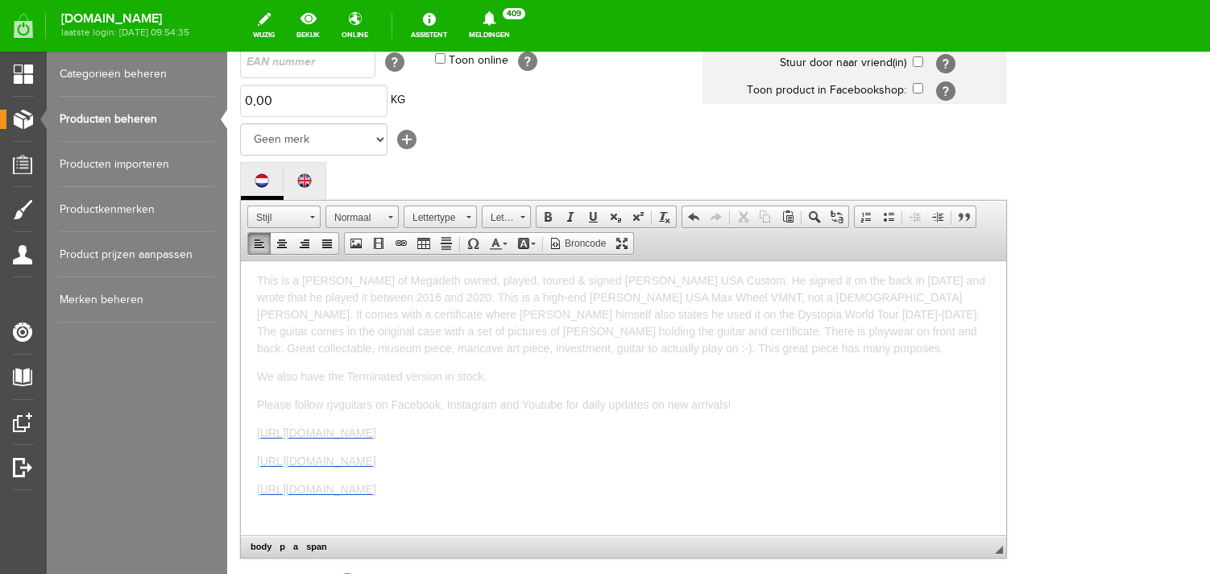
scroll to position [0, 0]
drag, startPoint x: 636, startPoint y: 301, endPoint x: 579, endPoint y: 299, distance: 57.2
click at [579, 299] on span "This is a [PERSON_NAME] of Megadeth owned, played, toured & signed [PERSON_NAME…" at bounding box center [621, 318] width 728 height 81
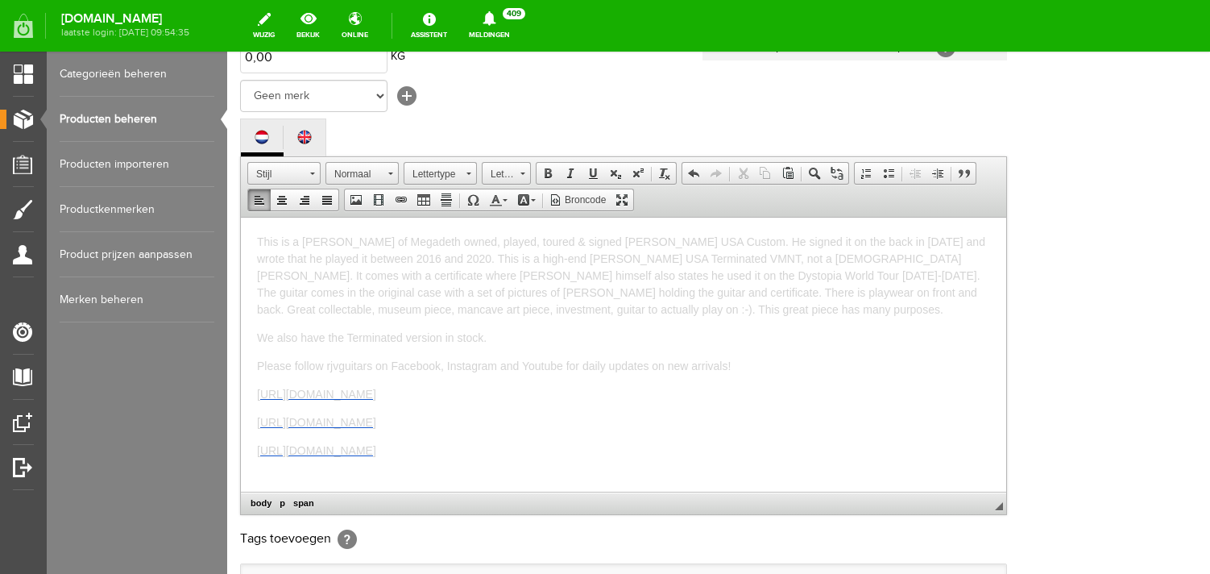
scroll to position [313, 0]
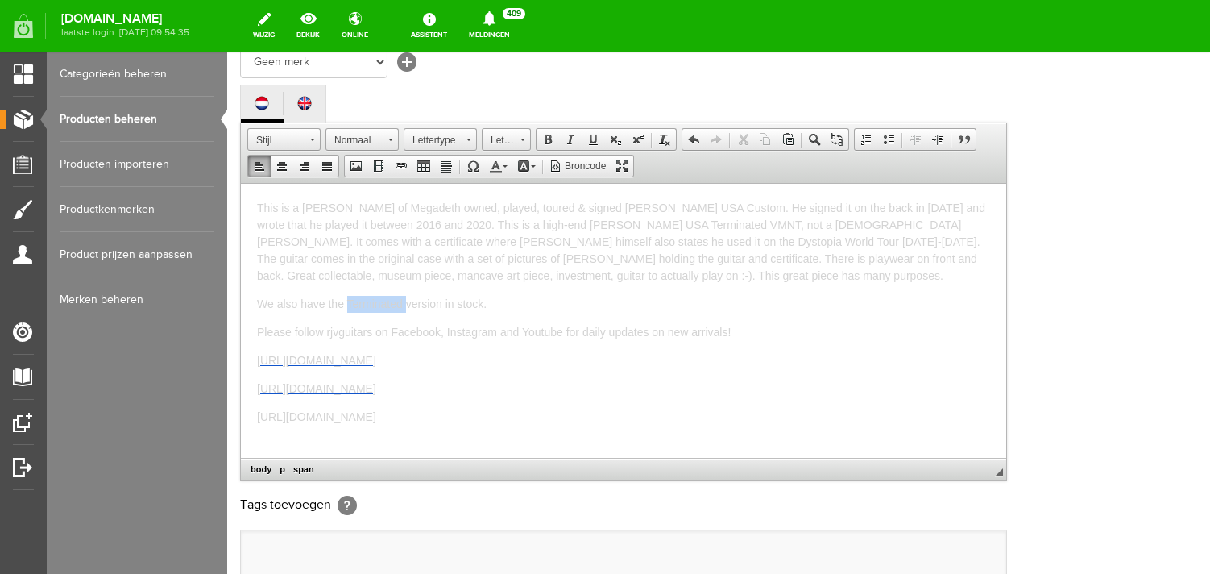
drag, startPoint x: 405, startPoint y: 304, endPoint x: 347, endPoint y: 302, distance: 58.0
click at [347, 302] on span "We also have the Terminated version in stock." at bounding box center [372, 303] width 230 height 13
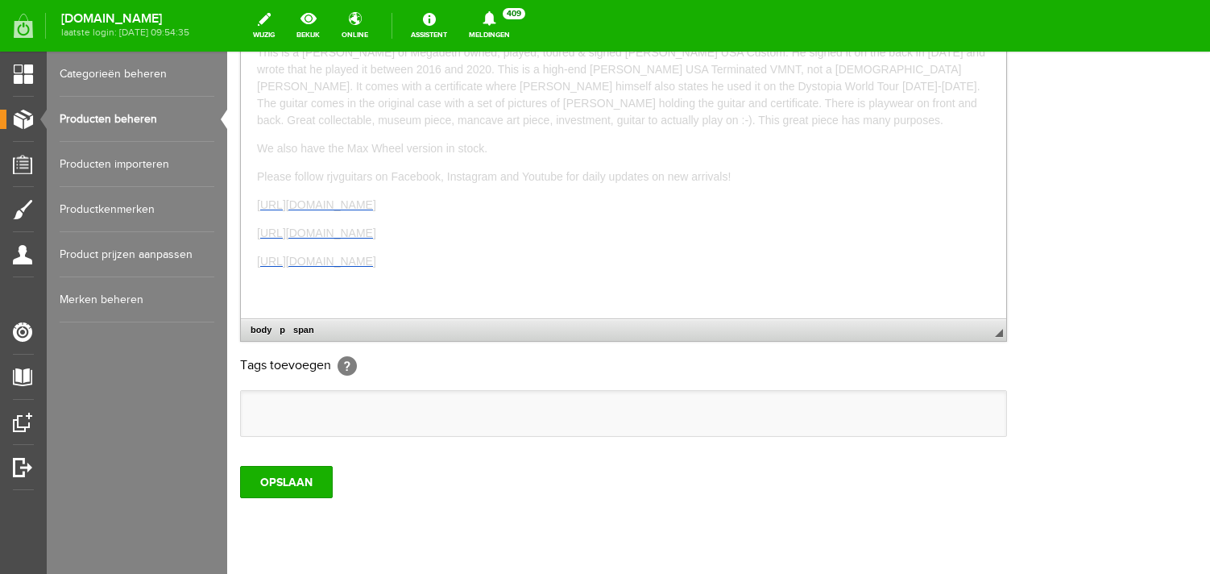
scroll to position [461, 0]
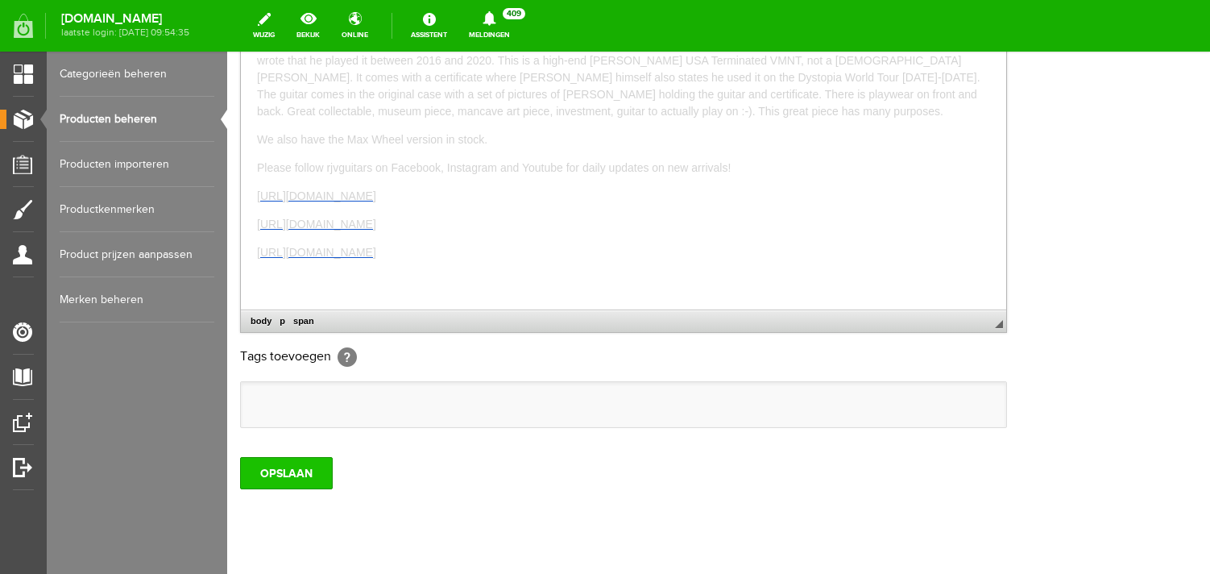
click at [282, 489] on input "OPSLAAN" at bounding box center [286, 473] width 93 height 32
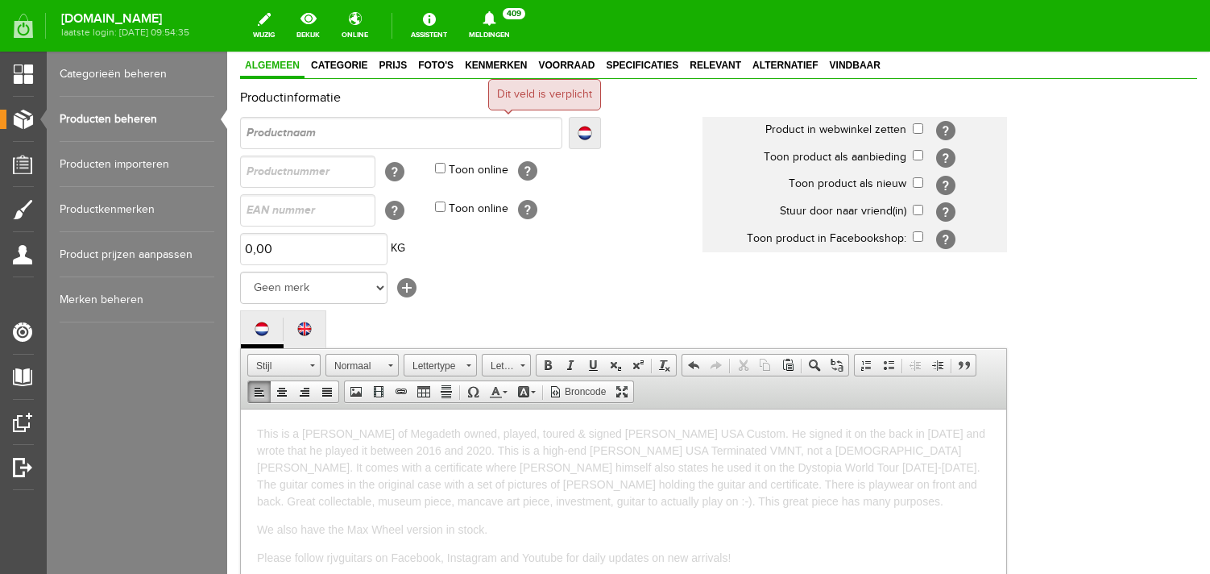
scroll to position [0, 0]
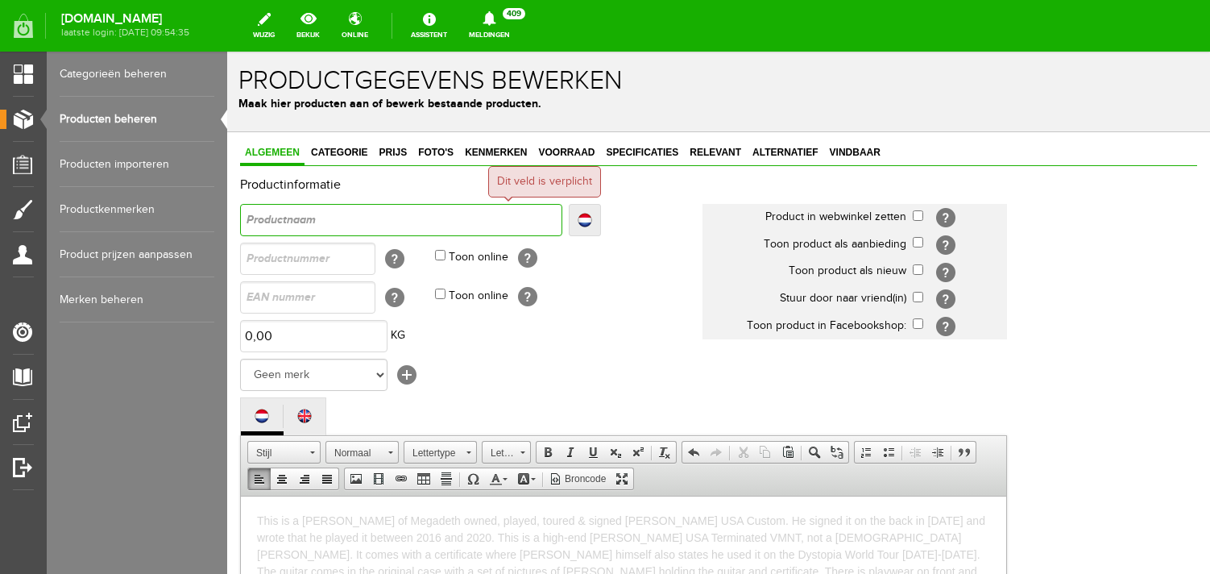
click at [320, 232] on input "text" at bounding box center [401, 220] width 322 height 32
paste input "[PERSON_NAME] USA [PERSON_NAME] Owned Tour Guitar Signed with Pics & COA"
type input "[PERSON_NAME] USA [PERSON_NAME] Owned Tour Guitar Signed with Pics & COA"
drag, startPoint x: 425, startPoint y: 218, endPoint x: 198, endPoint y: 210, distance: 226.6
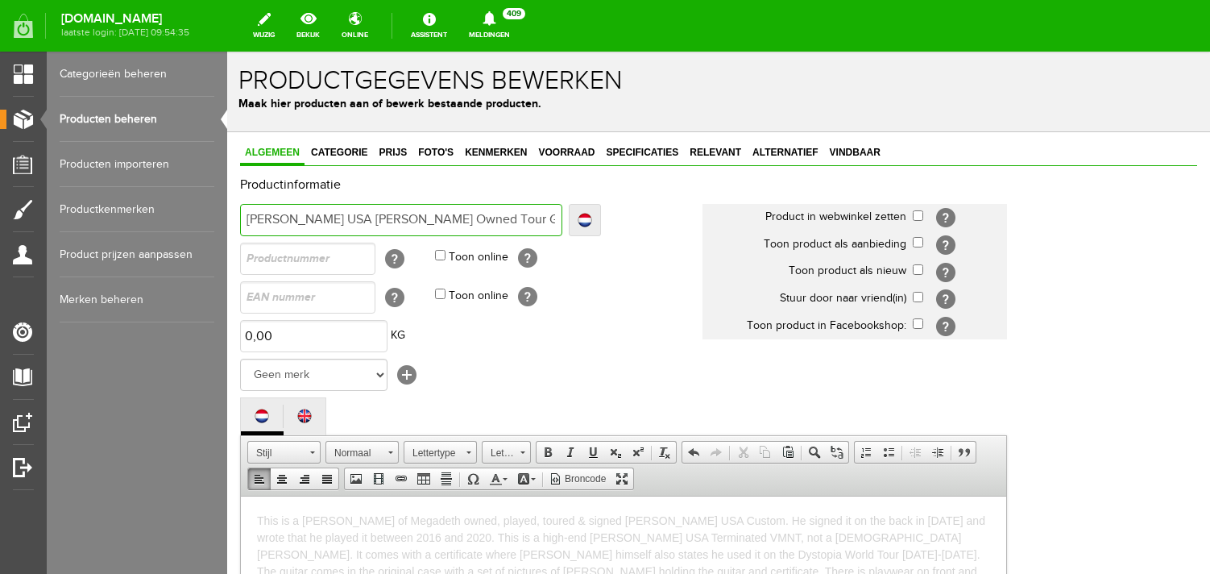
click at [240, 210] on input "[PERSON_NAME] USA [PERSON_NAME] Owned Tour Guitar Signed with Pics & COA" at bounding box center [401, 220] width 322 height 32
click at [410, 230] on input "[PERSON_NAME] USA [PERSON_NAME] Owned Tour Guitar Signed with Pics & COA" at bounding box center [401, 220] width 322 height 32
type input "[PERSON_NAME] USA [PERSON_NAME] Owned Tour Guitar Signed with Pics & COA"
click at [914, 219] on input "checkbox" at bounding box center [918, 215] width 10 height 10
checkbox input "true"
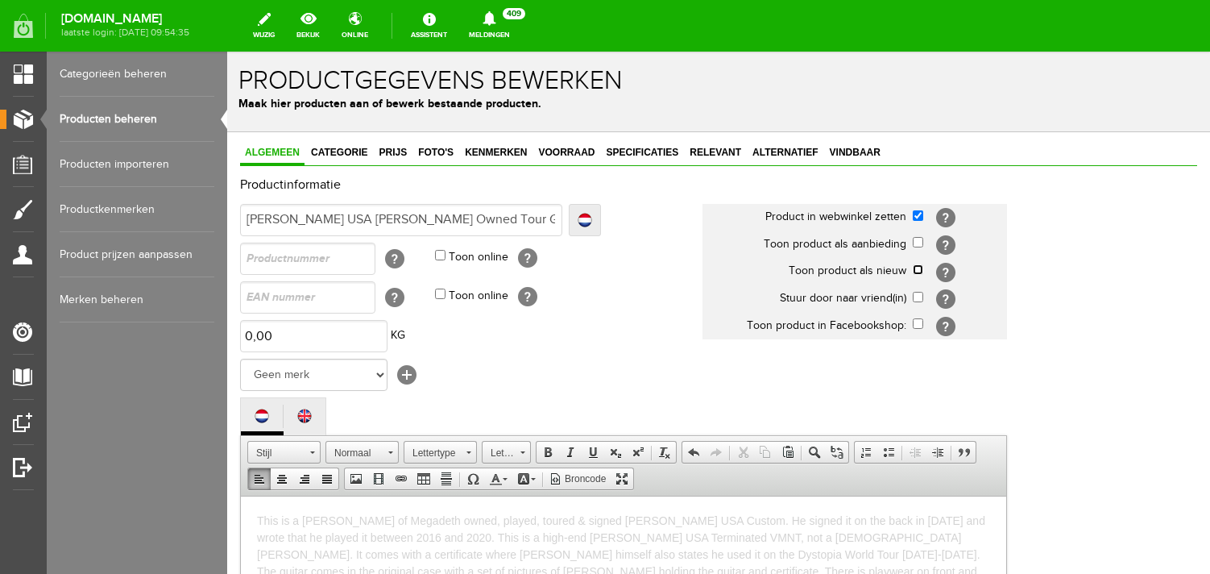
click at [918, 271] on input "checkbox" at bounding box center [918, 269] width 10 height 10
checkbox input "true"
click at [508, 218] on input "[PERSON_NAME] USA [PERSON_NAME] Owned Tour Guitar Signed with Pics & COA" at bounding box center [401, 220] width 322 height 32
click at [240, 359] on select "Geen merk Hymn Peavey Vox Rickenbacker [PERSON_NAME] [PERSON_NAME] [PERSON_NAME…" at bounding box center [313, 375] width 147 height 32
select select "158284"
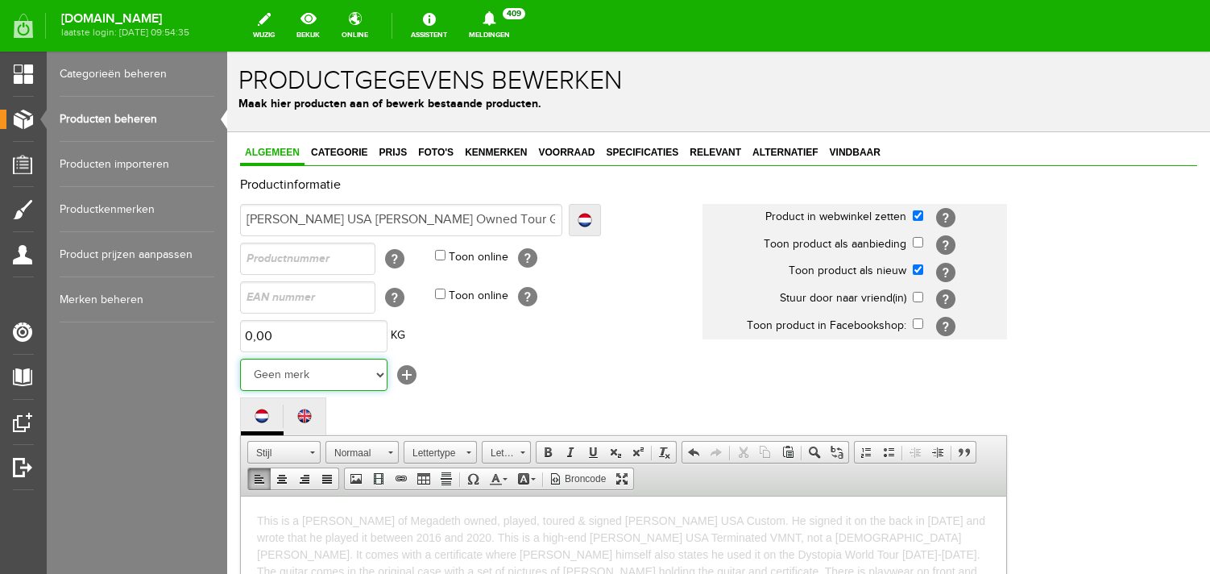
click option "Dean" at bounding box center [227, 52] width 0 height 0
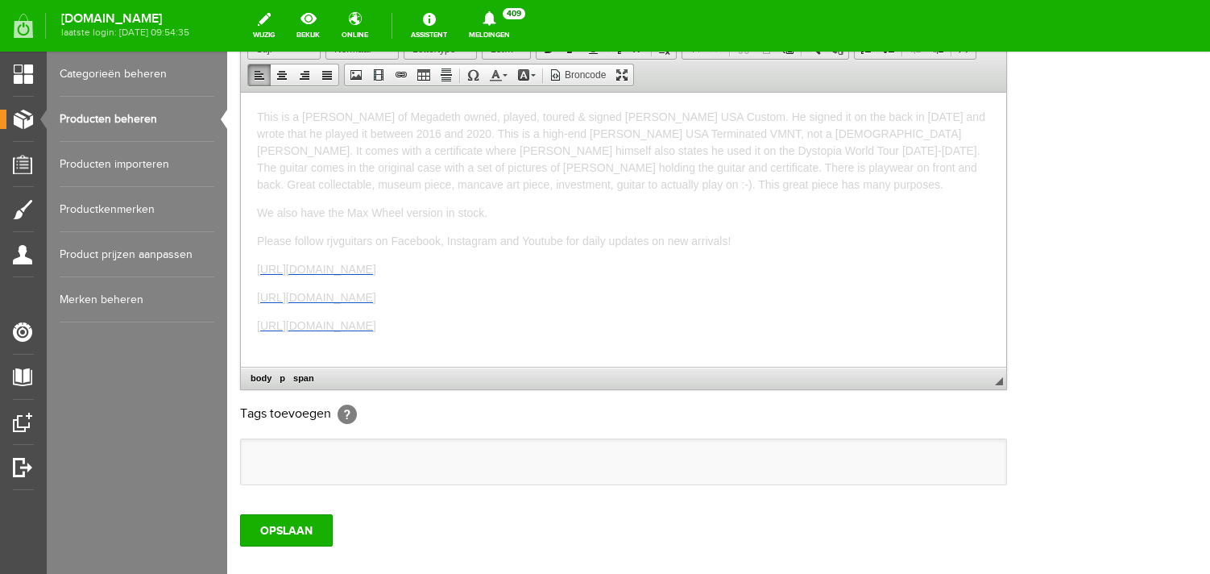
scroll to position [535, 0]
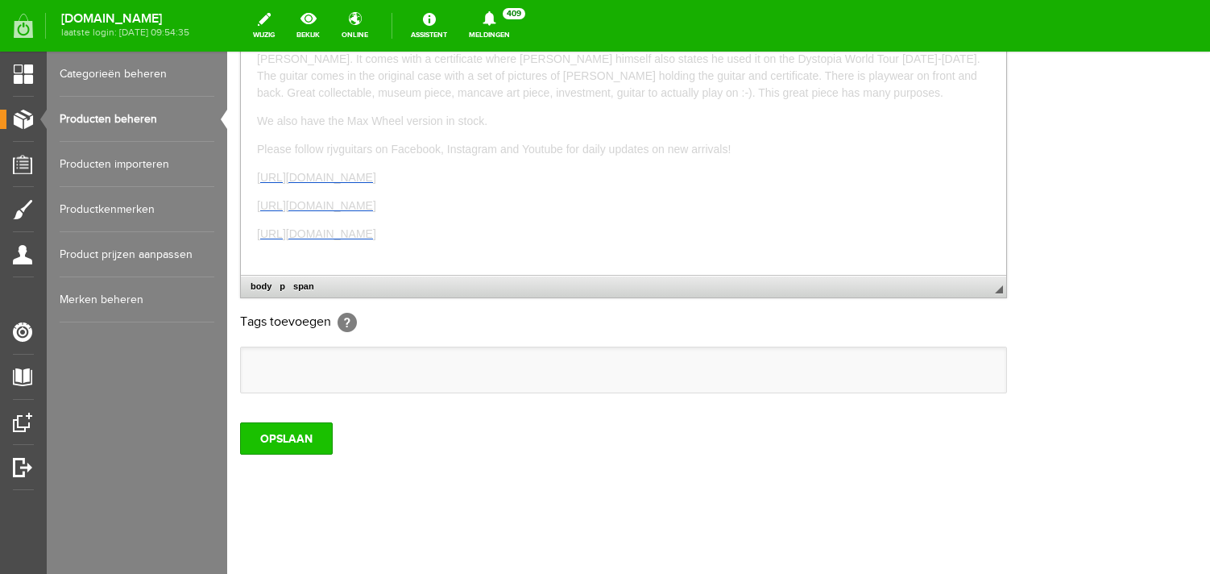
click at [301, 438] on input "OPSLAAN" at bounding box center [286, 438] width 93 height 32
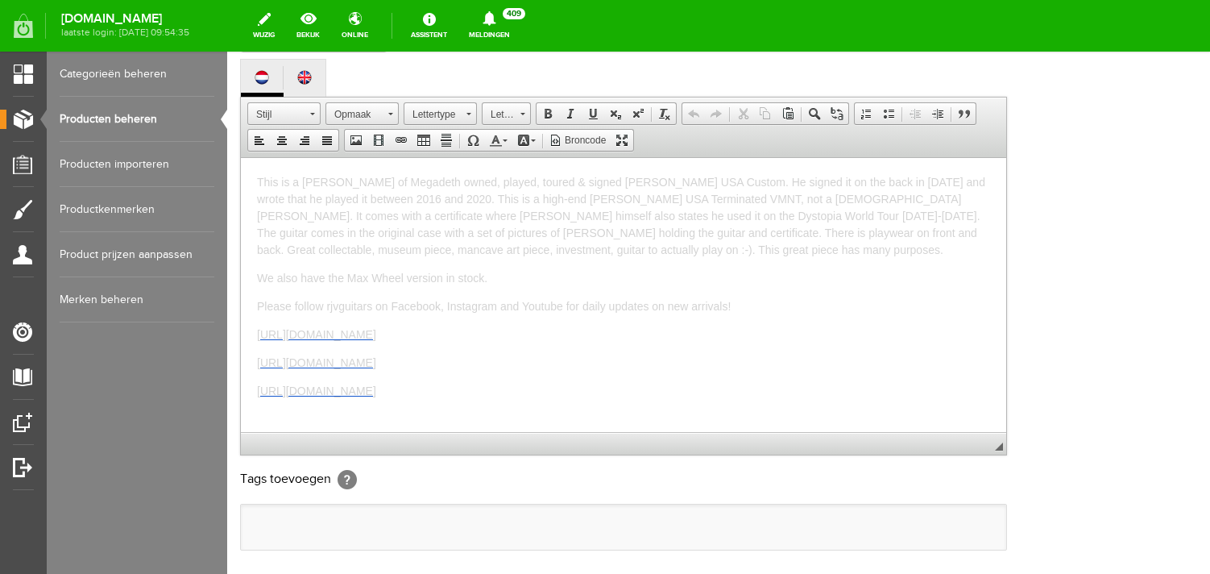
scroll to position [0, 0]
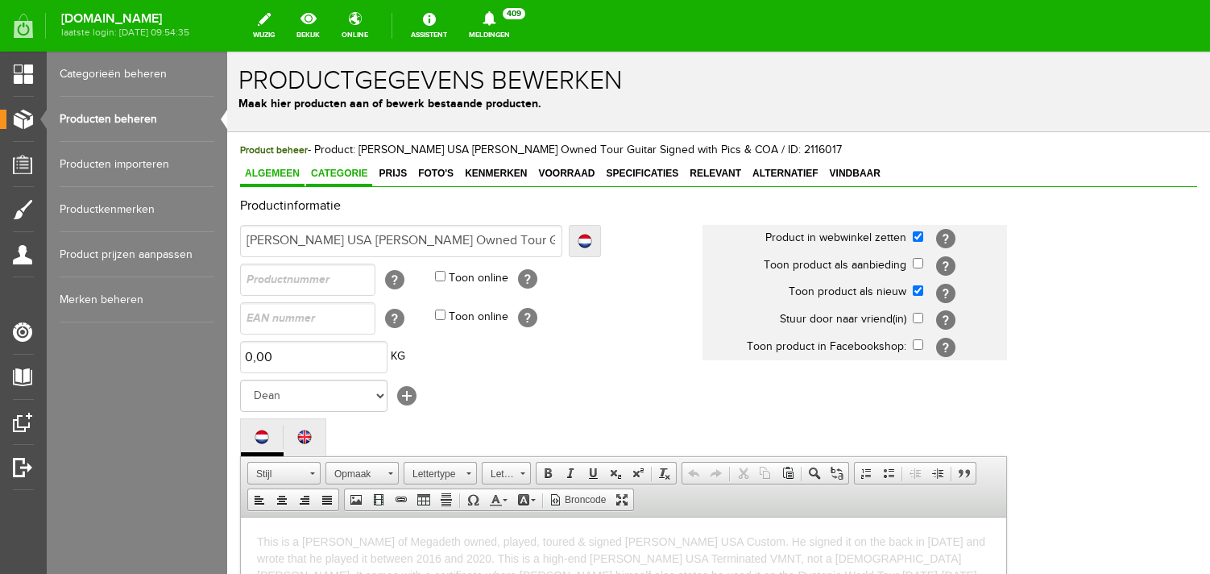
click at [356, 170] on span "Categorie" at bounding box center [339, 173] width 66 height 11
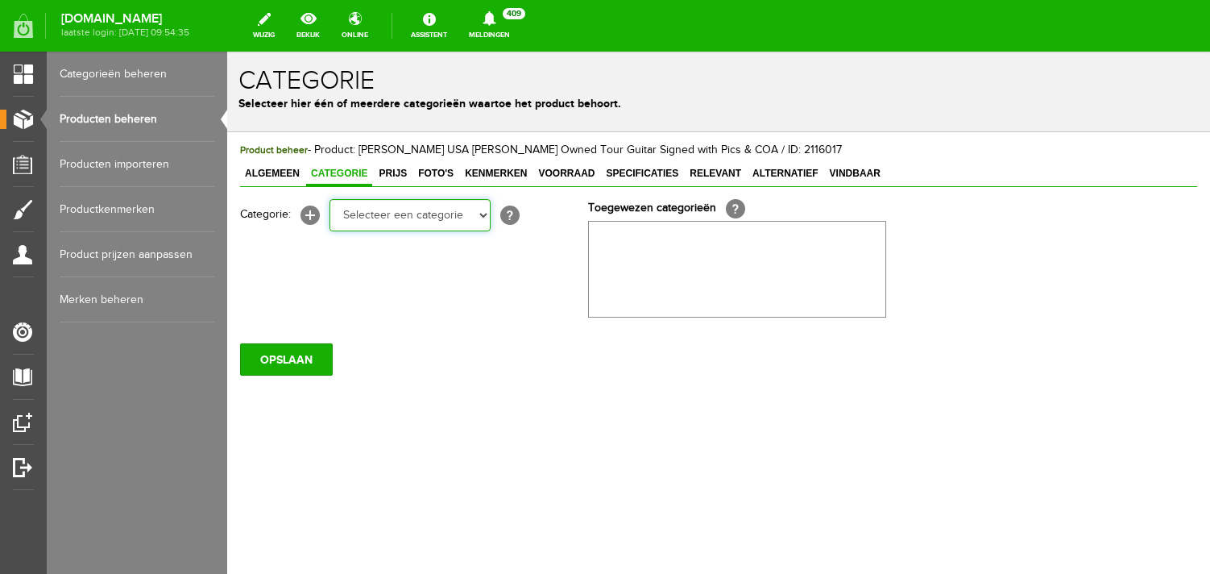
select select "87687"
click option "Electric guitars" at bounding box center [227, 52] width 0 height 0
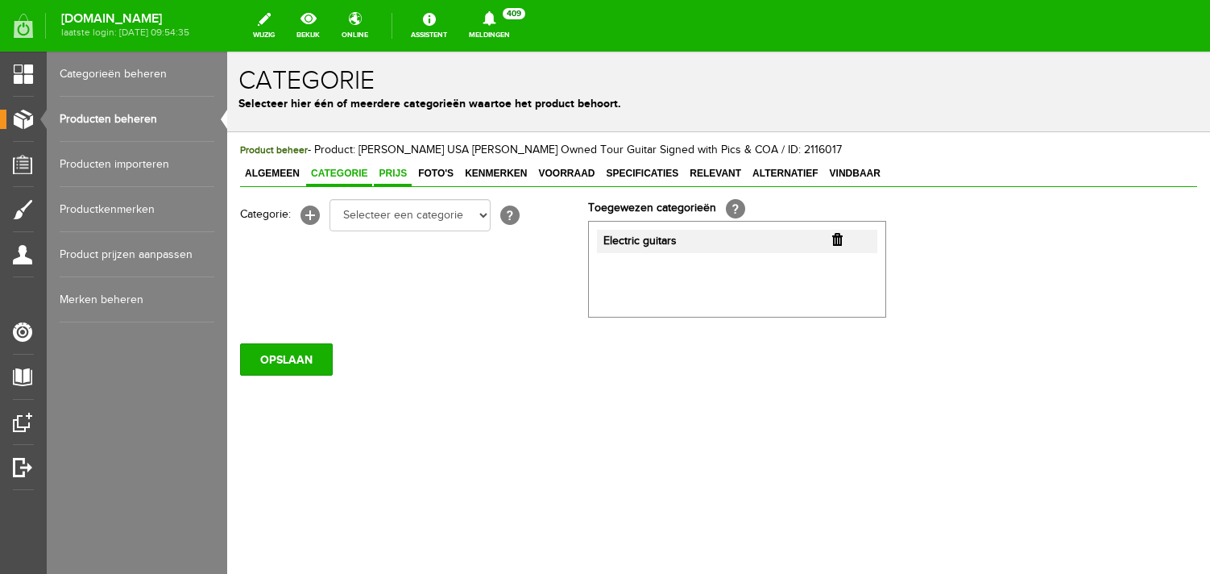
click at [392, 178] on span "Prijs" at bounding box center [393, 173] width 38 height 11
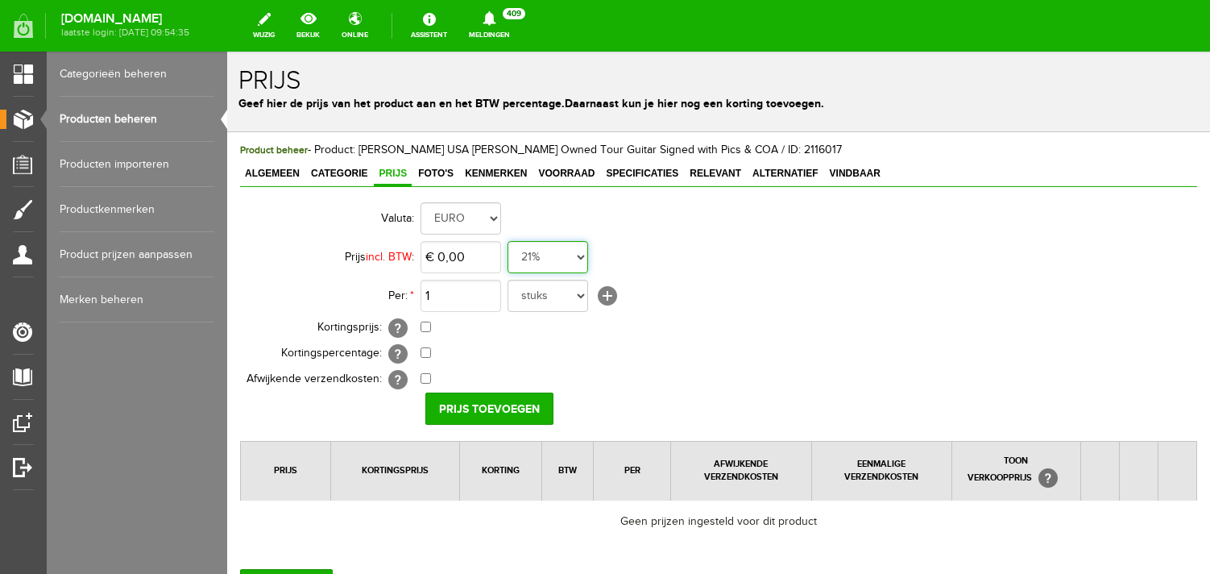
select select "0,00"
click option "0%" at bounding box center [227, 52] width 0 height 0
click at [479, 262] on input "0" at bounding box center [461, 257] width 81 height 32
type input "€ 19.900,00"
click at [481, 401] on input "Prijs toevoegen" at bounding box center [489, 408] width 128 height 32
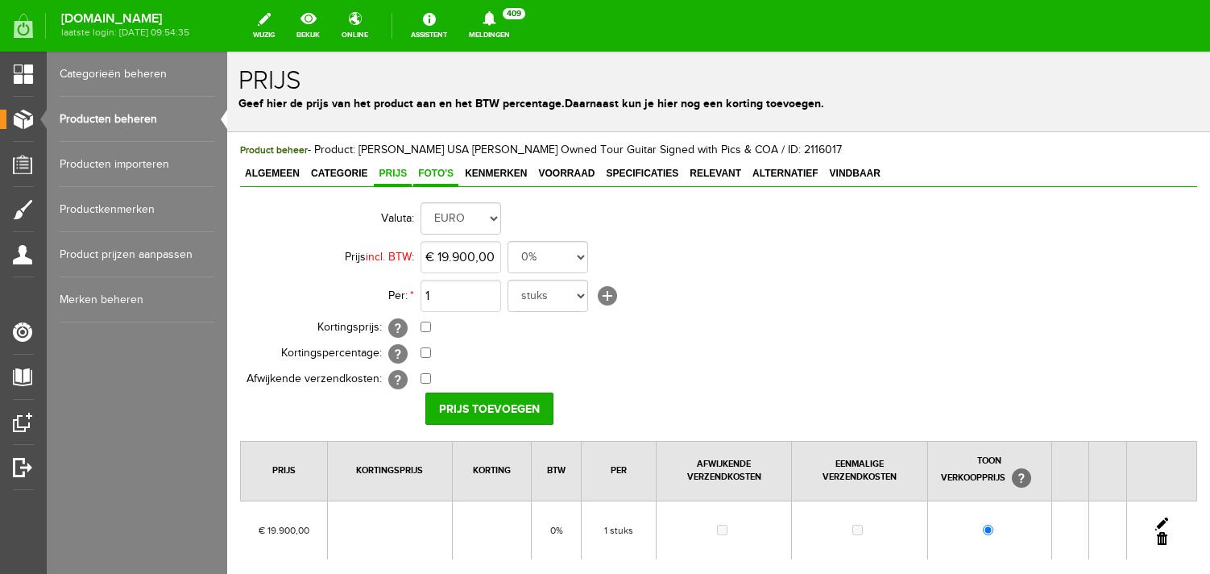
click at [424, 176] on span "Foto's" at bounding box center [435, 173] width 45 height 11
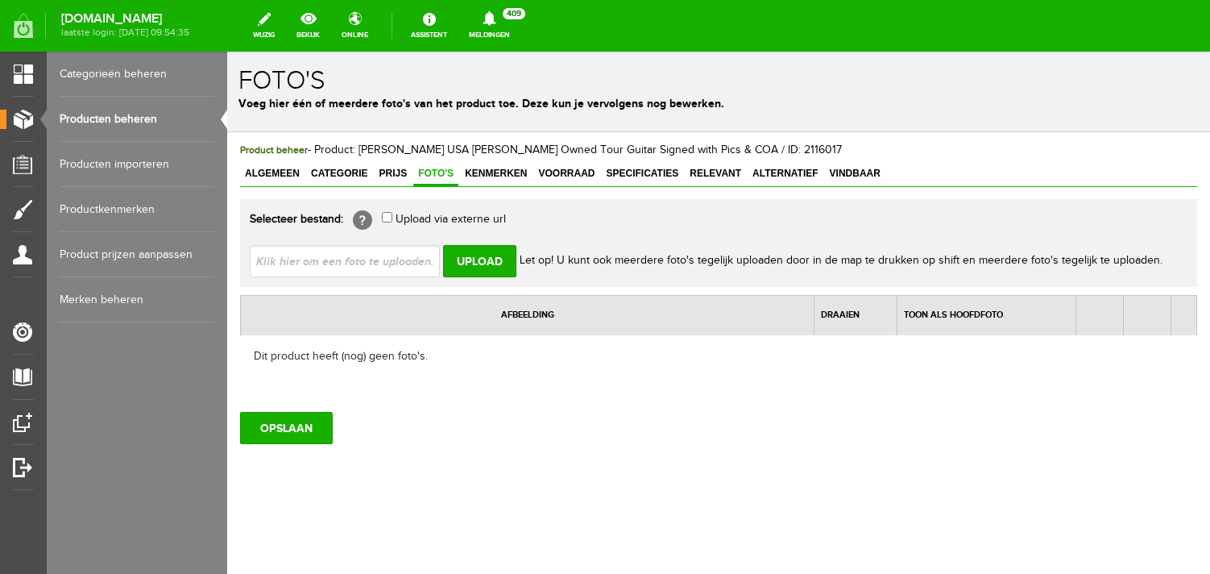
click at [377, 254] on input "file" at bounding box center [351, 260] width 203 height 31
type input "C:\fakepath\image01415.jpeg"
type input "image01415.jpeg; image01417.jpeg; image01418.jpeg; image01419.jpeg; image01420.…"
click at [475, 260] on input "Upload" at bounding box center [479, 261] width 73 height 32
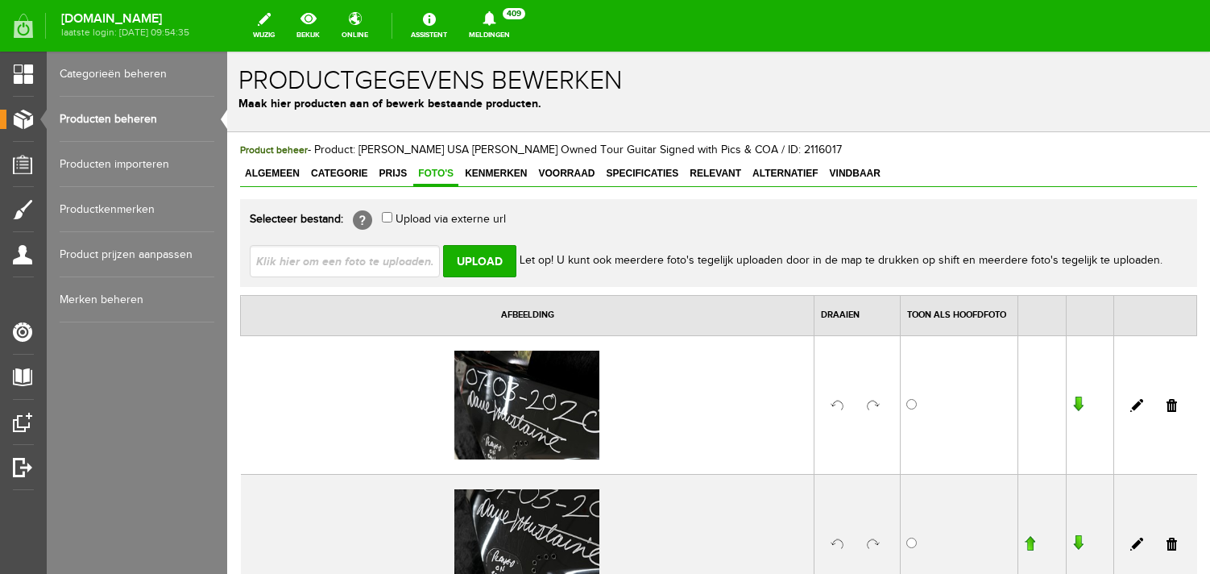
click at [330, 261] on input "file" at bounding box center [351, 260] width 203 height 31
type input "C:\fakepath\image01423.jpeg"
type input "image01423.jpeg; image01427.jpeg; image01429.jpeg; image01431.jpeg; image01432.…"
click at [479, 269] on input "Upload" at bounding box center [479, 261] width 73 height 32
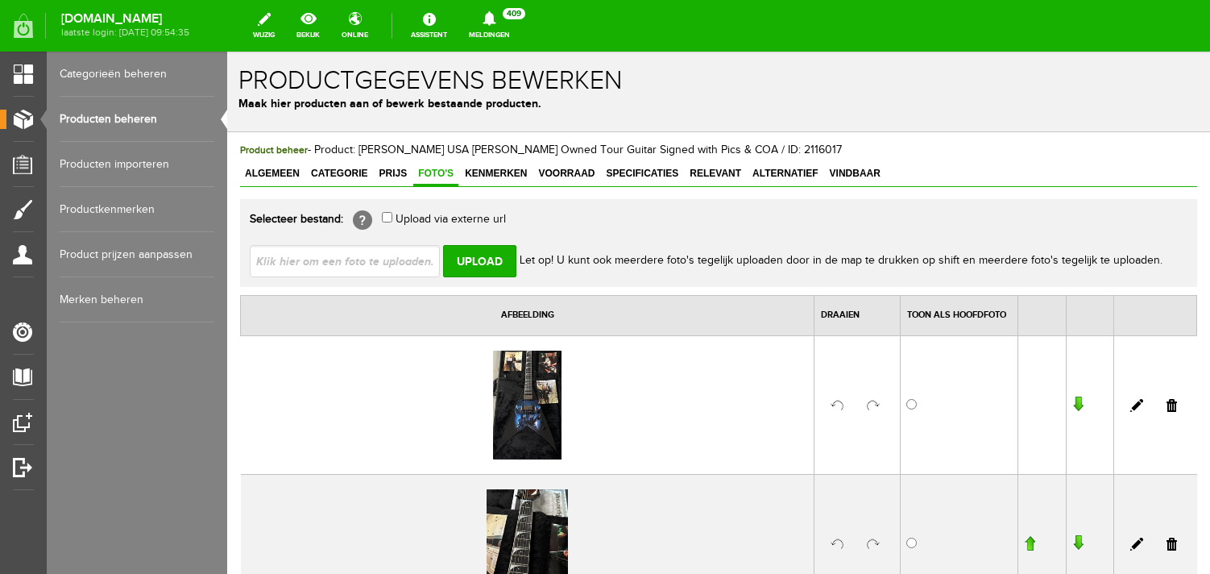
click at [296, 259] on input "file" at bounding box center [351, 260] width 203 height 31
type input "C:\fakepath\image01433.jpeg"
type input "image01433.jpeg; image01434.jpeg; image01435.jpeg; image01436.jpeg; image01437.…"
click at [467, 262] on input "Upload" at bounding box center [479, 261] width 73 height 32
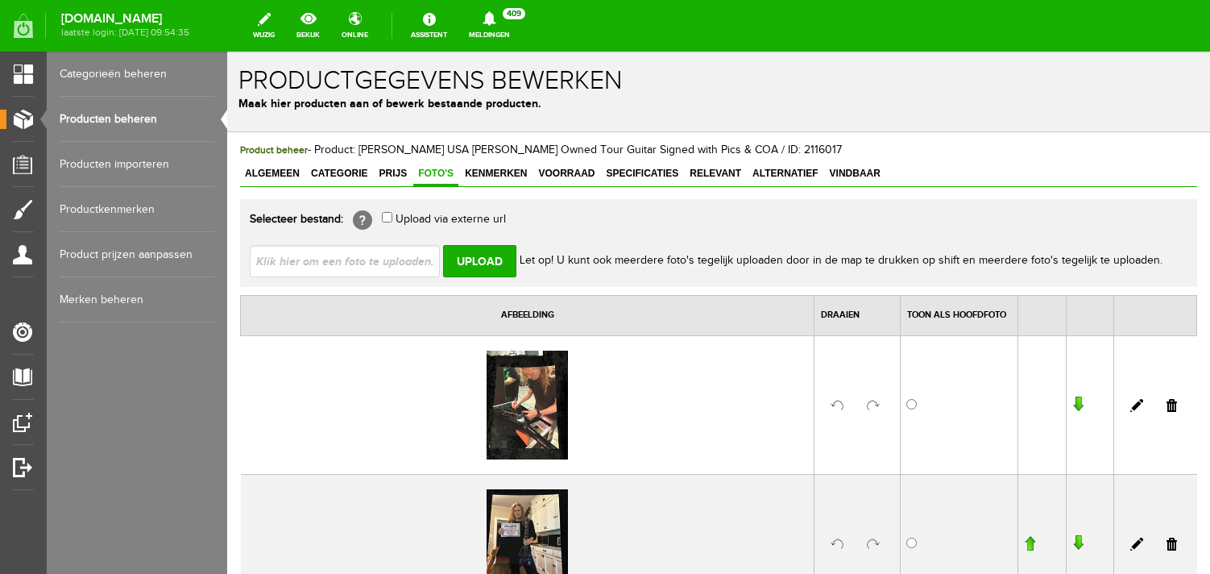
click at [317, 256] on input "file" at bounding box center [351, 260] width 203 height 31
type input "C:\fakepath\image01438.jpeg"
type input "image01438.jpeg; image01440.jpeg; image01441.jpeg; image01442 13.40.57.jpeg"
click at [503, 265] on input "Upload" at bounding box center [479, 261] width 73 height 32
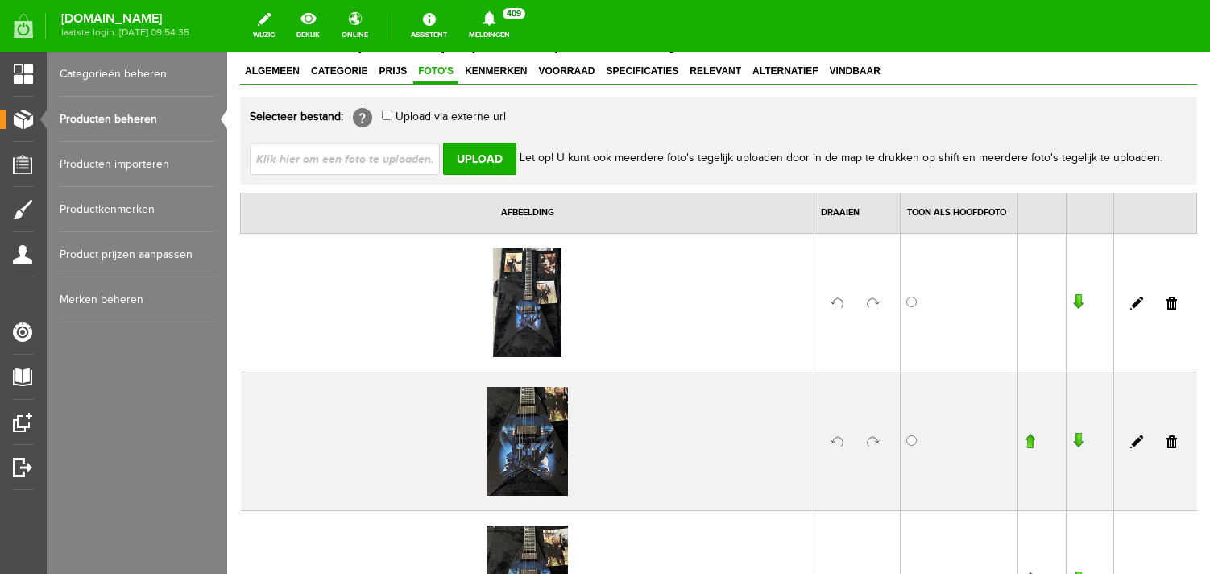
scroll to position [185, 0]
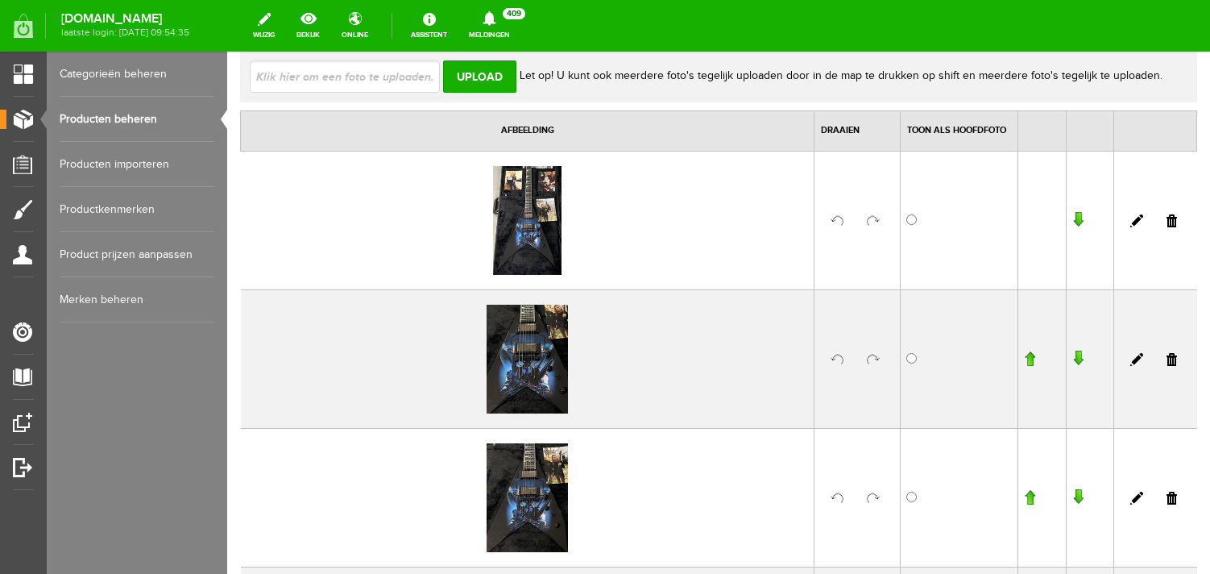
click at [874, 359] on link at bounding box center [873, 359] width 13 height 13
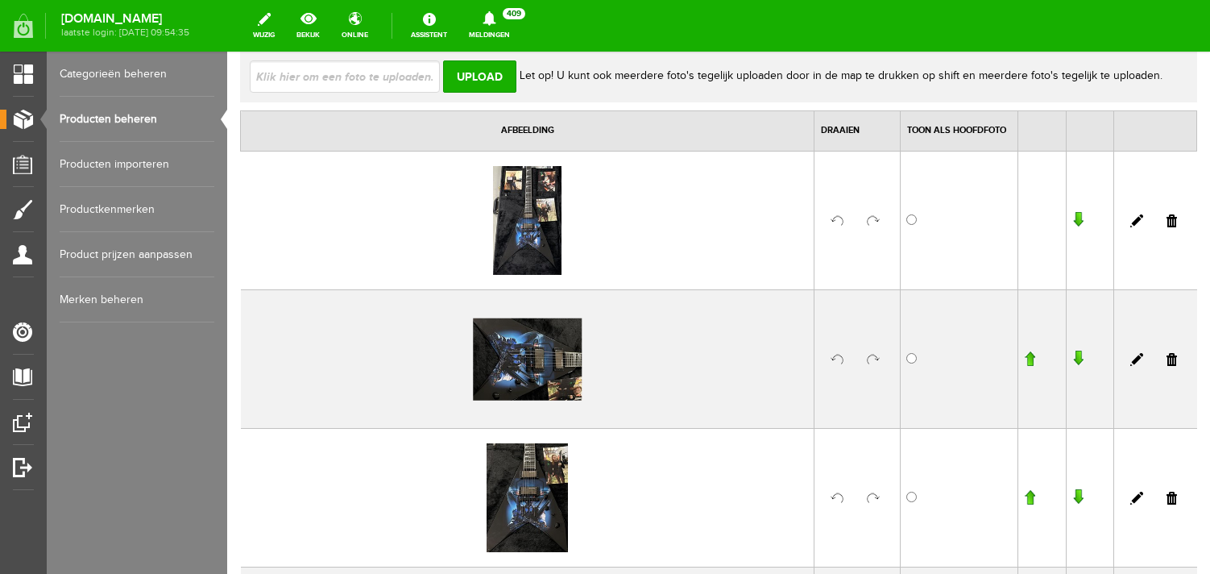
click at [873, 497] on link at bounding box center [873, 498] width 13 height 13
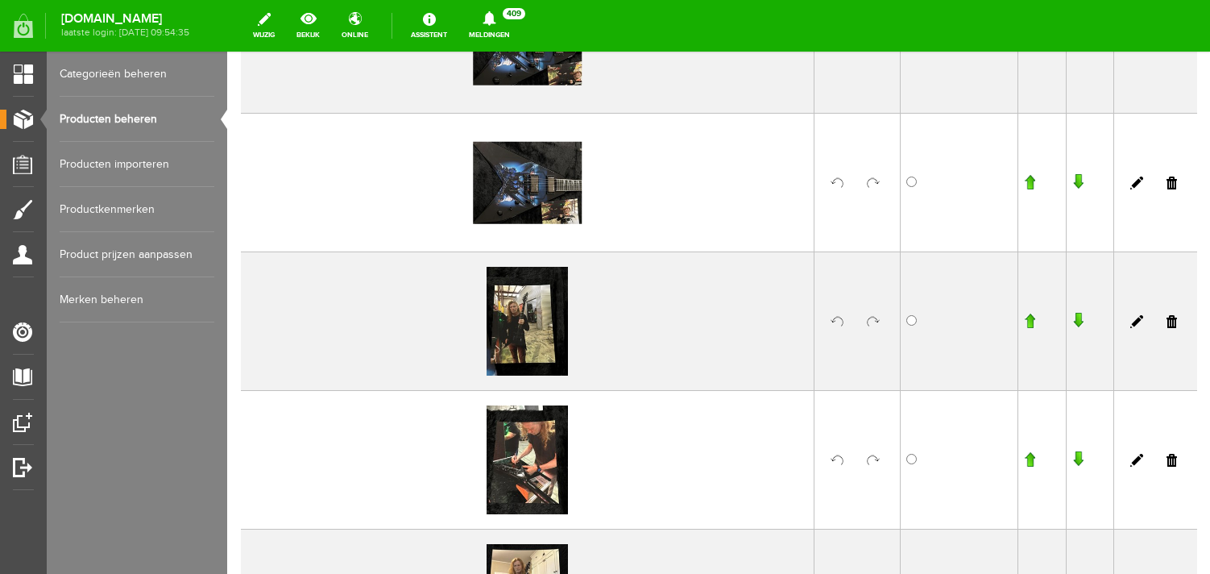
scroll to position [506, 0]
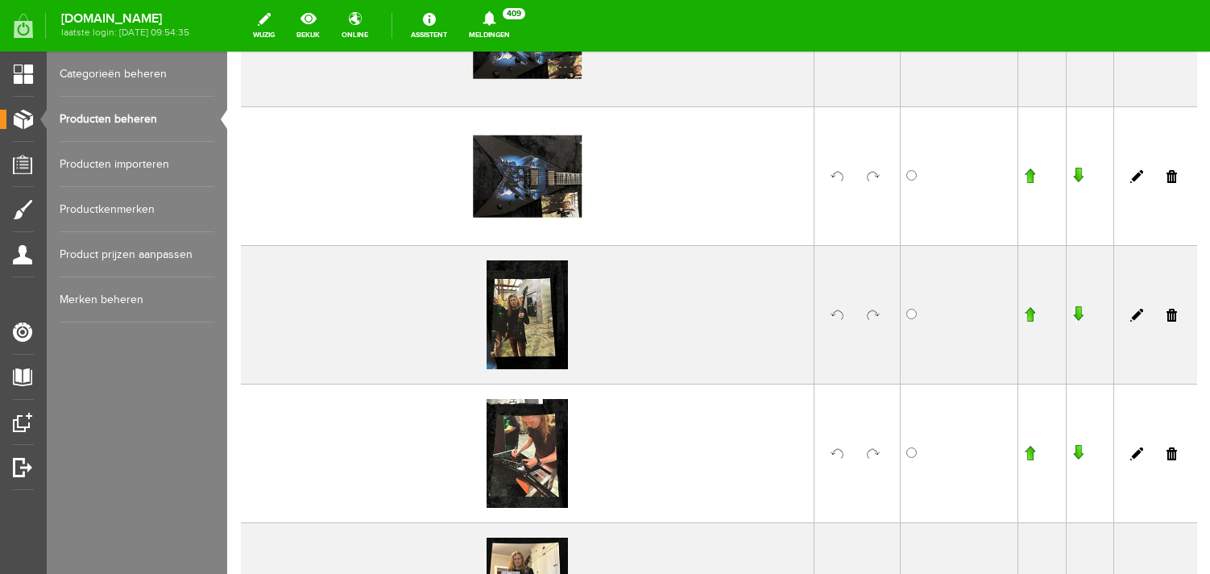
click at [876, 309] on td at bounding box center [858, 314] width 86 height 139
click at [877, 454] on link at bounding box center [873, 453] width 13 height 13
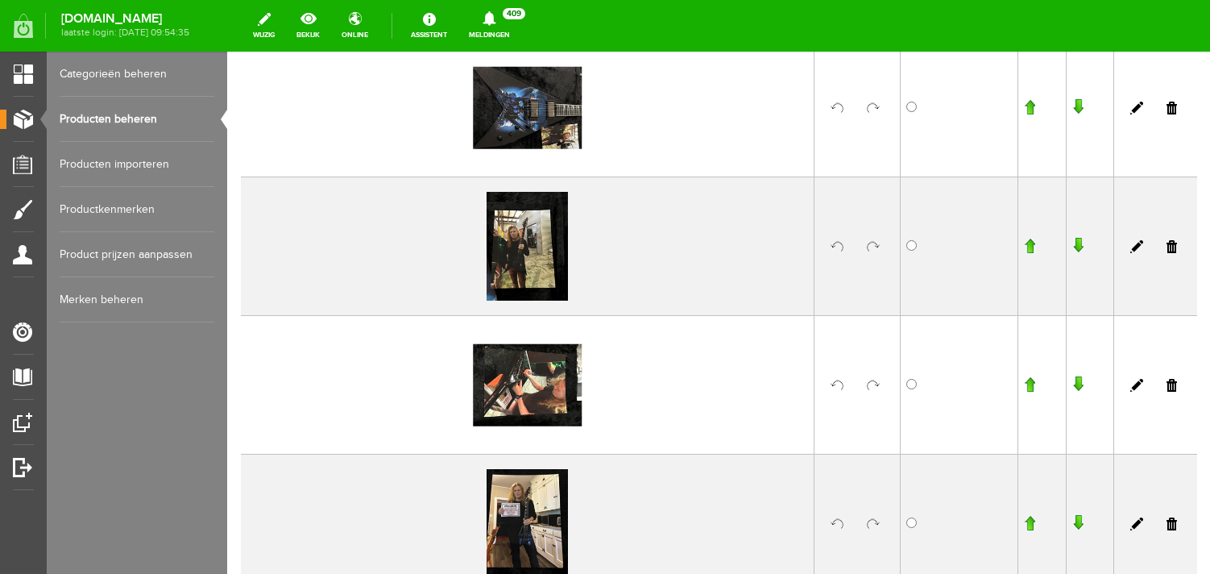
scroll to position [579, 0]
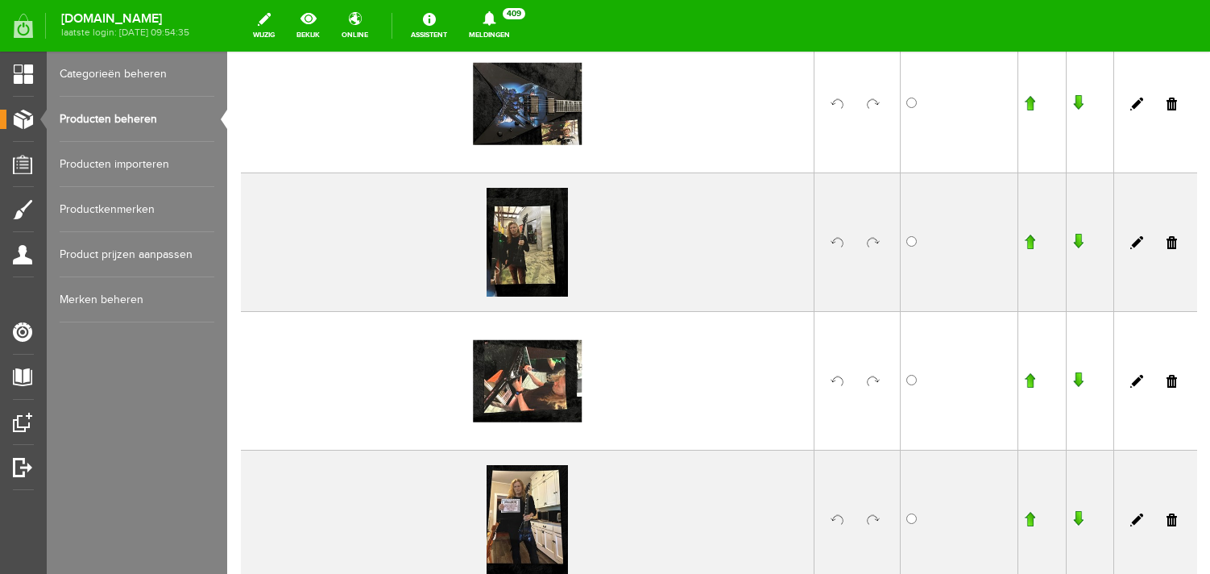
click at [870, 242] on link at bounding box center [873, 242] width 13 height 13
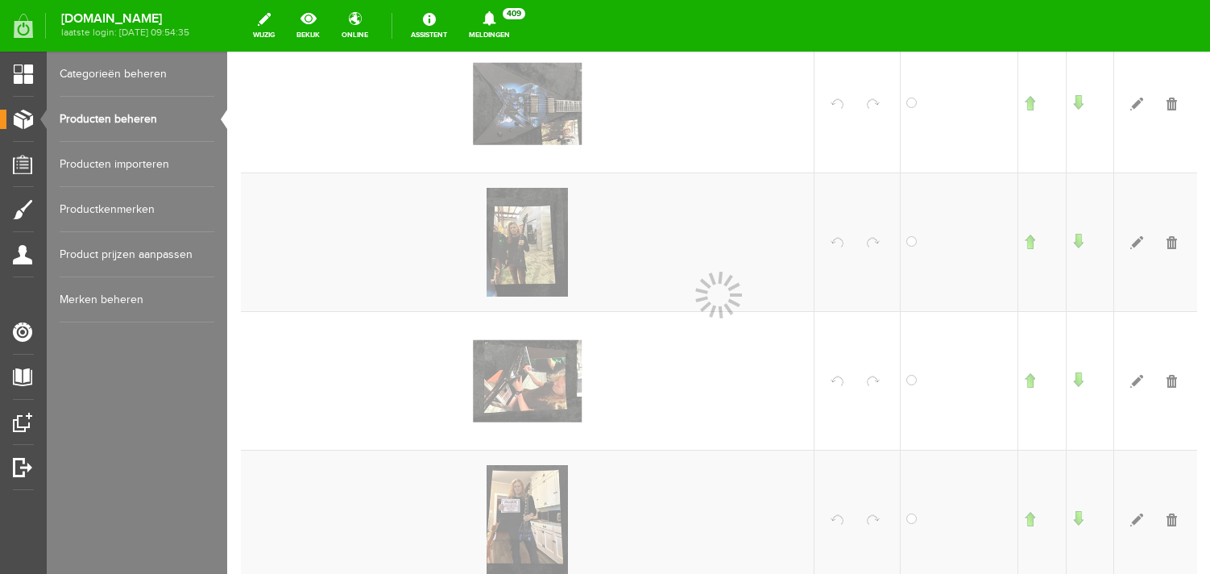
scroll to position [579, 0]
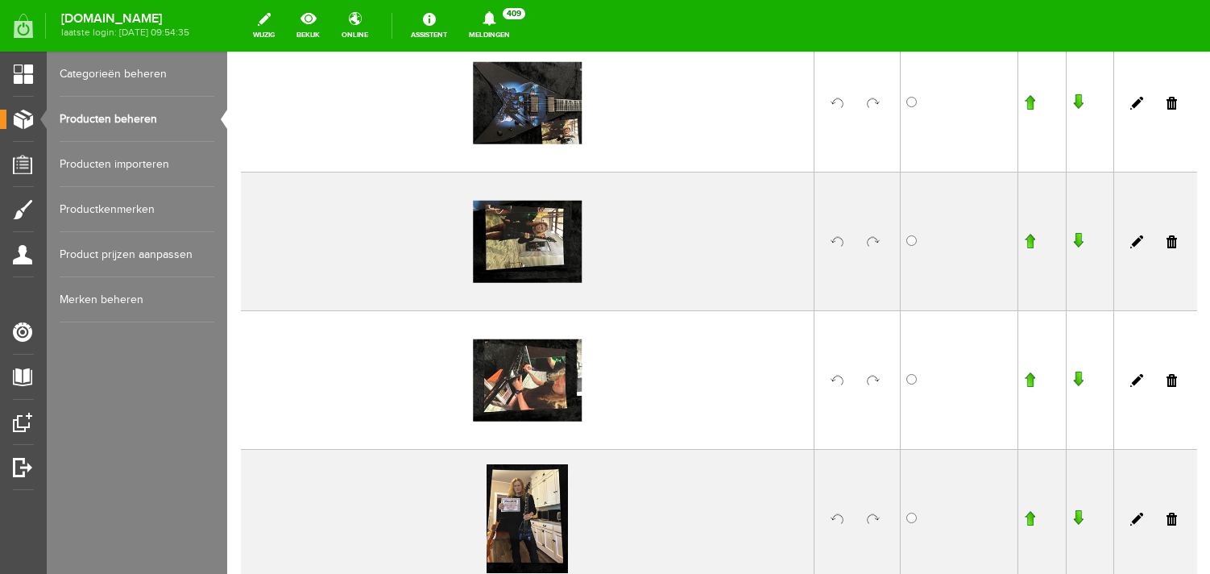
click at [874, 517] on link at bounding box center [873, 519] width 13 height 13
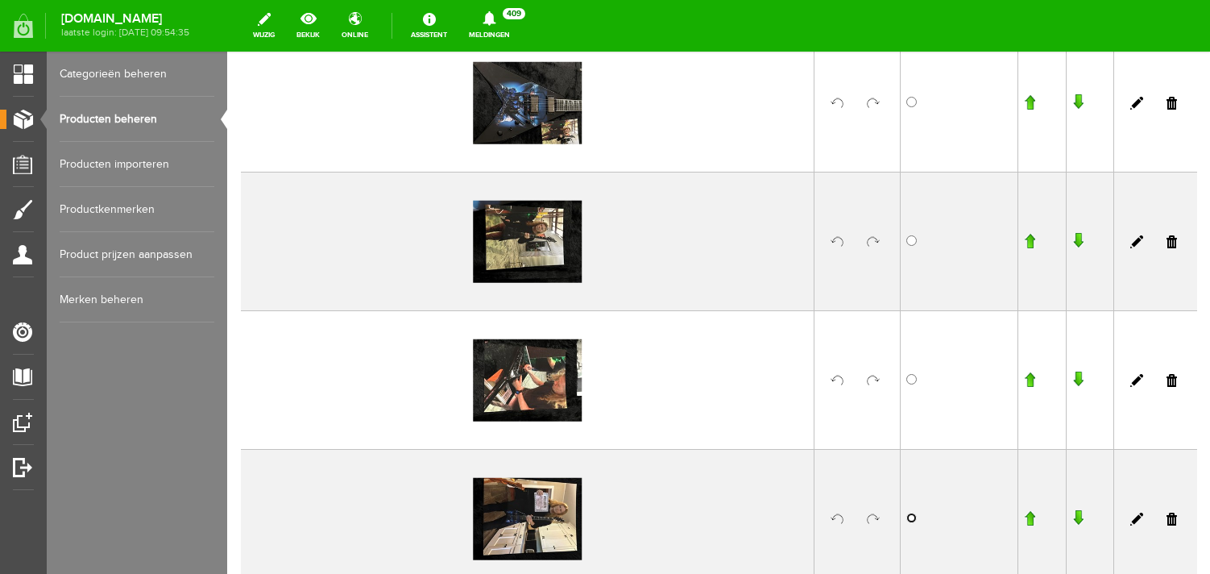
click at [909, 521] on input "radio" at bounding box center [912, 518] width 10 height 10
radio input "true"
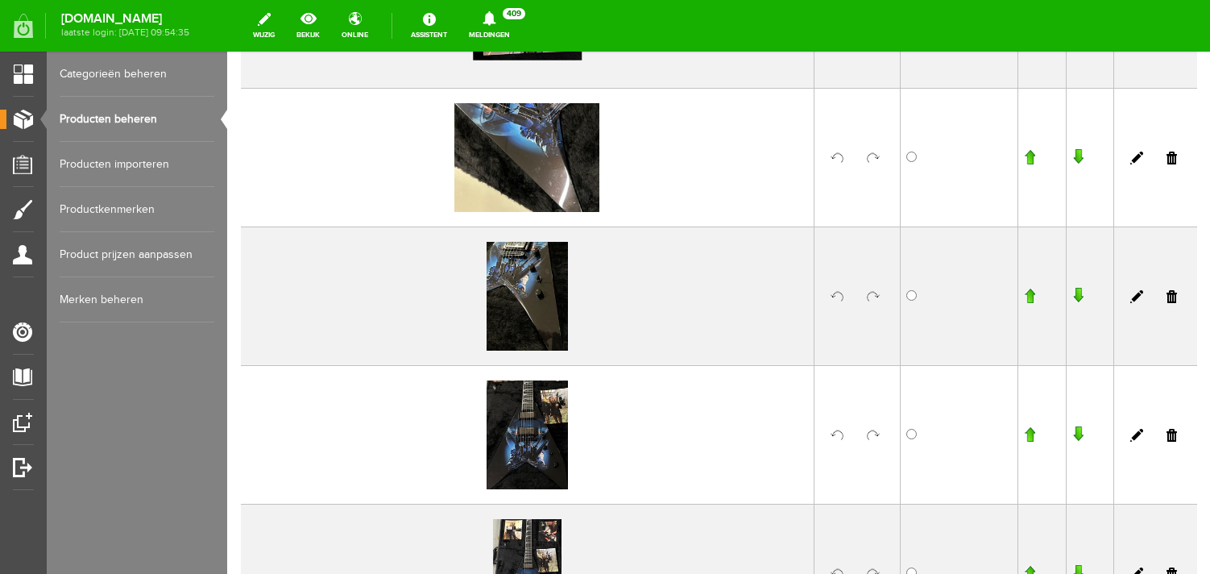
scroll to position [1089, 0]
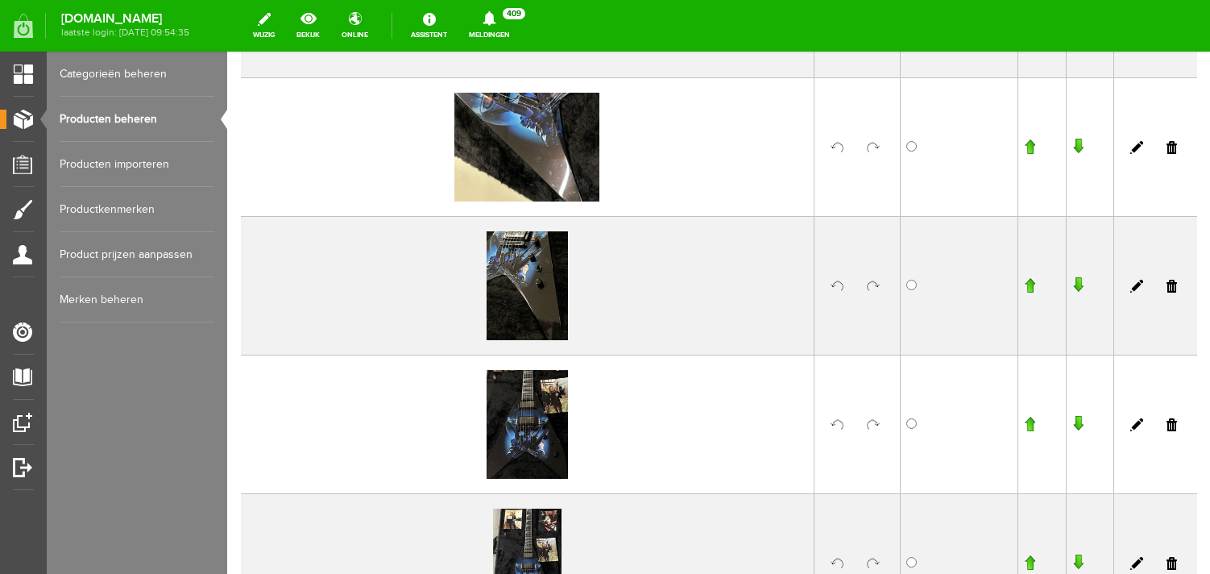
click at [877, 285] on link at bounding box center [873, 286] width 13 height 13
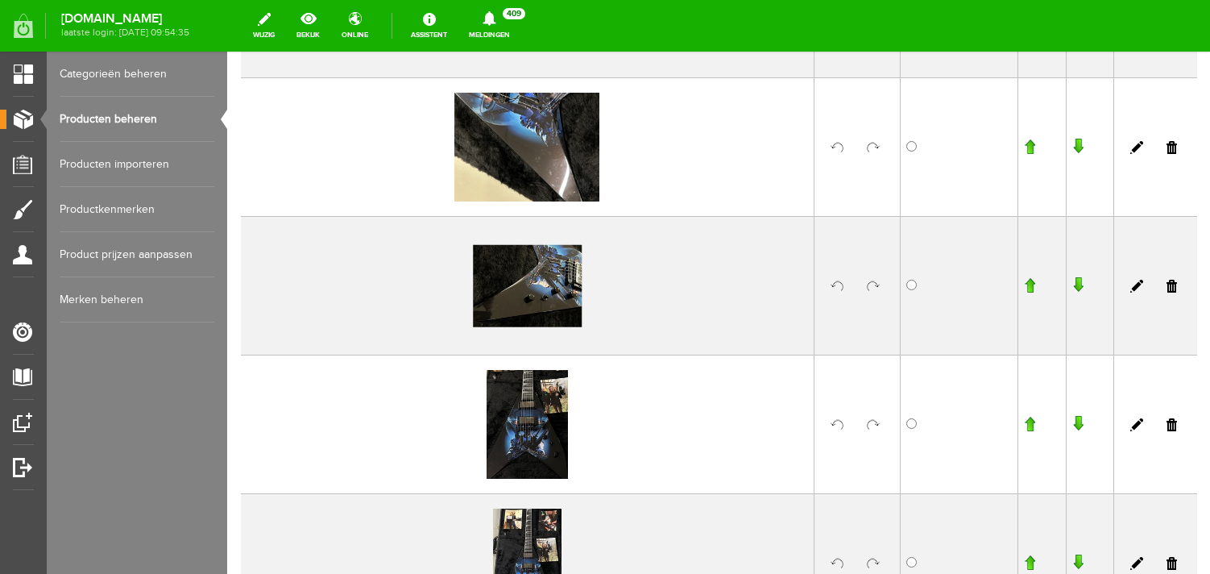
scroll to position [1090, 0]
click at [876, 419] on link at bounding box center [873, 423] width 13 height 13
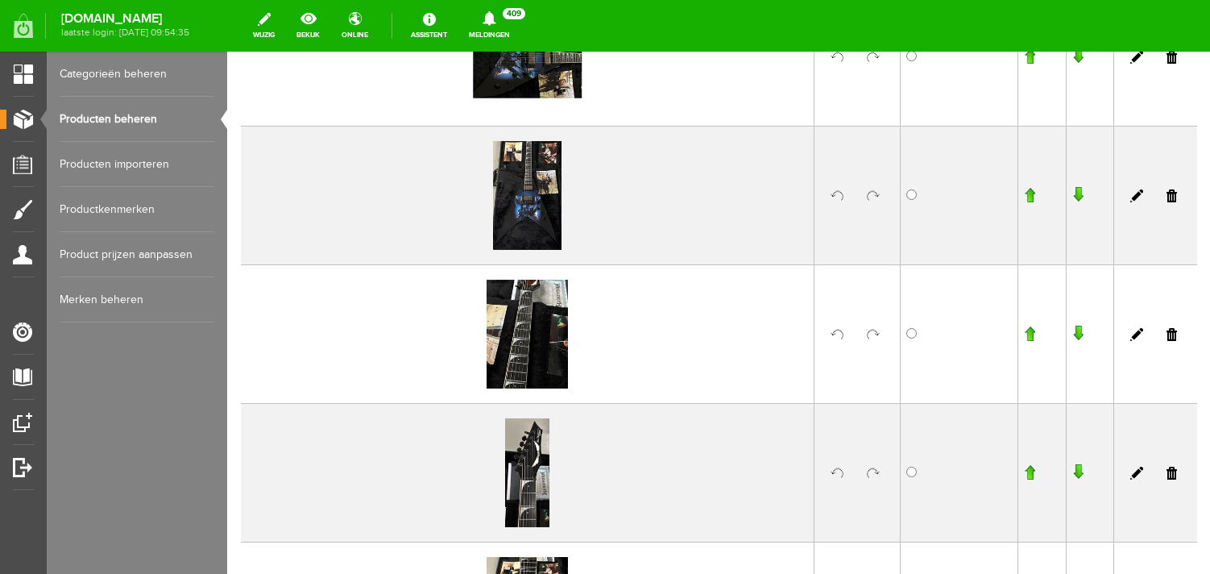
scroll to position [1546, 0]
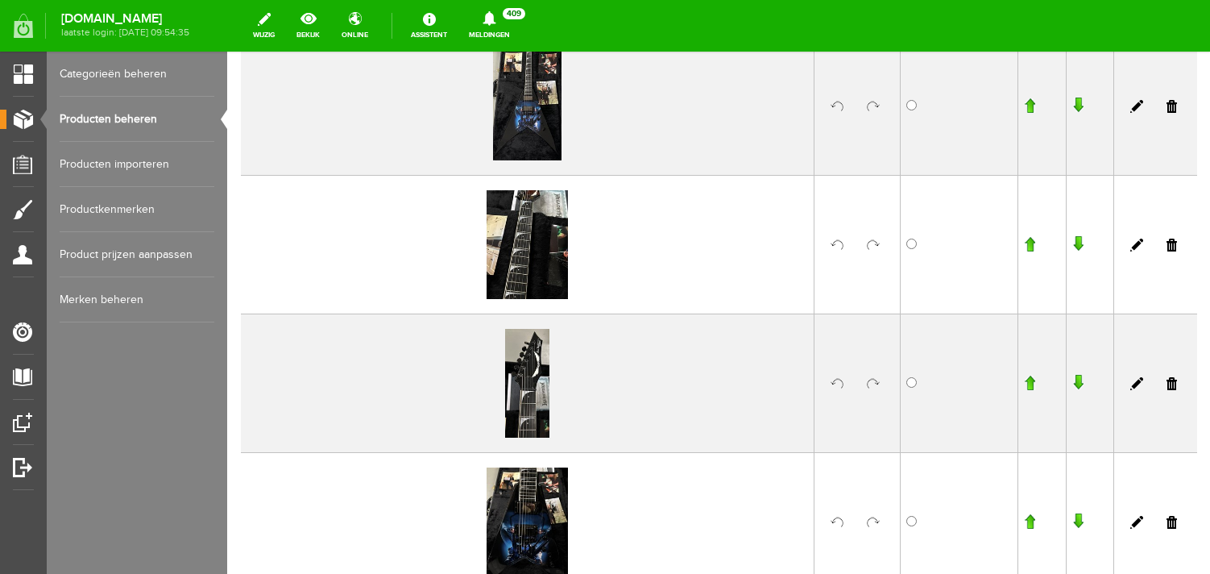
click at [874, 245] on link at bounding box center [873, 245] width 13 height 13
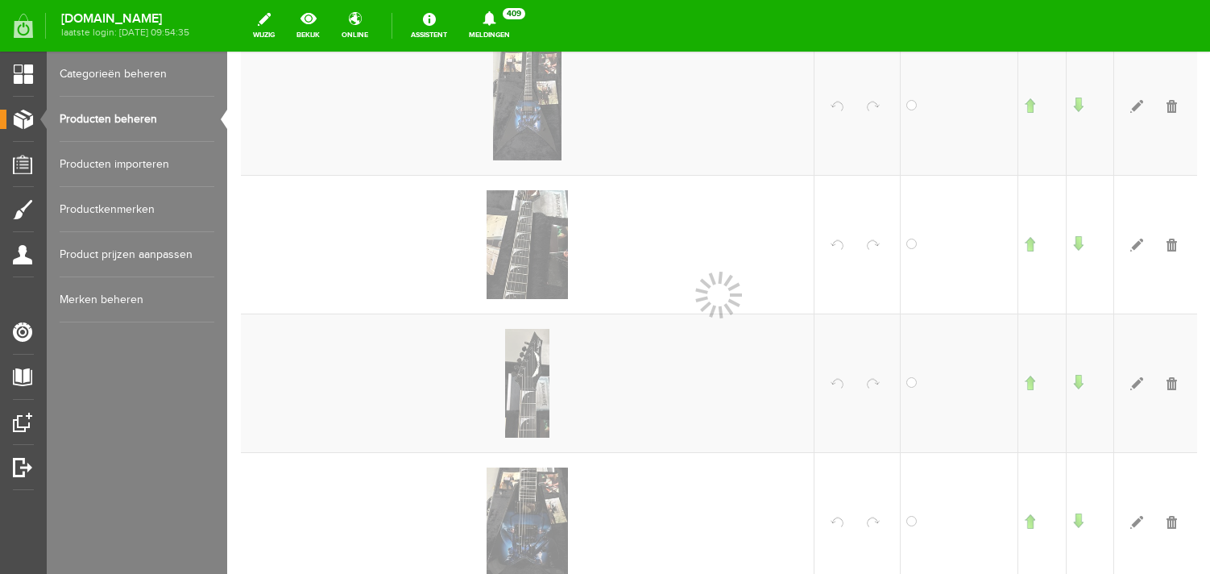
scroll to position [1547, 0]
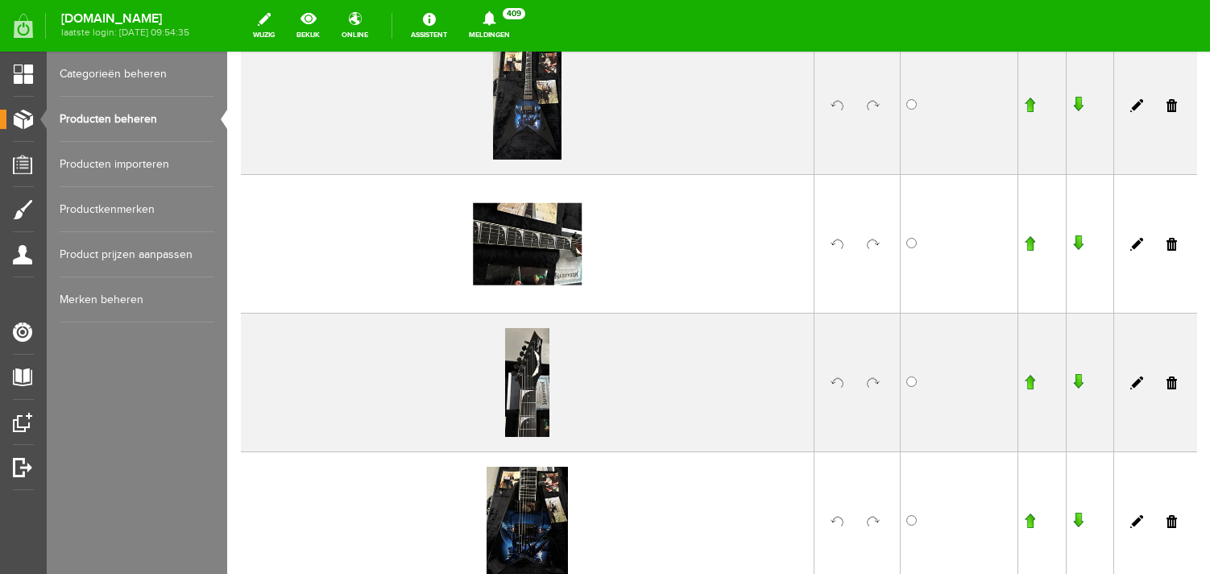
click at [874, 521] on link at bounding box center [873, 521] width 13 height 13
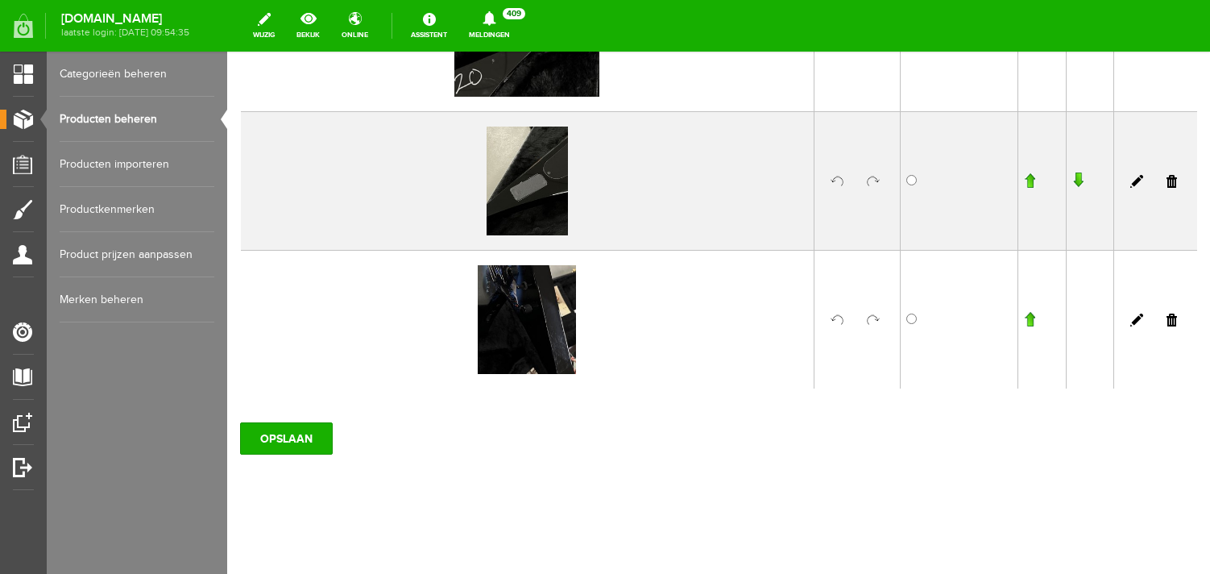
click at [869, 188] on link at bounding box center [873, 181] width 13 height 13
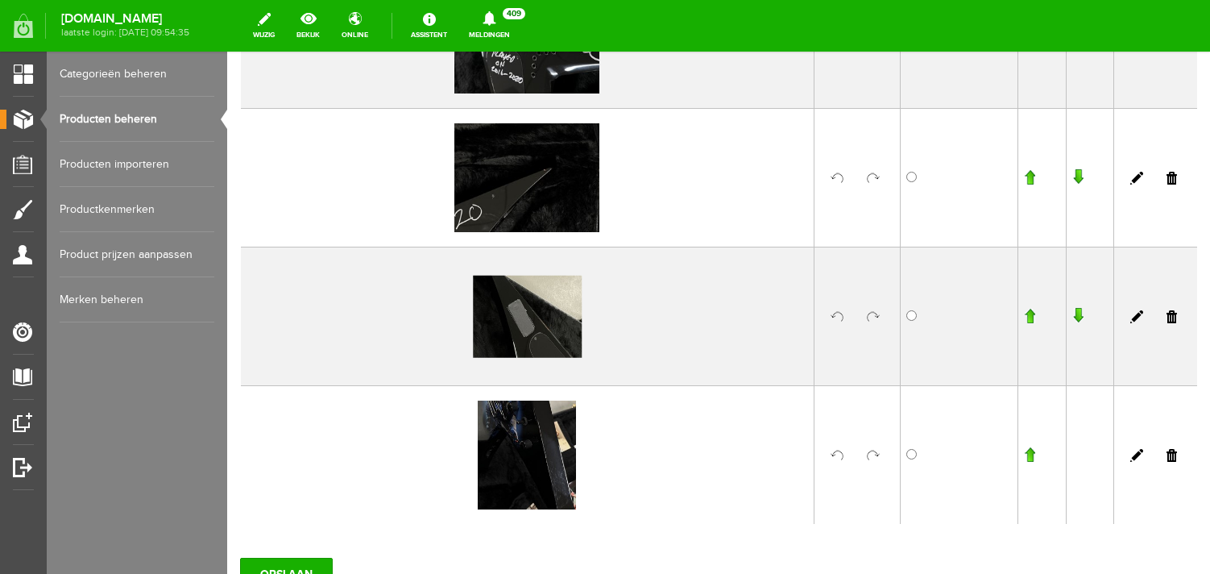
click at [875, 456] on link at bounding box center [873, 455] width 13 height 13
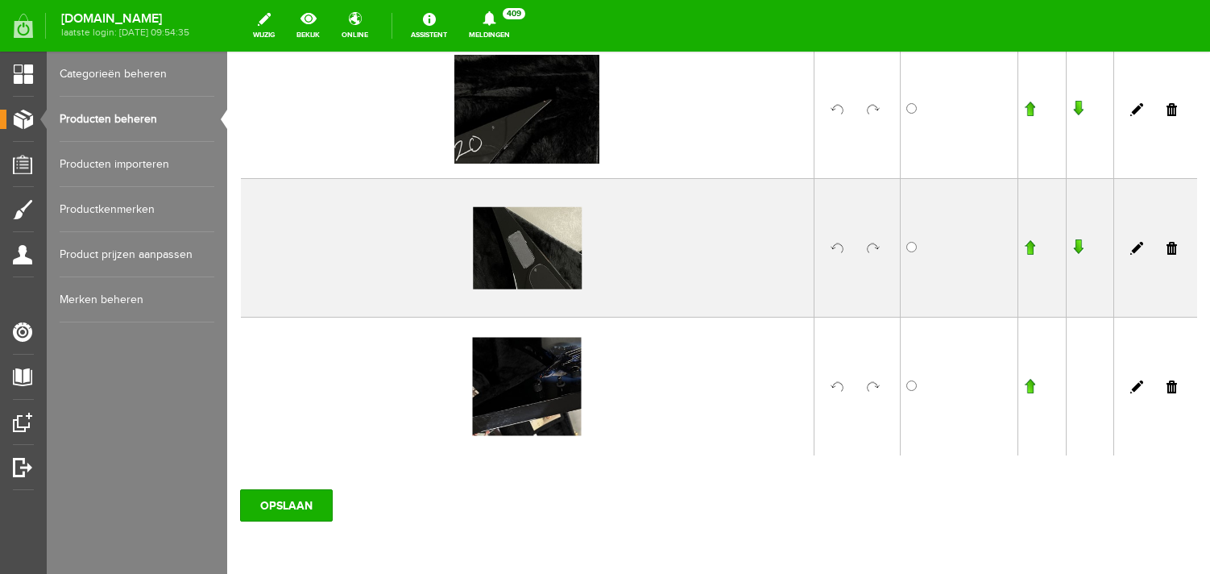
scroll to position [2580, 0]
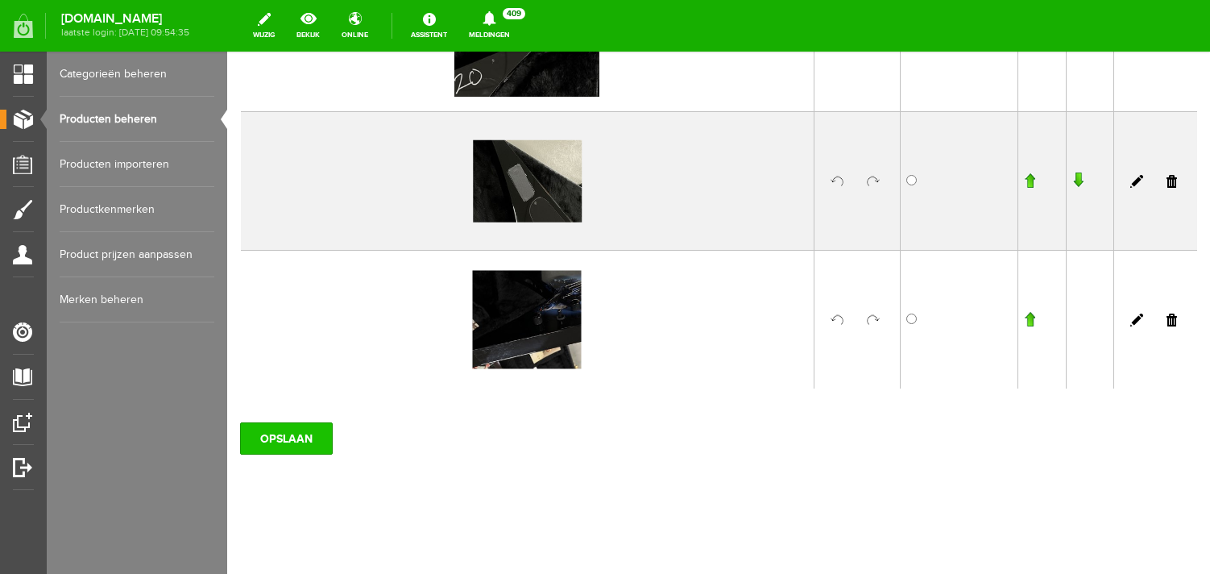
click at [284, 431] on input "OPSLAAN" at bounding box center [286, 438] width 93 height 32
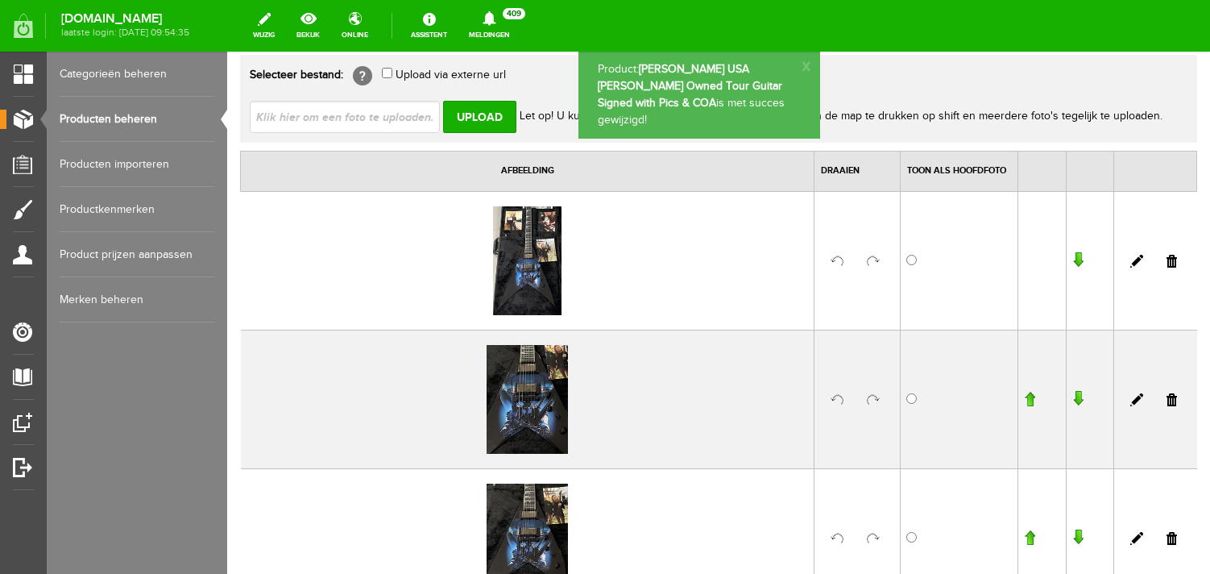
scroll to position [0, 0]
